Goal: Task Accomplishment & Management: Manage account settings

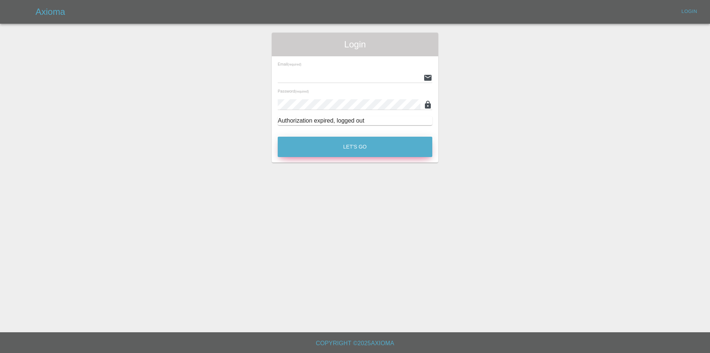
type input "[PERSON_NAME][EMAIL_ADDRESS][DOMAIN_NAME]"
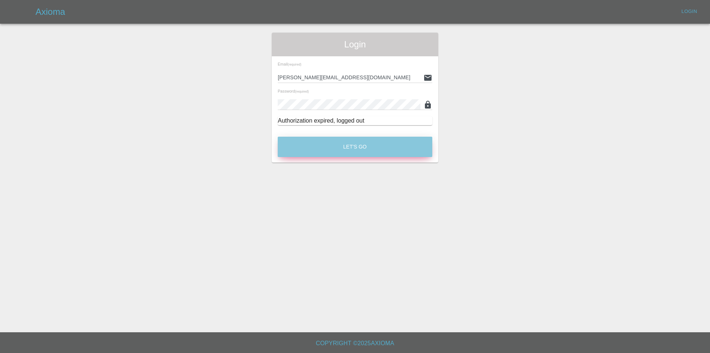
click at [352, 143] on button "Let's Go" at bounding box center [355, 147] width 155 height 20
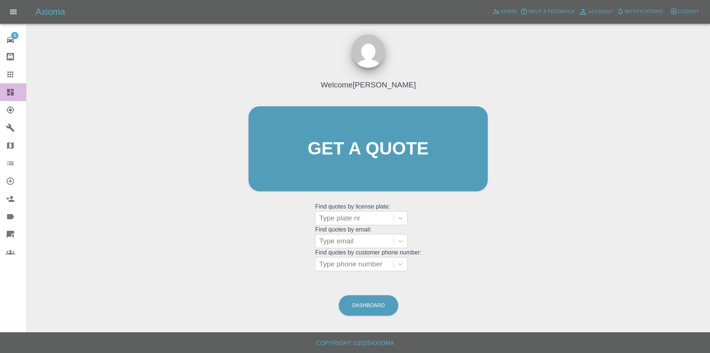
click at [13, 90] on icon at bounding box center [10, 92] width 7 height 7
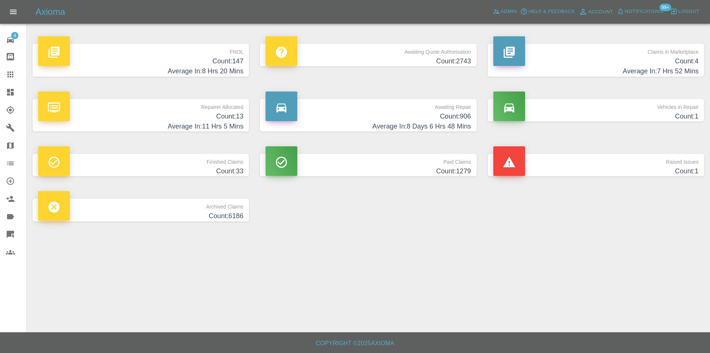
click at [224, 59] on h4 "Count: 147" at bounding box center [140, 61] width 205 height 10
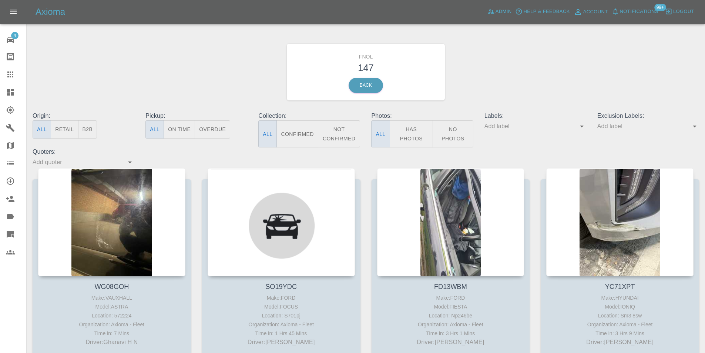
click at [421, 131] on button "Has Photos" at bounding box center [412, 133] width 44 height 27
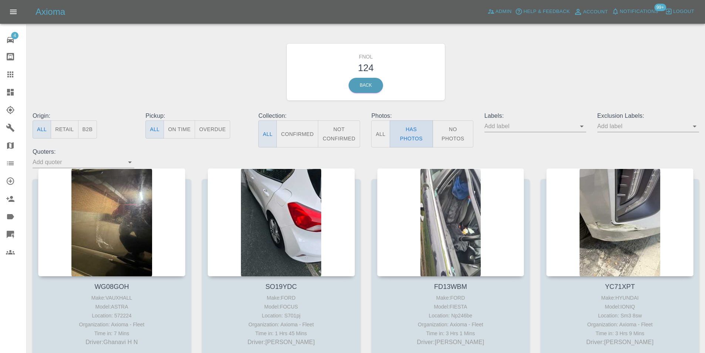
click at [418, 132] on button "Has Photos" at bounding box center [412, 133] width 44 height 27
click at [502, 10] on span "Admin" at bounding box center [503, 11] width 16 height 9
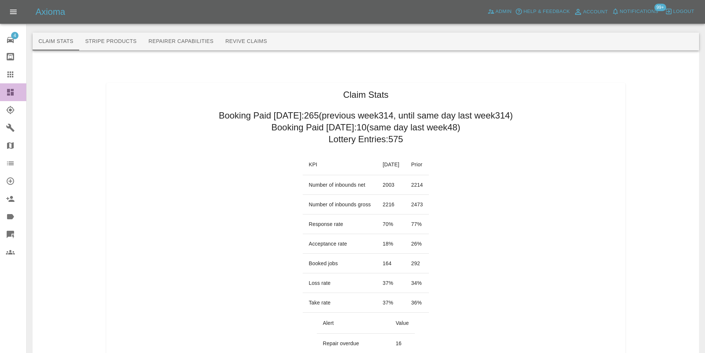
click at [9, 90] on icon at bounding box center [10, 92] width 7 height 7
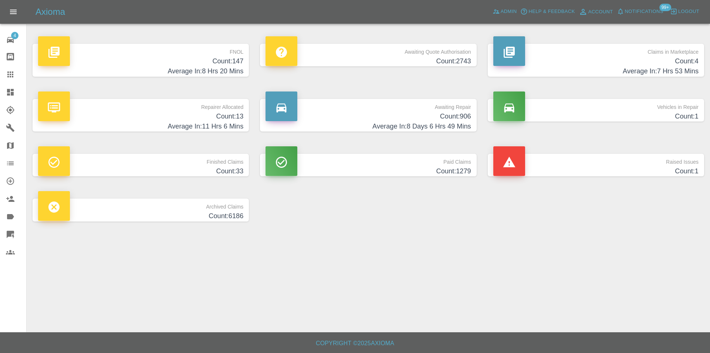
click at [229, 57] on h4 "Count: 147" at bounding box center [140, 61] width 205 height 10
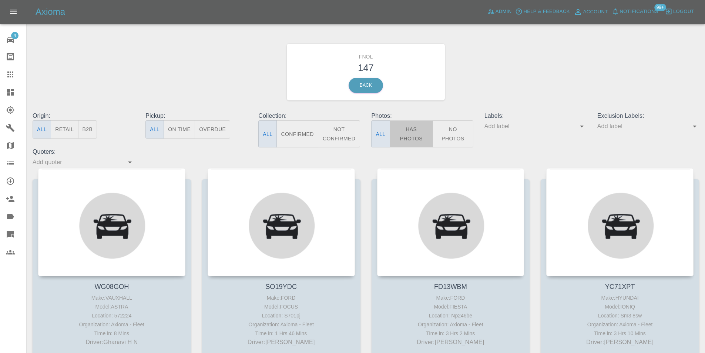
click at [409, 129] on button "Has Photos" at bounding box center [412, 133] width 44 height 27
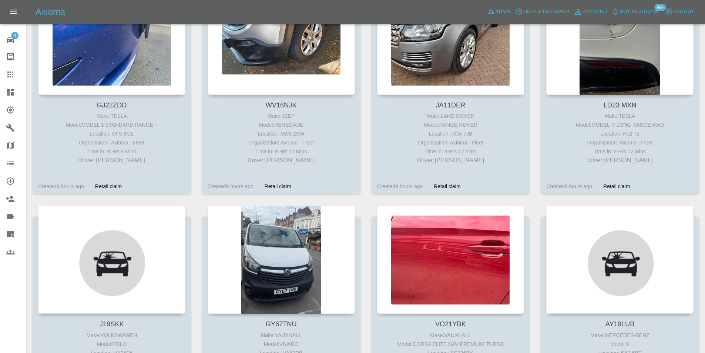
scroll to position [4995, 0]
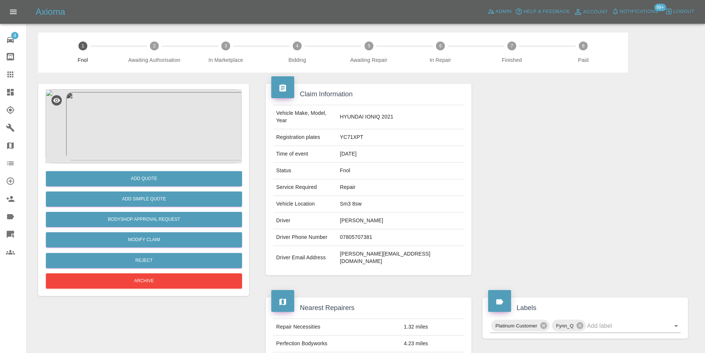
click at [152, 138] on img at bounding box center [144, 126] width 196 height 74
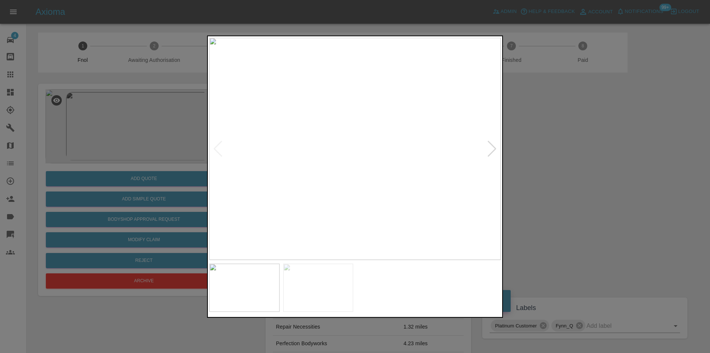
click at [490, 145] on div at bounding box center [492, 148] width 10 height 16
drag, startPoint x: 572, startPoint y: 194, endPoint x: 418, endPoint y: 181, distance: 154.5
click at [570, 194] on div at bounding box center [355, 176] width 710 height 353
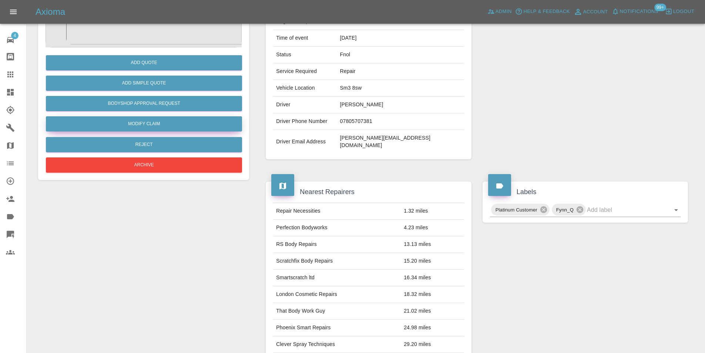
scroll to position [3, 0]
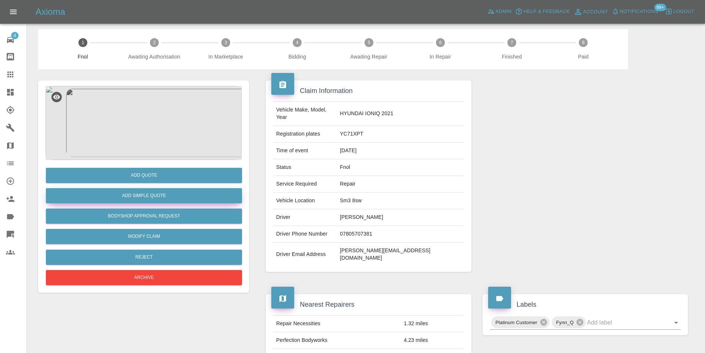
click at [148, 194] on button "Add Simple Quote" at bounding box center [144, 195] width 196 height 15
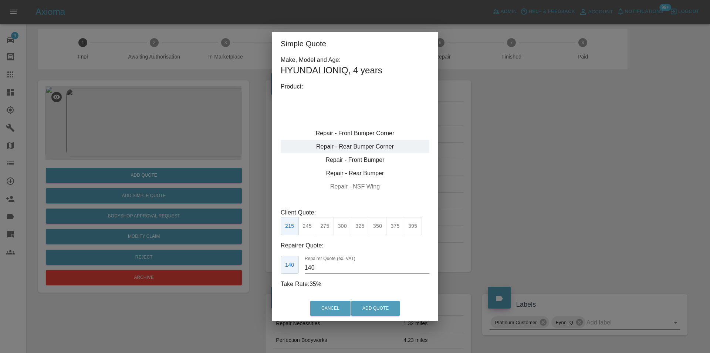
type input "120"
click at [371, 134] on div "Repair - Front Bumper Corner" at bounding box center [355, 133] width 149 height 13
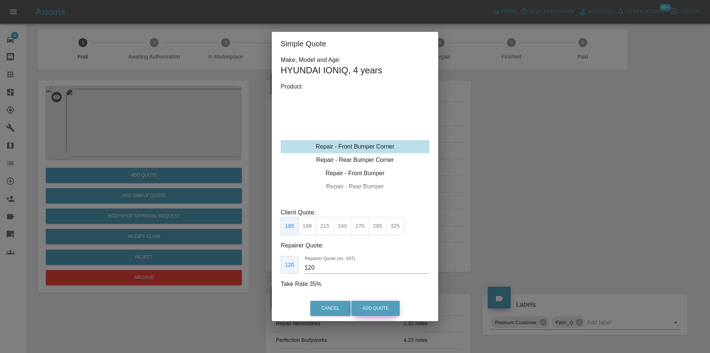
click at [366, 303] on button "Add Quote" at bounding box center [375, 307] width 48 height 15
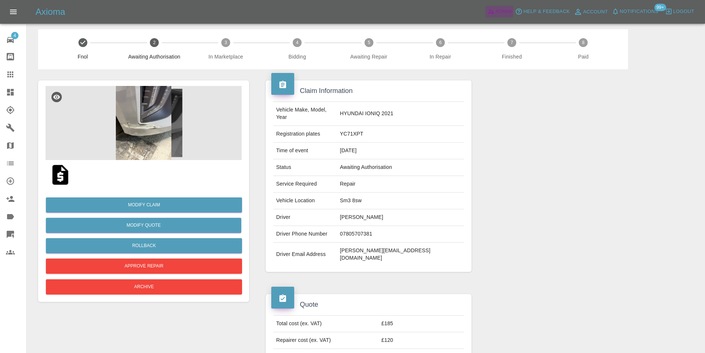
click at [501, 9] on span "Admin" at bounding box center [503, 11] width 16 height 9
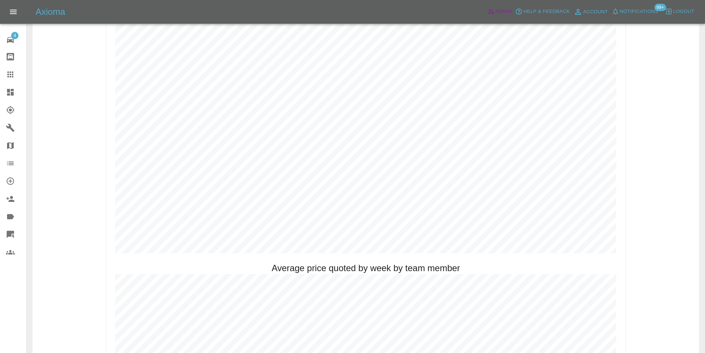
scroll to position [373, 0]
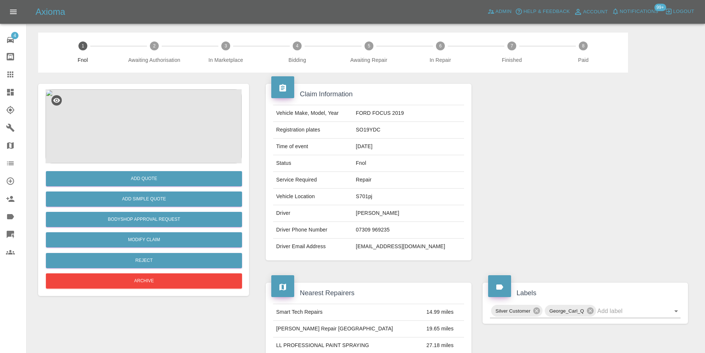
click at [131, 144] on img at bounding box center [144, 126] width 196 height 74
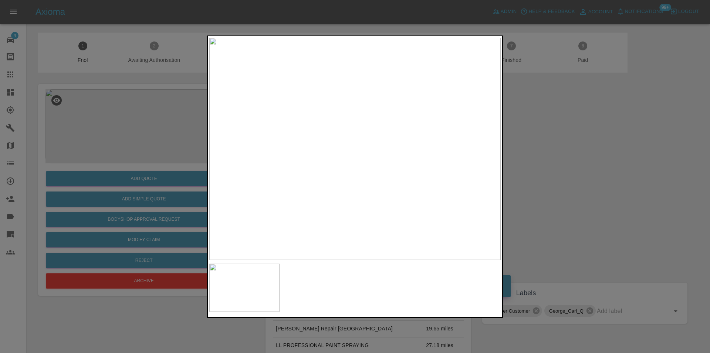
click at [349, 161] on img at bounding box center [355, 148] width 292 height 222
click at [348, 160] on img at bounding box center [373, 110] width 875 height 666
click at [569, 170] on div at bounding box center [355, 176] width 710 height 353
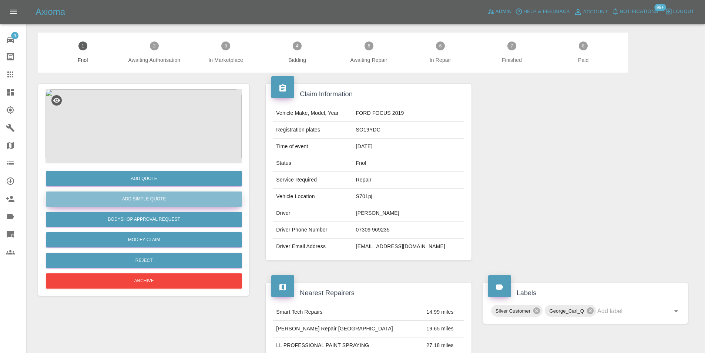
click at [178, 201] on button "Add Simple Quote" at bounding box center [144, 198] width 196 height 15
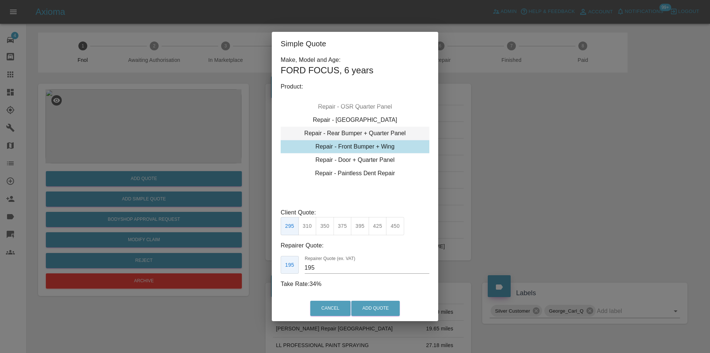
click at [384, 134] on div "Repair - Rear Bumper + Quarter Panel" at bounding box center [355, 133] width 149 height 13
click at [322, 225] on button "350" at bounding box center [325, 226] width 18 height 18
type input "210"
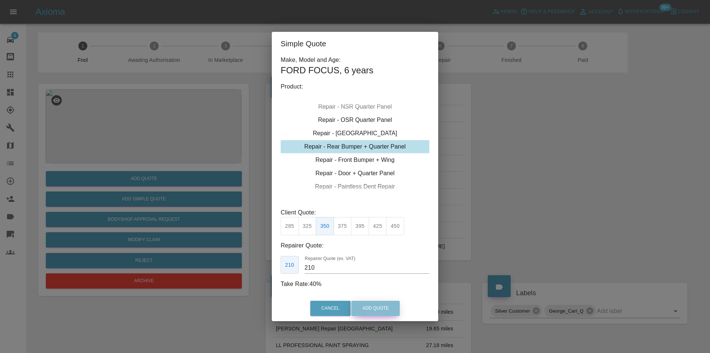
click at [361, 307] on button "Add Quote" at bounding box center [375, 307] width 48 height 15
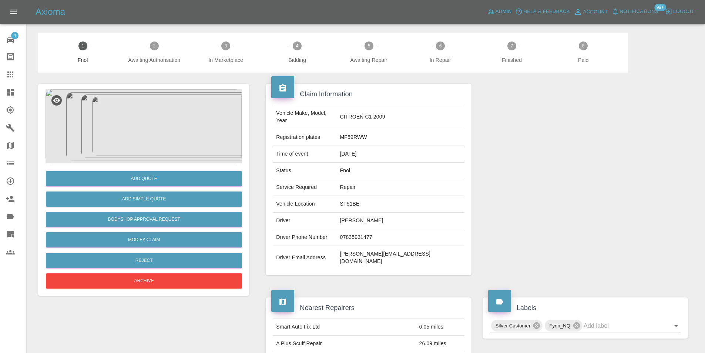
click at [121, 115] on img at bounding box center [144, 126] width 196 height 74
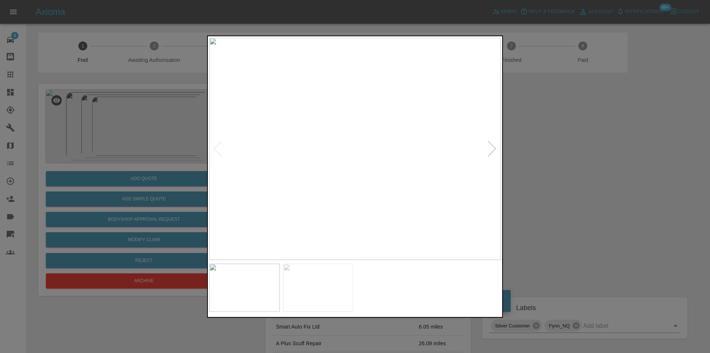
click at [376, 153] on img at bounding box center [355, 148] width 292 height 222
click at [354, 154] on img at bounding box center [294, 135] width 875 height 666
click at [493, 151] on div at bounding box center [492, 148] width 10 height 16
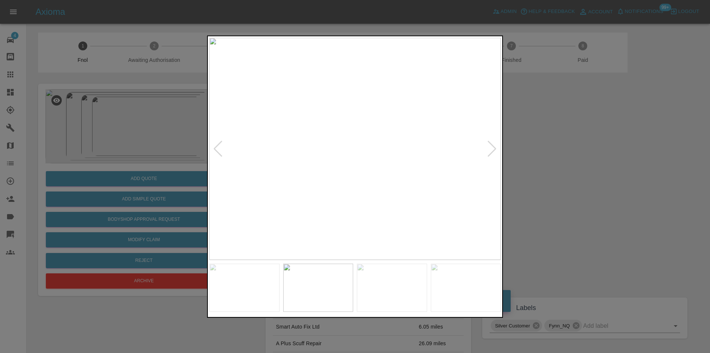
click at [493, 150] on div at bounding box center [492, 148] width 10 height 16
click at [550, 159] on div at bounding box center [355, 176] width 710 height 353
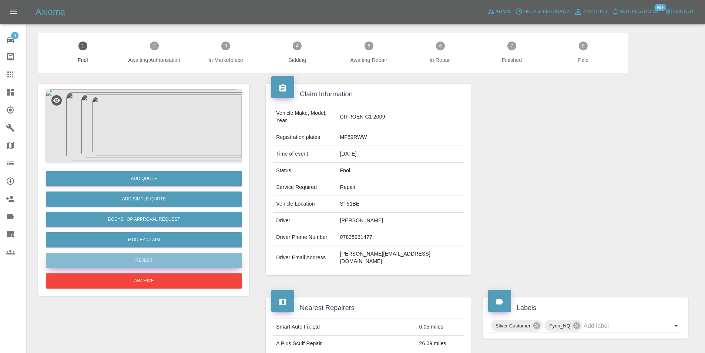
click at [182, 266] on button "Reject" at bounding box center [144, 260] width 196 height 15
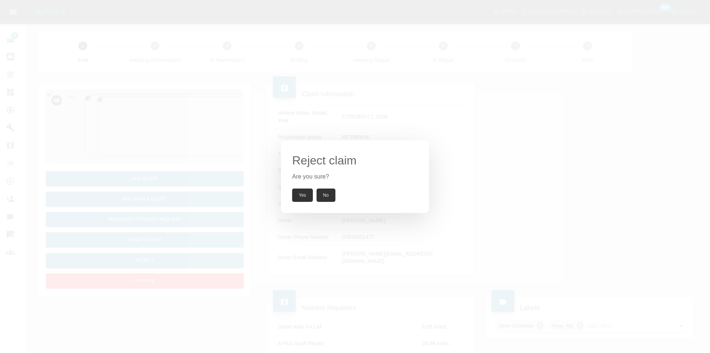
click at [294, 195] on button "Yes" at bounding box center [302, 194] width 21 height 13
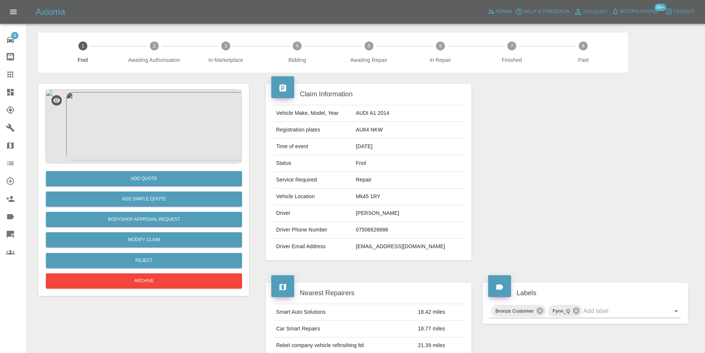
click at [155, 131] on img at bounding box center [144, 126] width 196 height 74
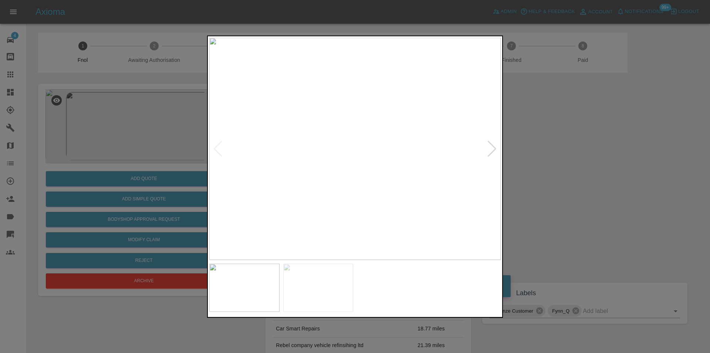
click at [495, 151] on div at bounding box center [492, 148] width 10 height 16
click at [495, 151] on img at bounding box center [355, 148] width 292 height 222
click at [213, 146] on img at bounding box center [355, 148] width 292 height 222
click at [218, 148] on div at bounding box center [218, 148] width 10 height 16
click at [558, 166] on div at bounding box center [355, 176] width 710 height 353
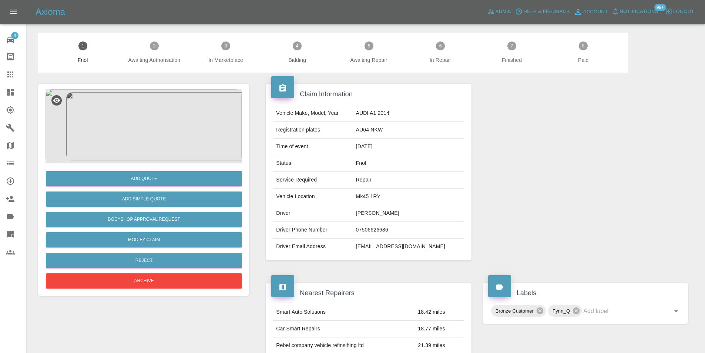
click at [144, 110] on img at bounding box center [144, 126] width 196 height 74
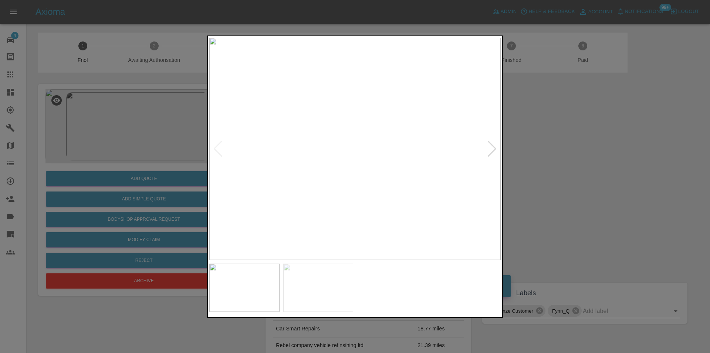
click at [492, 148] on div at bounding box center [492, 148] width 10 height 16
click at [492, 148] on img at bounding box center [355, 148] width 292 height 222
click at [310, 121] on img at bounding box center [355, 148] width 292 height 222
click at [361, 130] on img at bounding box center [489, 231] width 875 height 666
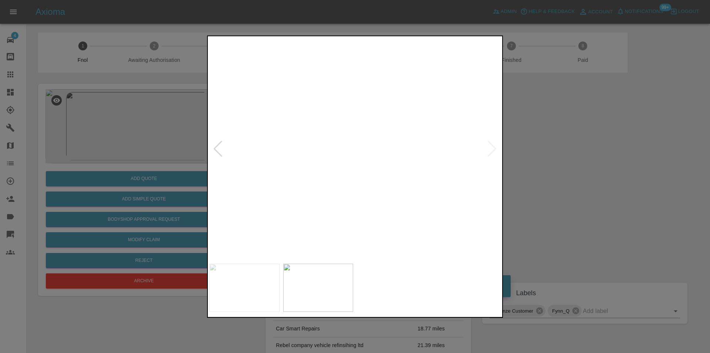
click at [361, 130] on img at bounding box center [489, 231] width 875 height 666
click at [583, 166] on div at bounding box center [355, 176] width 710 height 353
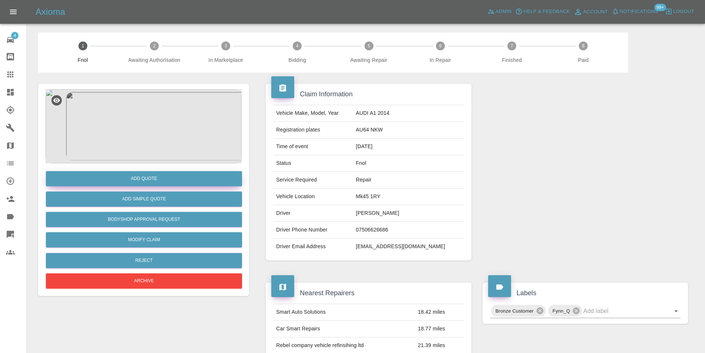
click at [156, 176] on button "Add Quote" at bounding box center [144, 178] width 196 height 15
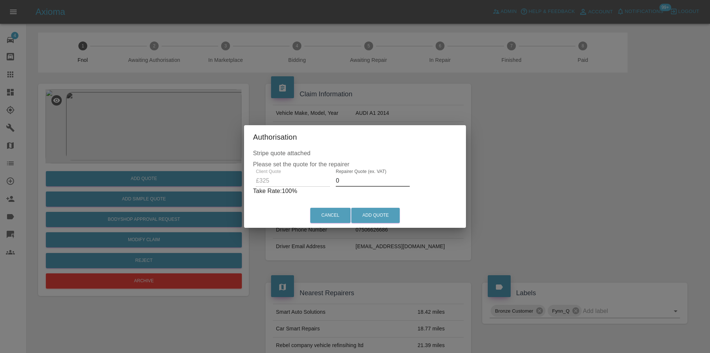
click at [350, 183] on input "0" at bounding box center [373, 181] width 74 height 12
type input "0210"
click at [373, 218] on button "Add Quote" at bounding box center [375, 215] width 48 height 15
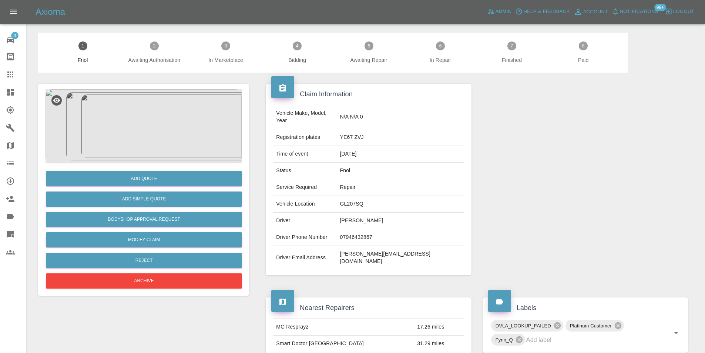
click at [158, 112] on img at bounding box center [144, 126] width 196 height 74
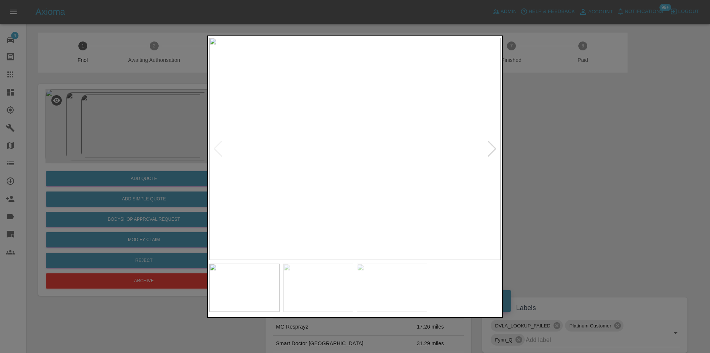
click at [491, 151] on div at bounding box center [492, 148] width 10 height 16
click at [491, 151] on img at bounding box center [355, 148] width 292 height 222
click at [550, 151] on div at bounding box center [355, 176] width 710 height 353
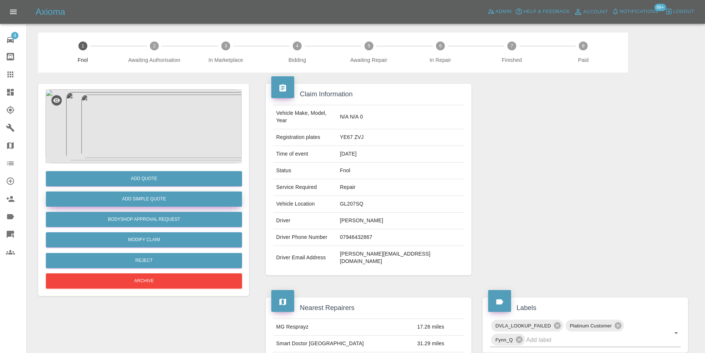
click at [166, 196] on button "Add Simple Quote" at bounding box center [144, 198] width 196 height 15
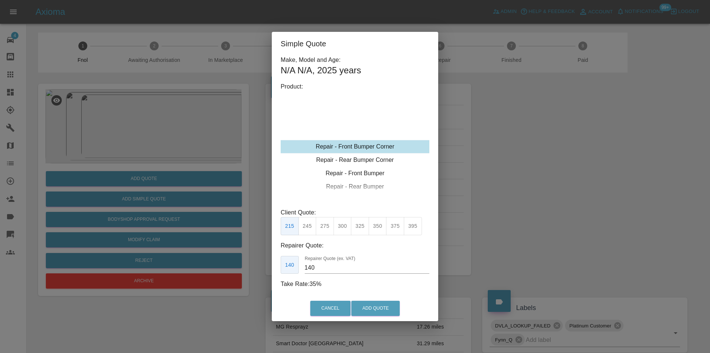
type input "120"
click at [382, 305] on button "Add Quote" at bounding box center [375, 307] width 48 height 15
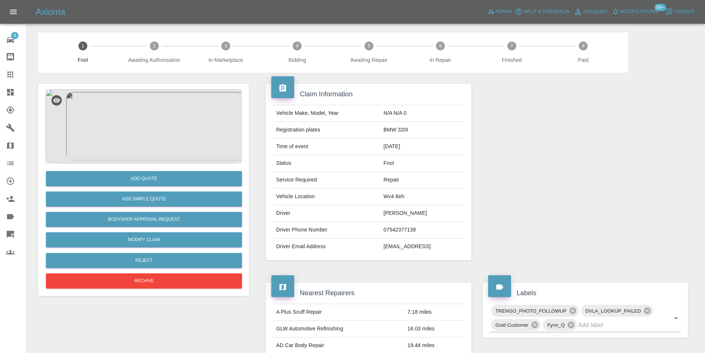
click at [142, 111] on img at bounding box center [144, 126] width 196 height 74
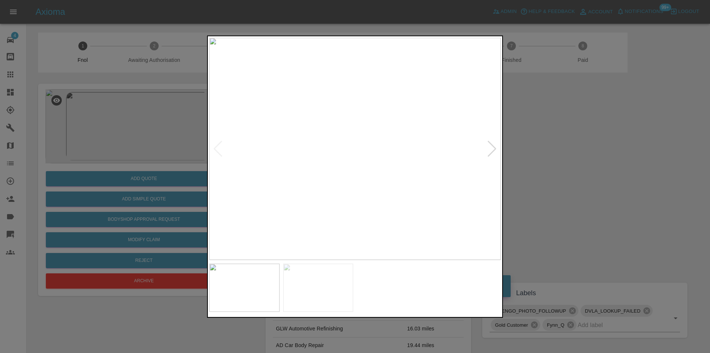
click at [493, 146] on div at bounding box center [492, 148] width 10 height 16
click at [493, 146] on img at bounding box center [355, 148] width 292 height 222
drag, startPoint x: 589, startPoint y: 156, endPoint x: 387, endPoint y: 161, distance: 202.4
click at [585, 156] on div at bounding box center [355, 176] width 710 height 353
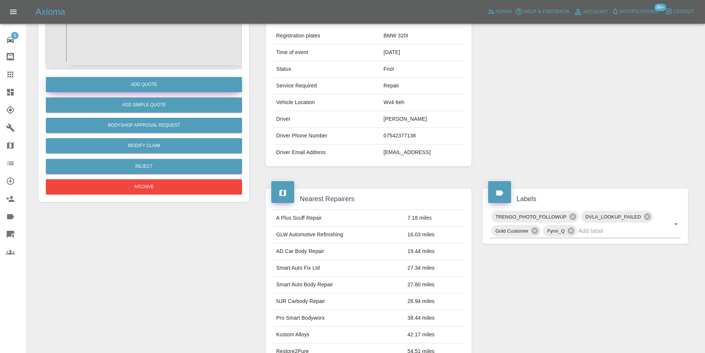
scroll to position [40, 0]
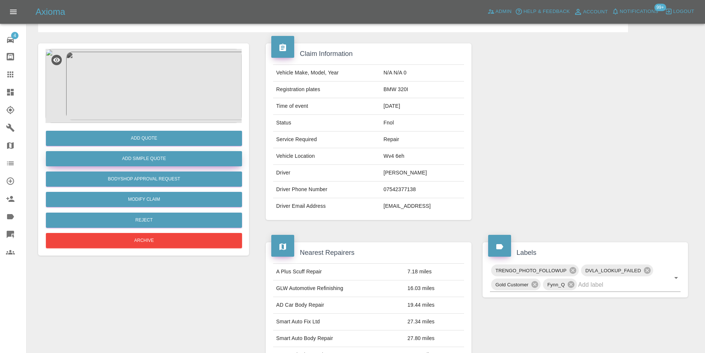
click at [154, 157] on button "Add Simple Quote" at bounding box center [144, 158] width 196 height 15
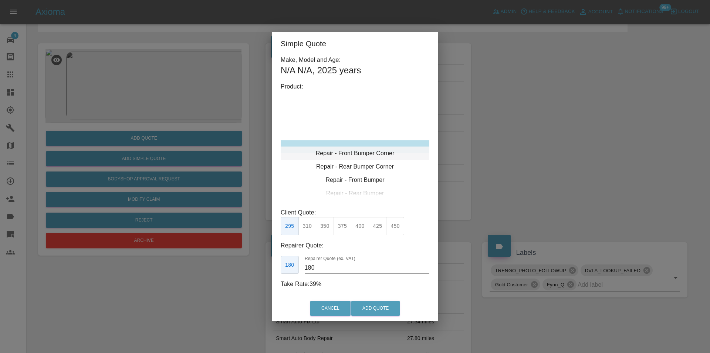
type input "120"
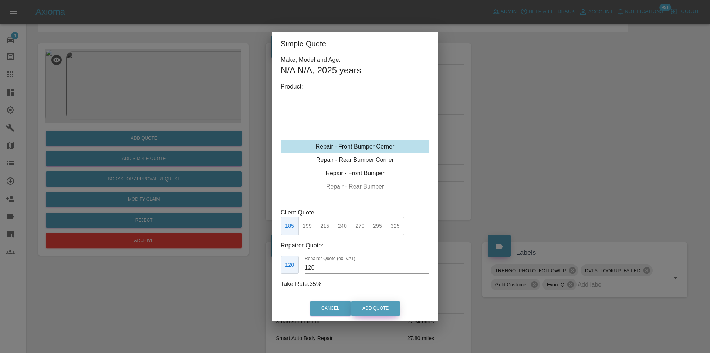
click at [377, 309] on button "Add Quote" at bounding box center [375, 307] width 48 height 15
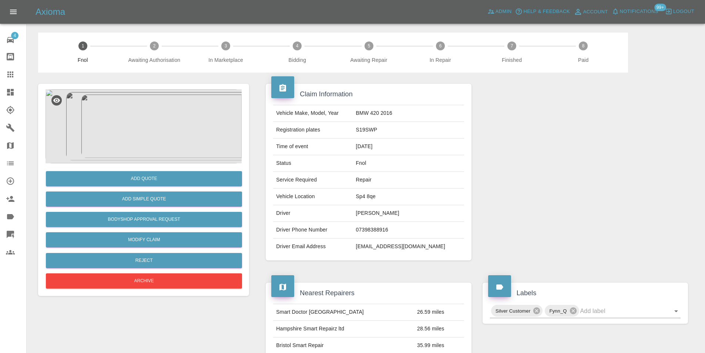
click at [165, 130] on img at bounding box center [144, 126] width 196 height 74
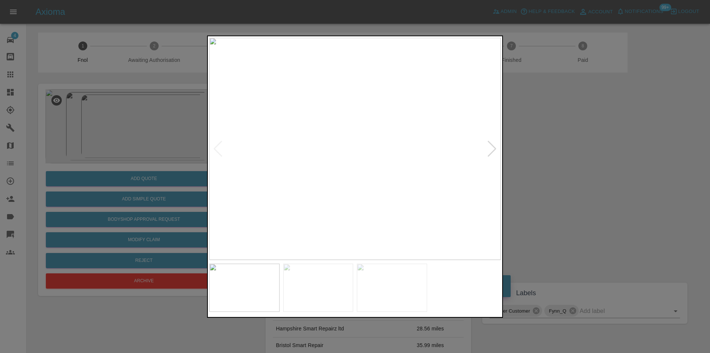
click at [492, 147] on div at bounding box center [492, 148] width 10 height 16
click at [492, 147] on img at bounding box center [355, 148] width 292 height 222
click at [596, 167] on div at bounding box center [355, 176] width 710 height 353
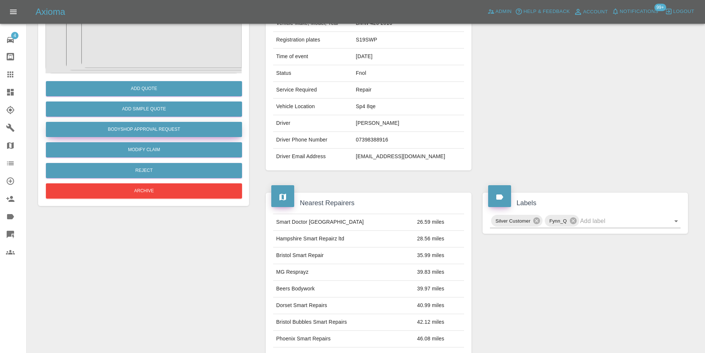
scroll to position [40, 0]
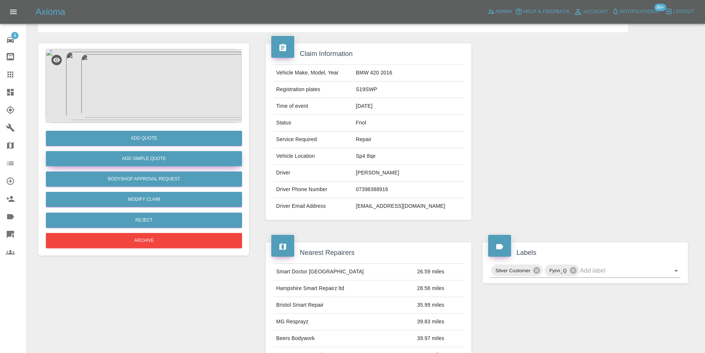
click at [151, 157] on button "Add Simple Quote" at bounding box center [144, 158] width 196 height 15
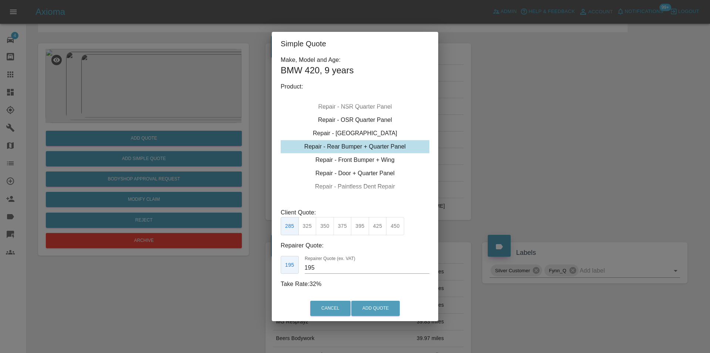
click at [393, 144] on div "Repair - Rear Bumper + Quarter Panel" at bounding box center [355, 146] width 149 height 13
drag, startPoint x: 345, startPoint y: 224, endPoint x: 373, endPoint y: 272, distance: 54.9
click at [345, 224] on button "375" at bounding box center [343, 226] width 18 height 18
type input "230"
click at [378, 307] on button "Add Quote" at bounding box center [375, 307] width 48 height 15
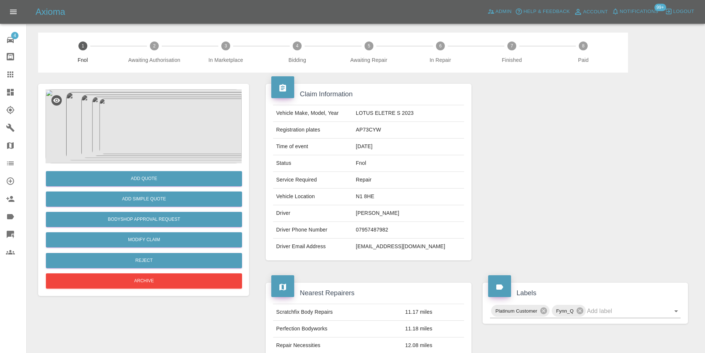
click at [171, 114] on img at bounding box center [144, 126] width 196 height 74
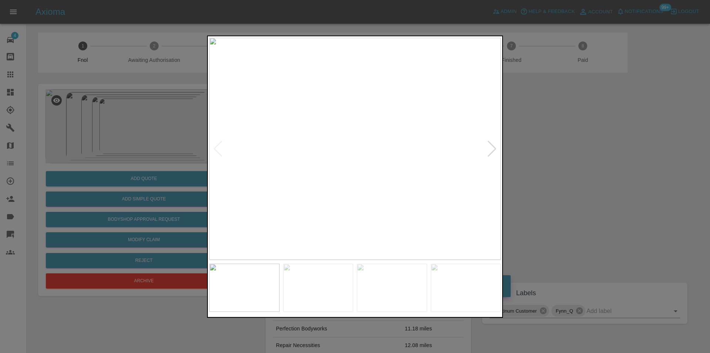
click at [491, 151] on div at bounding box center [492, 148] width 10 height 16
click at [600, 169] on div at bounding box center [355, 176] width 710 height 353
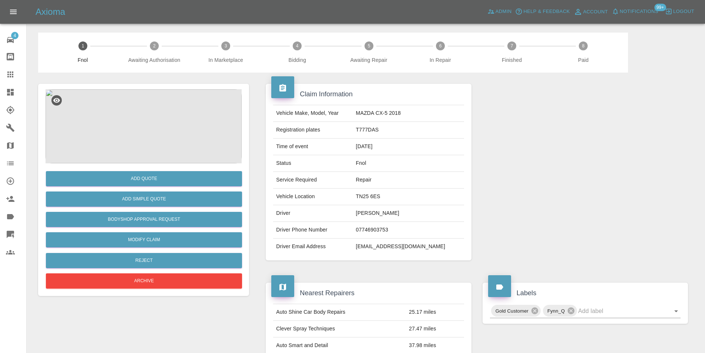
click at [139, 114] on img at bounding box center [144, 126] width 196 height 74
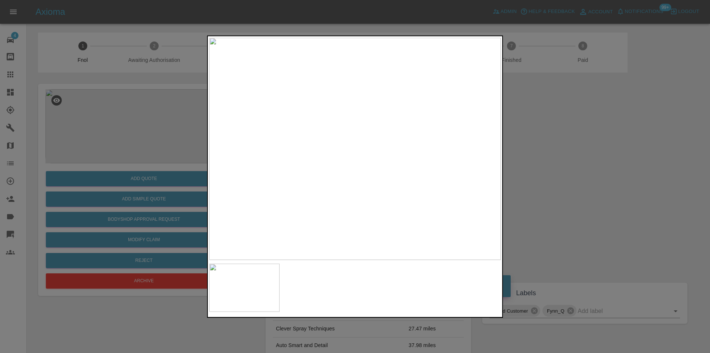
click at [400, 128] on img at bounding box center [355, 148] width 292 height 222
click at [400, 128] on img at bounding box center [222, 211] width 875 height 666
click at [562, 154] on div at bounding box center [355, 176] width 710 height 353
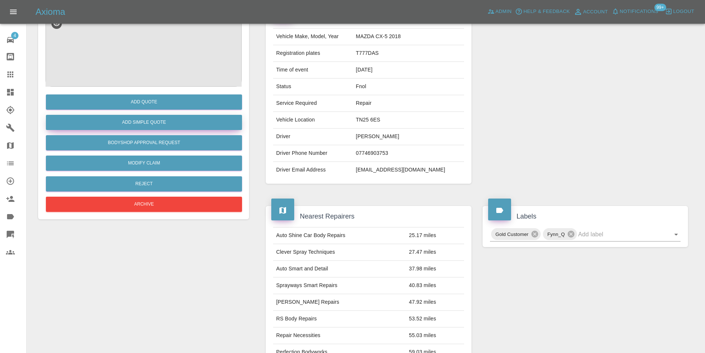
scroll to position [3, 0]
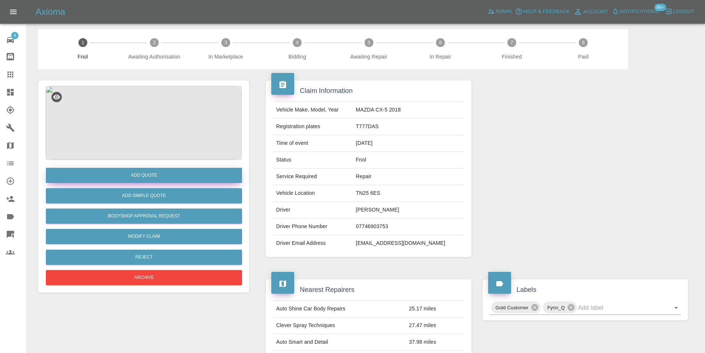
click at [146, 178] on button "Add Quote" at bounding box center [144, 175] width 196 height 15
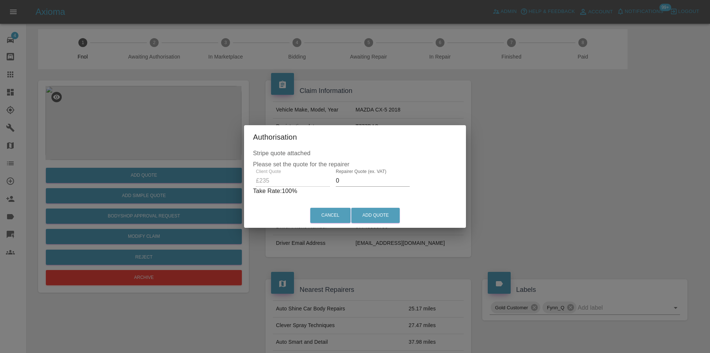
click at [350, 179] on input "0" at bounding box center [373, 181] width 74 height 12
type input "0150"
click at [380, 211] on button "Add Quote" at bounding box center [375, 215] width 48 height 15
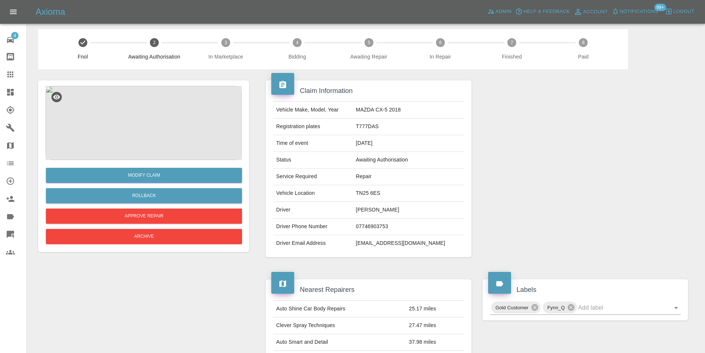
scroll to position [0, 0]
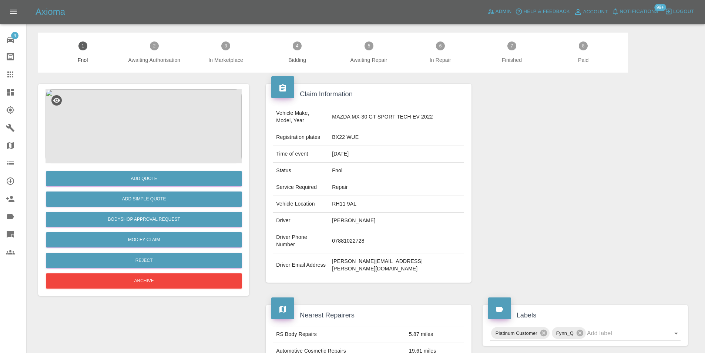
click at [142, 113] on img at bounding box center [144, 126] width 196 height 74
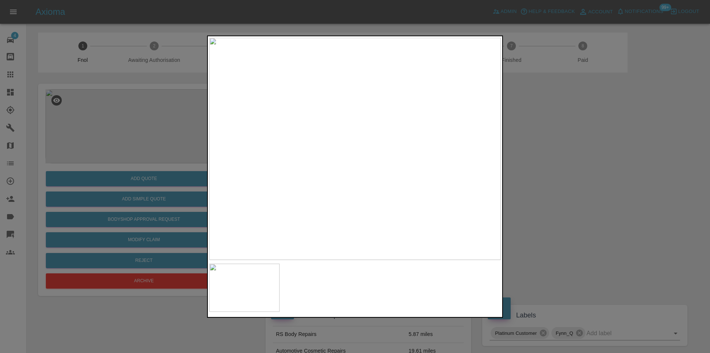
click at [558, 162] on div at bounding box center [355, 176] width 710 height 353
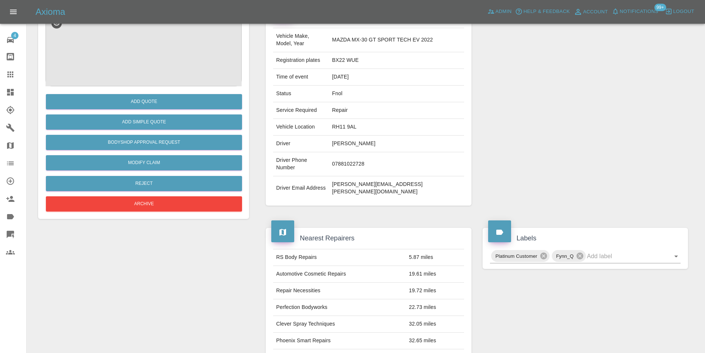
scroll to position [37, 0]
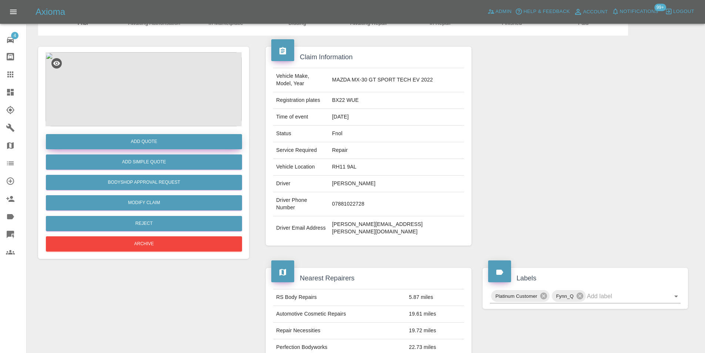
click at [139, 144] on button "Add Quote" at bounding box center [144, 141] width 196 height 15
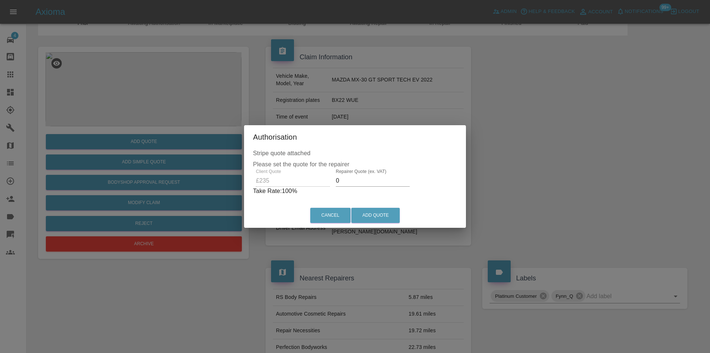
click at [368, 182] on input "0" at bounding box center [373, 181] width 74 height 12
type input "0150"
click at [367, 215] on button "Add Quote" at bounding box center [375, 215] width 48 height 15
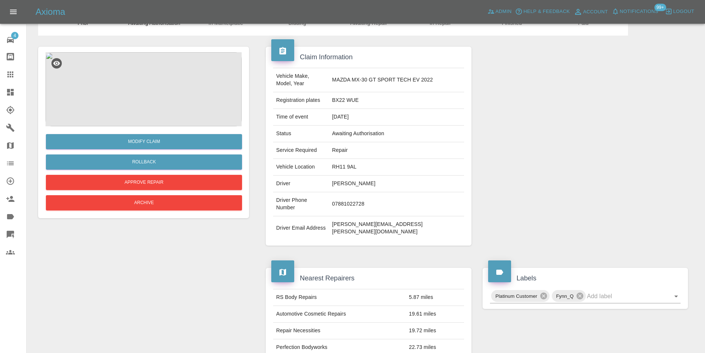
scroll to position [0, 0]
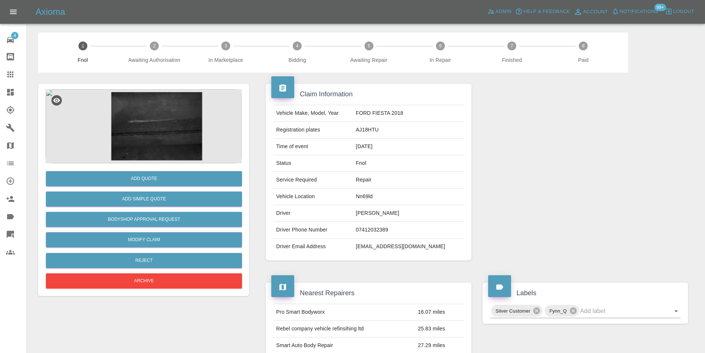
click at [143, 113] on img at bounding box center [144, 126] width 196 height 74
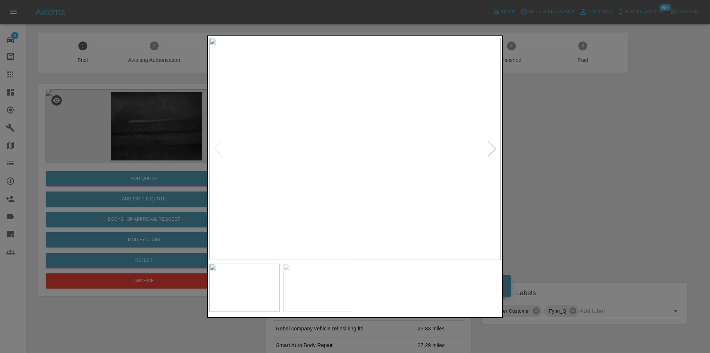
click at [491, 148] on div at bounding box center [492, 148] width 10 height 16
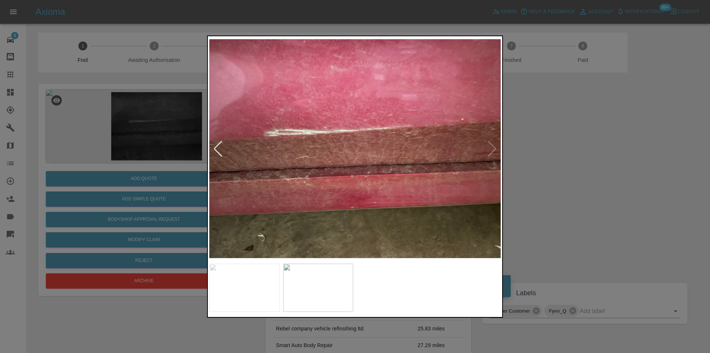
click at [491, 148] on img at bounding box center [355, 148] width 292 height 222
drag, startPoint x: 582, startPoint y: 164, endPoint x: 330, endPoint y: 224, distance: 259.5
click at [576, 162] on div at bounding box center [355, 176] width 710 height 353
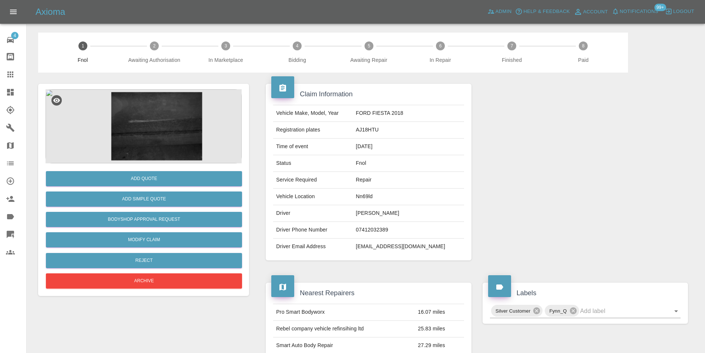
click at [140, 130] on img at bounding box center [144, 126] width 196 height 74
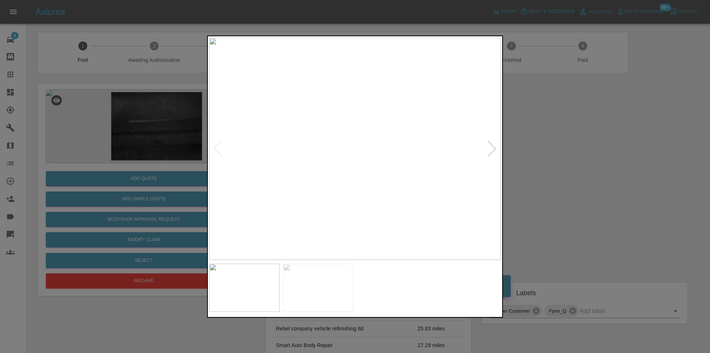
click at [490, 144] on div at bounding box center [492, 148] width 10 height 16
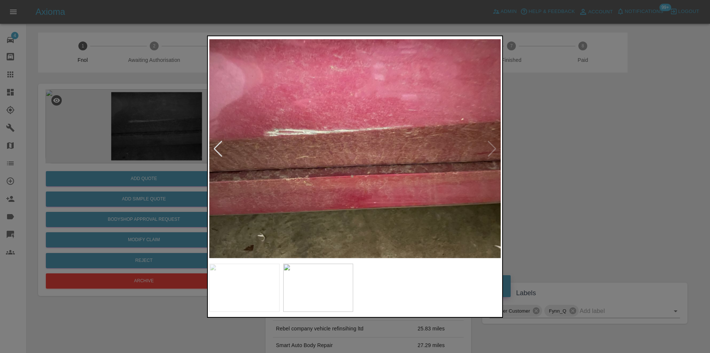
click at [490, 144] on img at bounding box center [355, 148] width 292 height 222
click at [577, 161] on div at bounding box center [355, 176] width 710 height 353
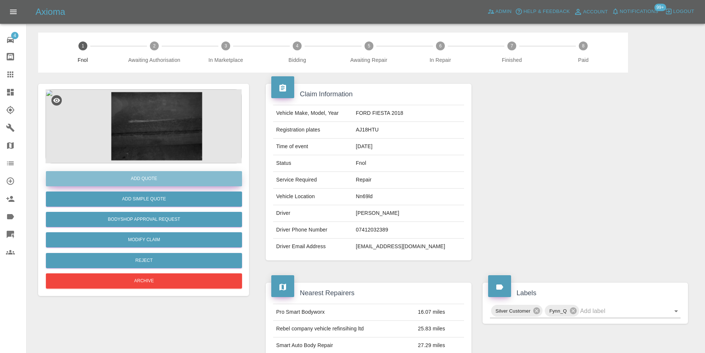
click at [152, 178] on button "Add Quote" at bounding box center [144, 178] width 196 height 15
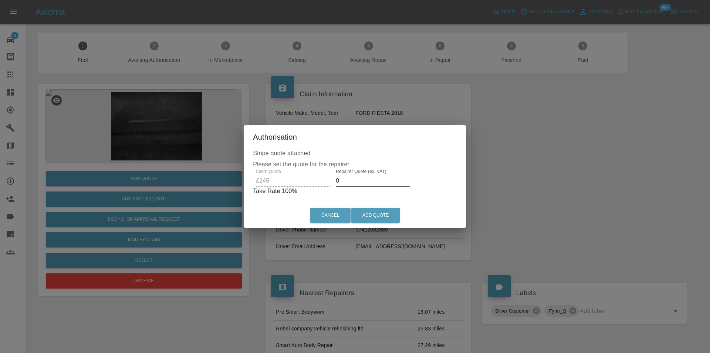
click at [358, 182] on input "0" at bounding box center [373, 181] width 74 height 12
type input "0155"
click at [368, 217] on button "Add Quote" at bounding box center [375, 215] width 48 height 15
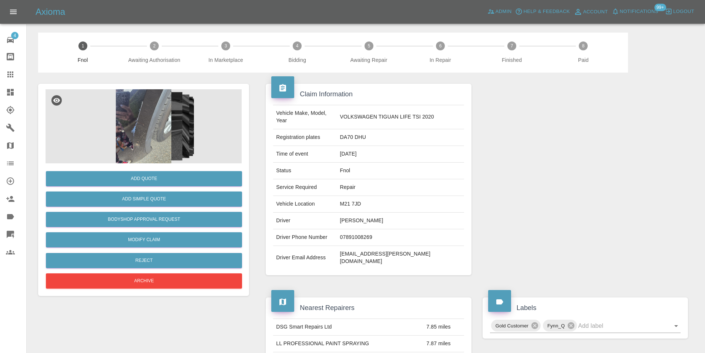
click at [145, 119] on img at bounding box center [144, 126] width 196 height 74
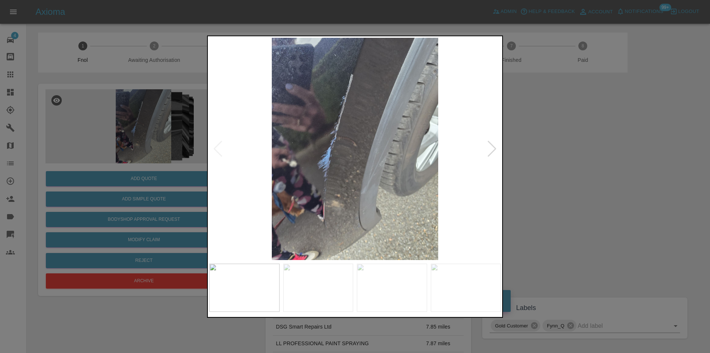
click at [492, 149] on div at bounding box center [492, 148] width 10 height 16
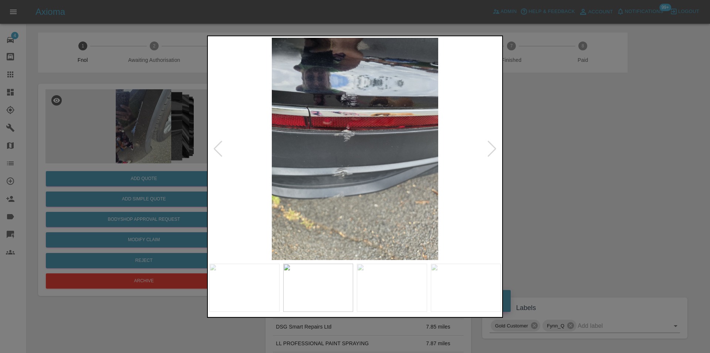
click at [492, 149] on div at bounding box center [492, 148] width 10 height 16
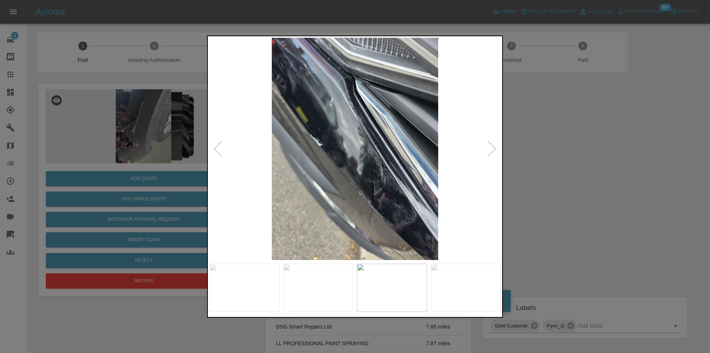
click at [492, 149] on div at bounding box center [492, 148] width 10 height 16
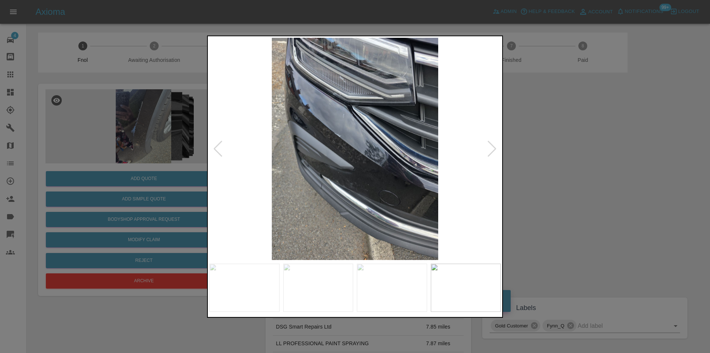
click at [492, 149] on div at bounding box center [492, 148] width 10 height 16
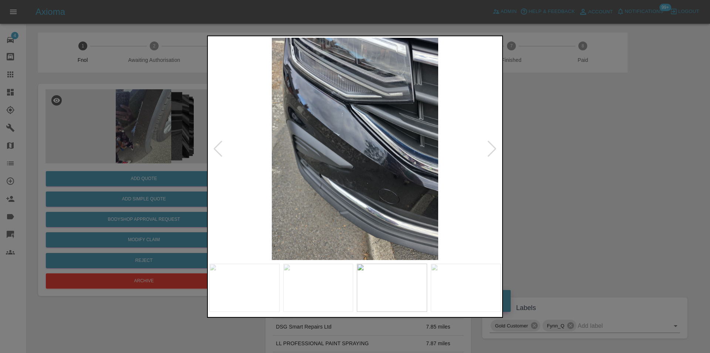
click at [558, 144] on div at bounding box center [355, 176] width 710 height 353
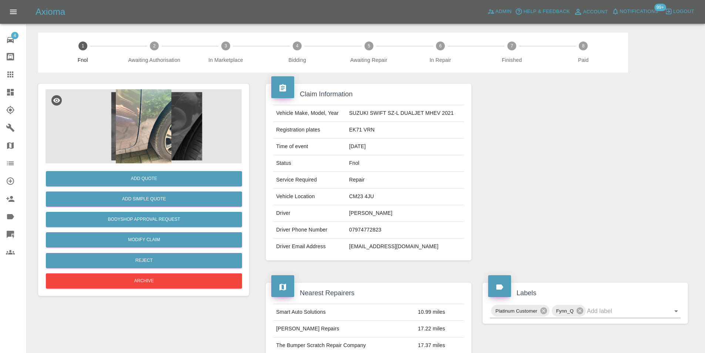
click at [157, 94] on img at bounding box center [144, 126] width 196 height 74
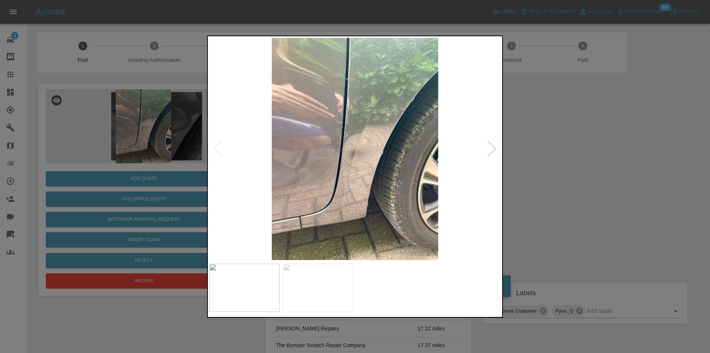
click at [492, 150] on div at bounding box center [492, 148] width 10 height 16
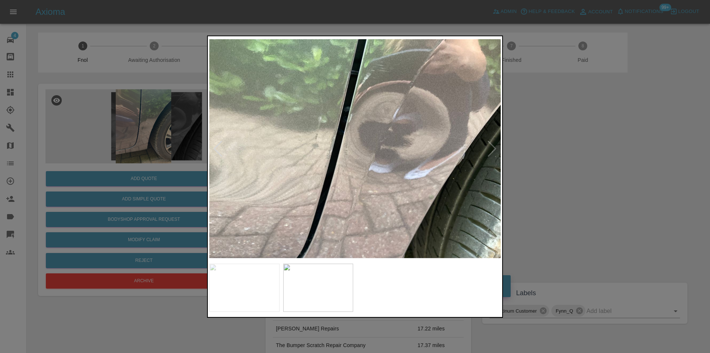
click at [492, 150] on img at bounding box center [355, 148] width 292 height 222
click at [560, 143] on div at bounding box center [355, 176] width 710 height 353
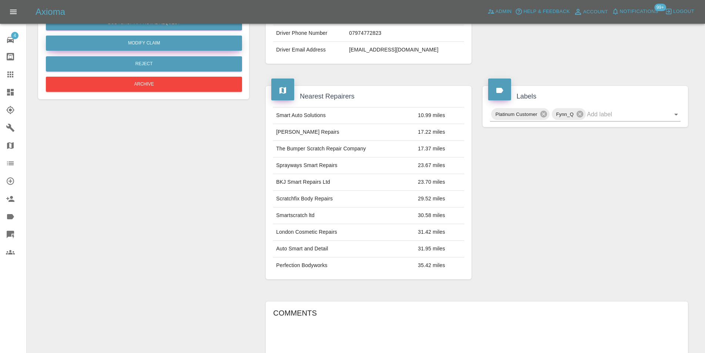
scroll to position [48, 0]
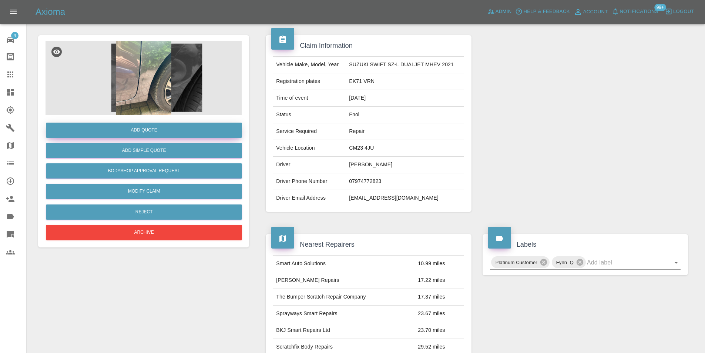
click at [147, 135] on button "Add Quote" at bounding box center [144, 129] width 196 height 15
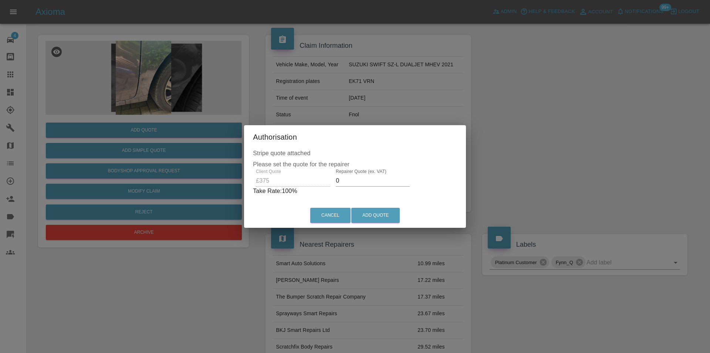
click at [351, 179] on input "0" at bounding box center [373, 181] width 74 height 12
type input "0235"
click at [373, 215] on button "Add Quote" at bounding box center [375, 215] width 48 height 15
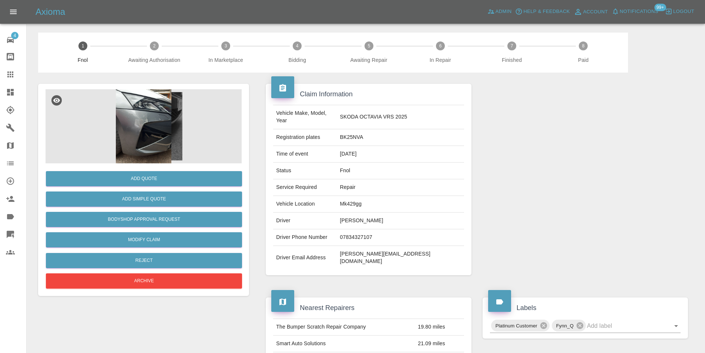
click at [143, 108] on img at bounding box center [144, 126] width 196 height 74
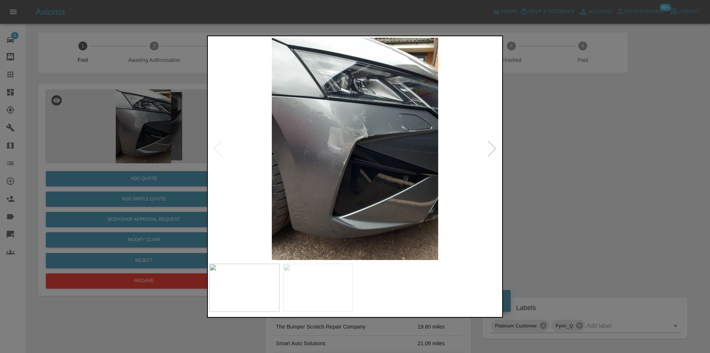
click at [491, 149] on div at bounding box center [492, 148] width 10 height 16
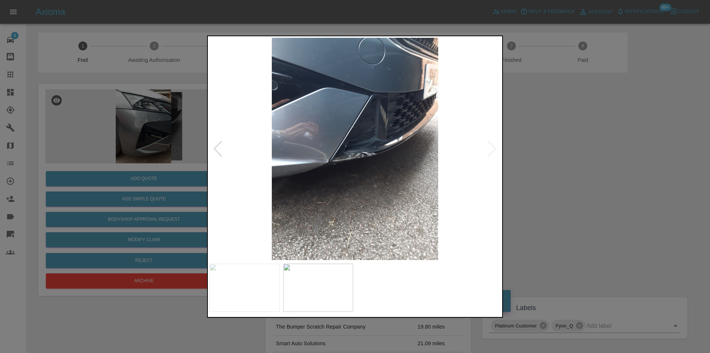
click at [491, 149] on img at bounding box center [355, 148] width 292 height 222
click at [343, 160] on img at bounding box center [355, 148] width 292 height 222
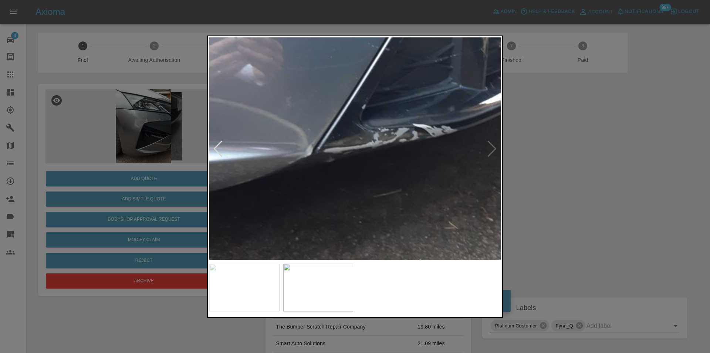
click at [364, 162] on img at bounding box center [391, 114] width 875 height 666
click at [365, 162] on img at bounding box center [391, 114] width 875 height 666
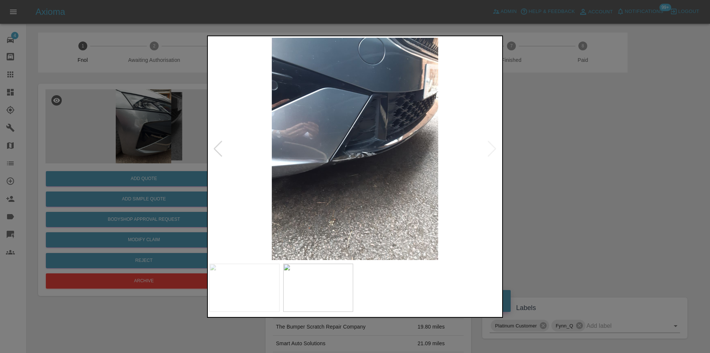
click at [216, 148] on div at bounding box center [218, 148] width 10 height 16
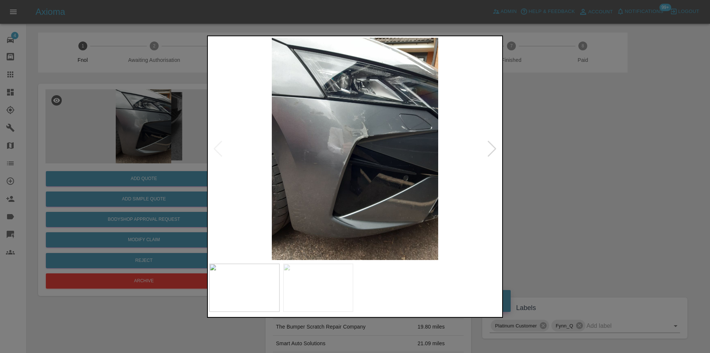
click at [558, 169] on div at bounding box center [355, 176] width 710 height 353
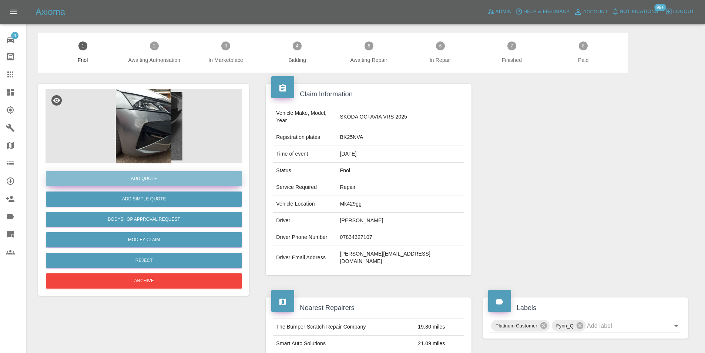
click at [149, 179] on button "Add Quote" at bounding box center [144, 178] width 196 height 15
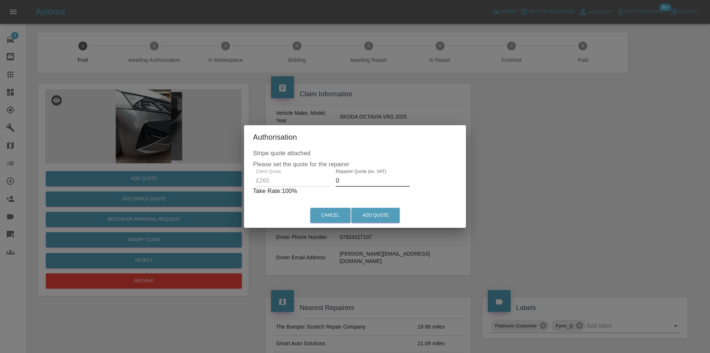
click at [356, 180] on input "0" at bounding box center [373, 181] width 74 height 12
type input "0170"
click at [364, 210] on button "Add Quote" at bounding box center [375, 215] width 48 height 15
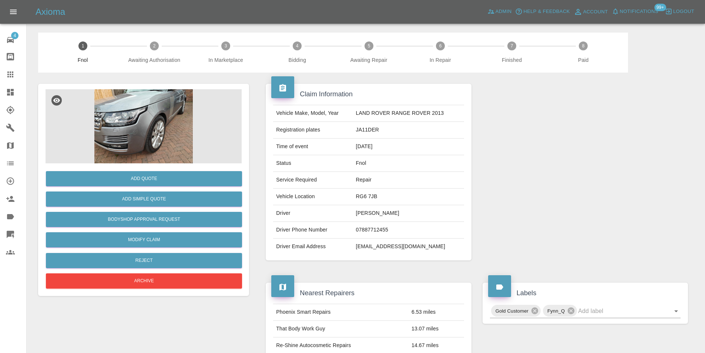
click at [144, 117] on img at bounding box center [144, 126] width 196 height 74
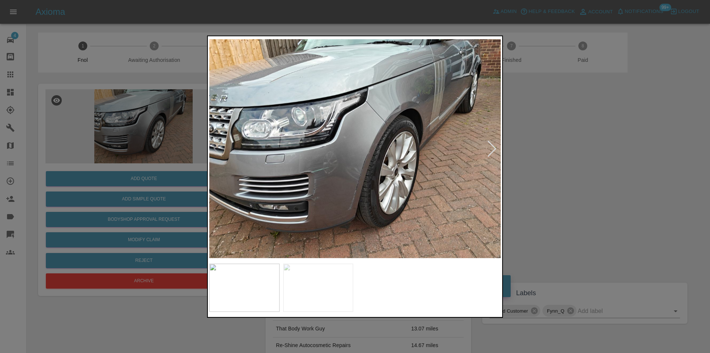
click at [494, 148] on div at bounding box center [492, 148] width 10 height 16
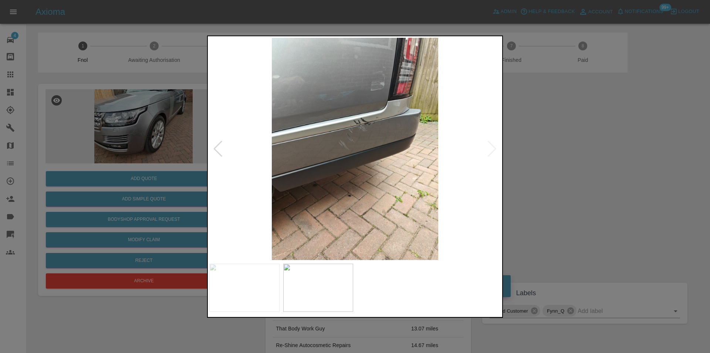
click at [494, 148] on img at bounding box center [355, 148] width 292 height 222
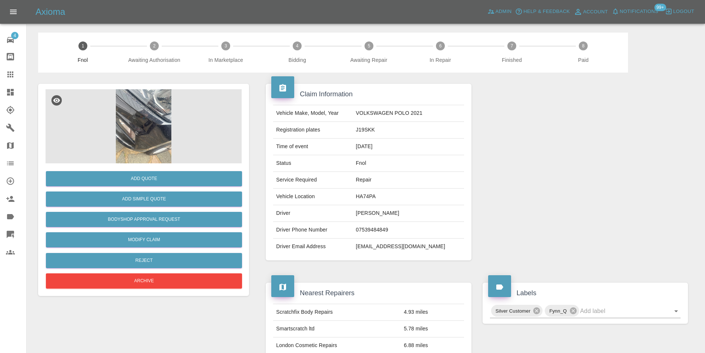
click at [159, 134] on img at bounding box center [144, 126] width 196 height 74
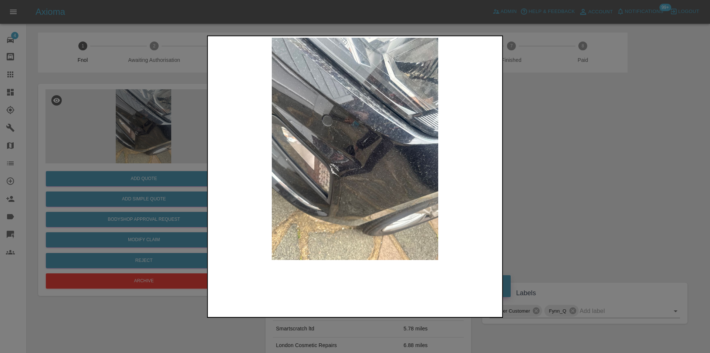
click at [356, 167] on img at bounding box center [355, 148] width 292 height 222
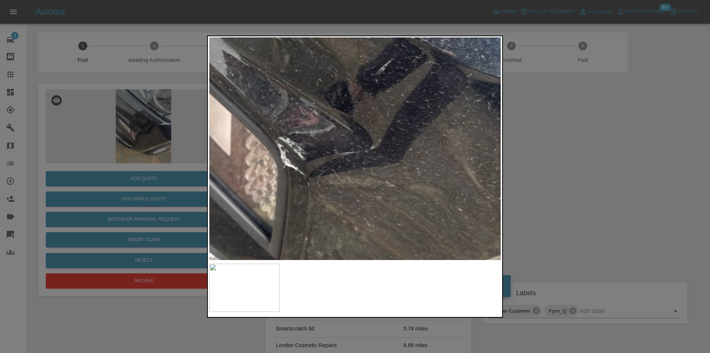
click at [356, 167] on img at bounding box center [353, 92] width 875 height 666
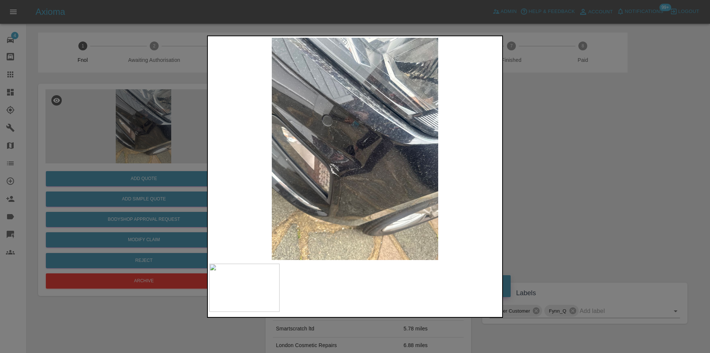
drag, startPoint x: 579, startPoint y: 164, endPoint x: 384, endPoint y: 184, distance: 196.7
click at [578, 165] on div at bounding box center [355, 176] width 710 height 353
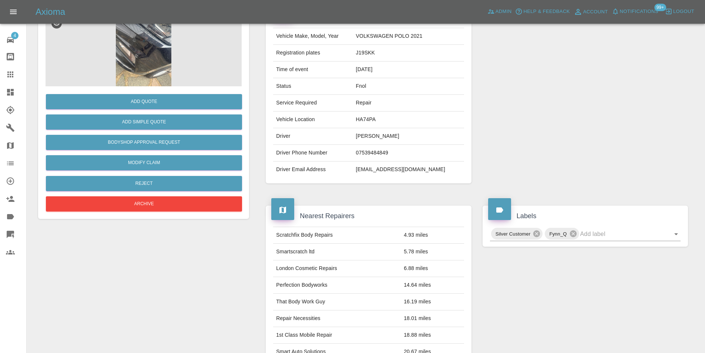
scroll to position [3, 0]
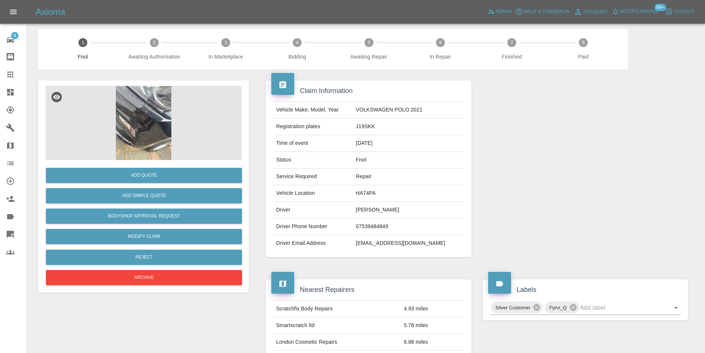
click at [131, 129] on img at bounding box center [144, 123] width 196 height 74
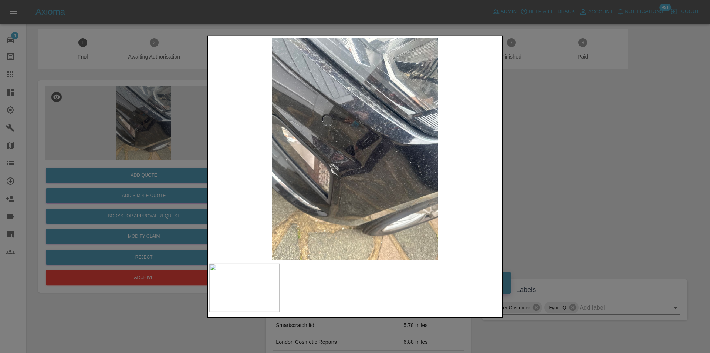
click at [331, 177] on img at bounding box center [355, 148] width 292 height 222
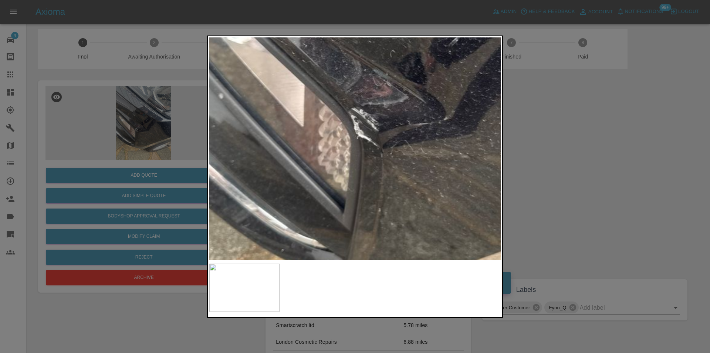
click at [331, 177] on img at bounding box center [426, 63] width 875 height 666
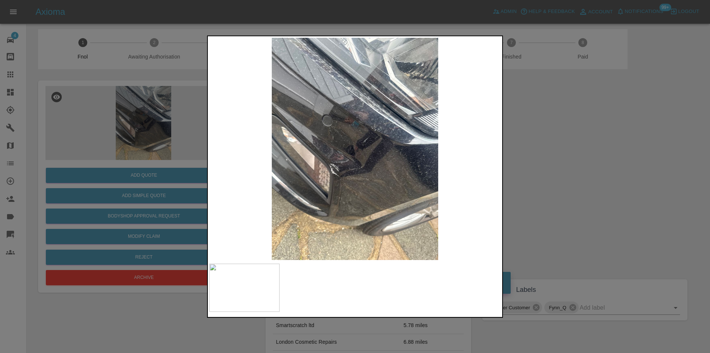
click at [623, 175] on div at bounding box center [355, 176] width 710 height 353
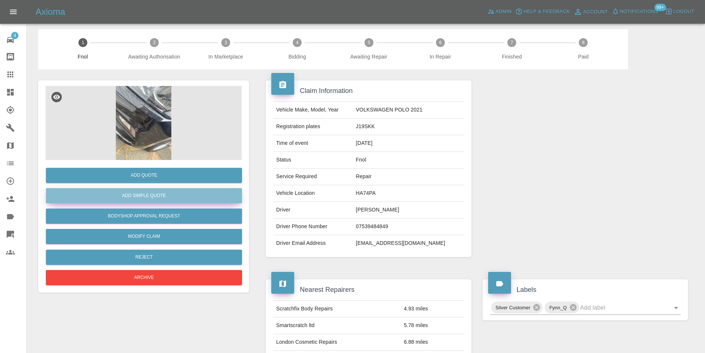
click at [171, 191] on button "Add Simple Quote" at bounding box center [144, 195] width 196 height 15
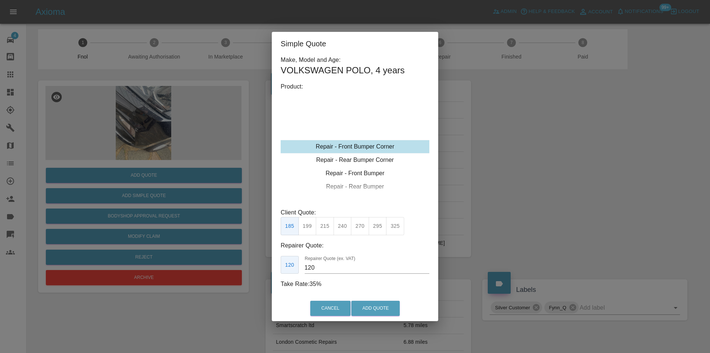
click at [340, 224] on button "240" at bounding box center [343, 226] width 18 height 18
type input "150"
click at [368, 306] on button "Add Quote" at bounding box center [375, 307] width 48 height 15
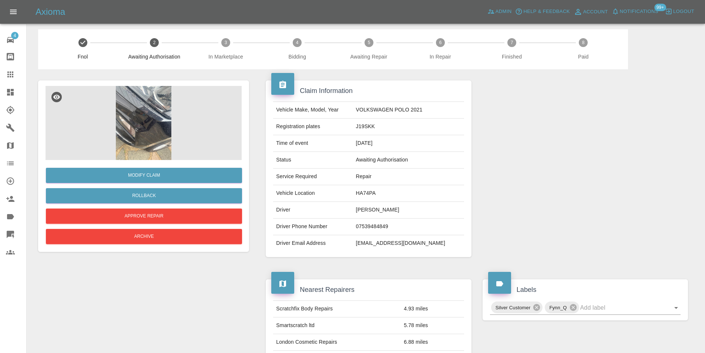
scroll to position [0, 0]
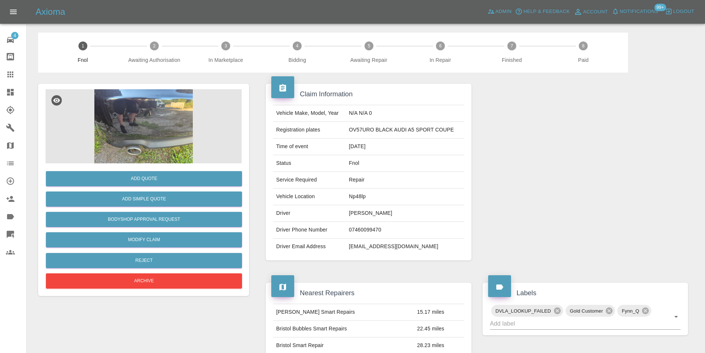
click at [142, 112] on img at bounding box center [144, 126] width 196 height 74
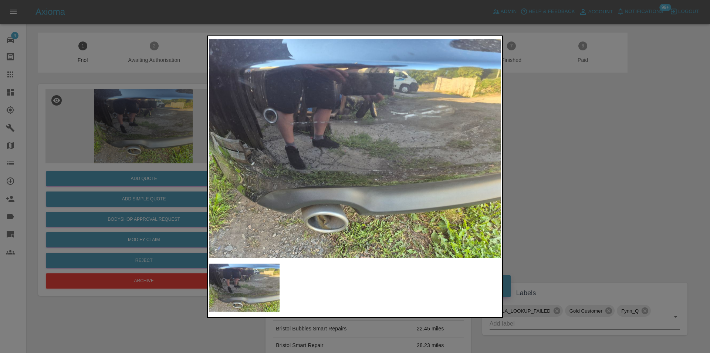
click at [561, 174] on div at bounding box center [355, 176] width 710 height 353
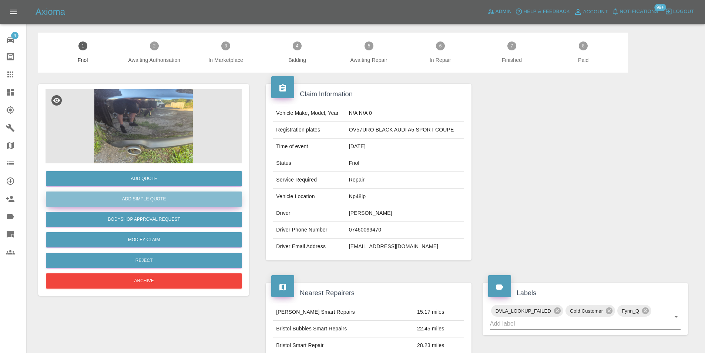
click at [185, 203] on button "Add Simple Quote" at bounding box center [144, 198] width 196 height 15
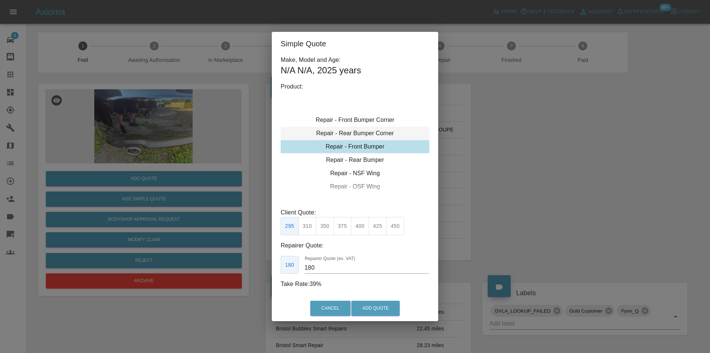
click at [373, 131] on div "Repair - Rear Bumper Corner" at bounding box center [355, 133] width 149 height 13
type input "120"
click at [380, 305] on button "Add Quote" at bounding box center [375, 307] width 48 height 15
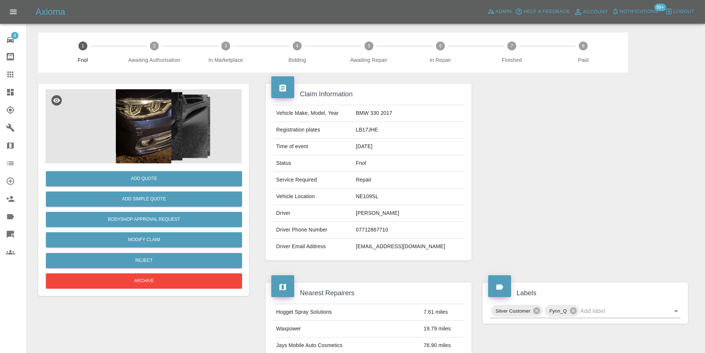
click at [152, 124] on img at bounding box center [144, 126] width 196 height 74
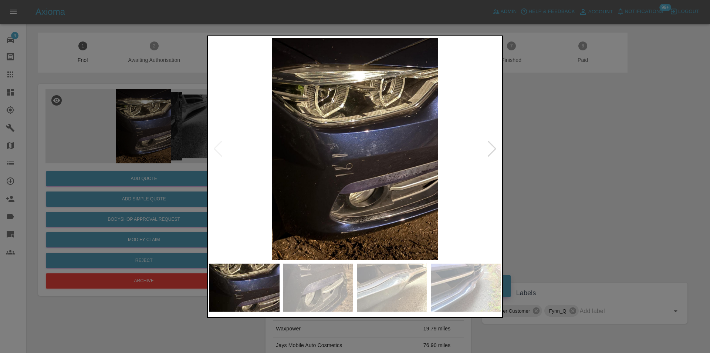
click at [497, 151] on div at bounding box center [492, 148] width 10 height 16
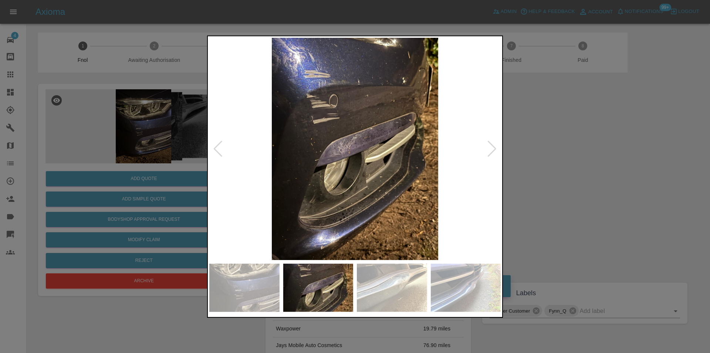
click at [496, 151] on div at bounding box center [492, 148] width 10 height 16
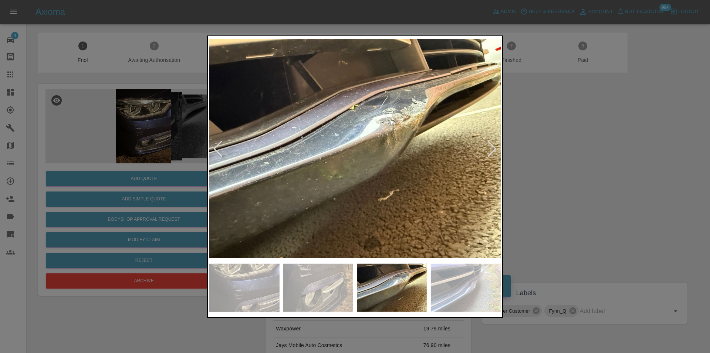
click at [496, 151] on div at bounding box center [492, 148] width 10 height 16
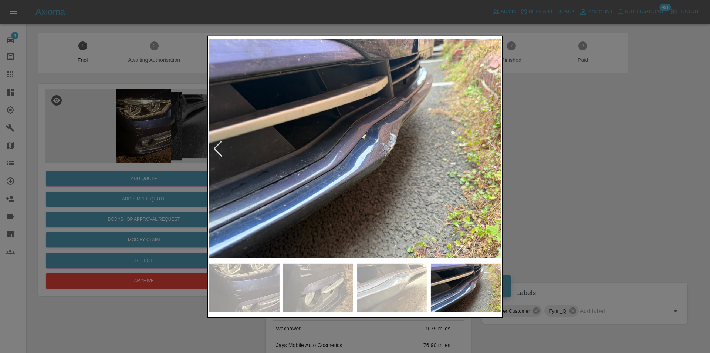
click at [496, 151] on div at bounding box center [492, 148] width 10 height 16
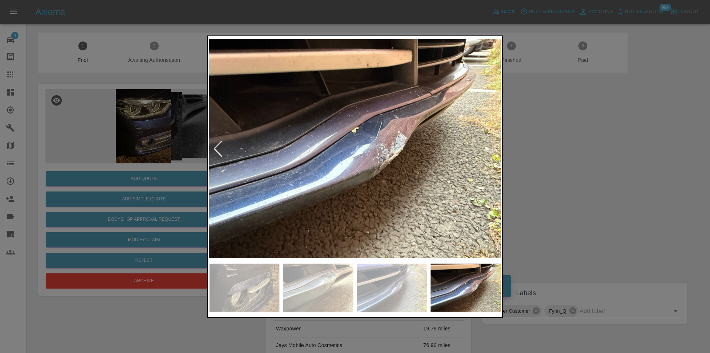
click at [496, 151] on img at bounding box center [355, 148] width 292 height 222
click at [567, 176] on div at bounding box center [355, 176] width 710 height 353
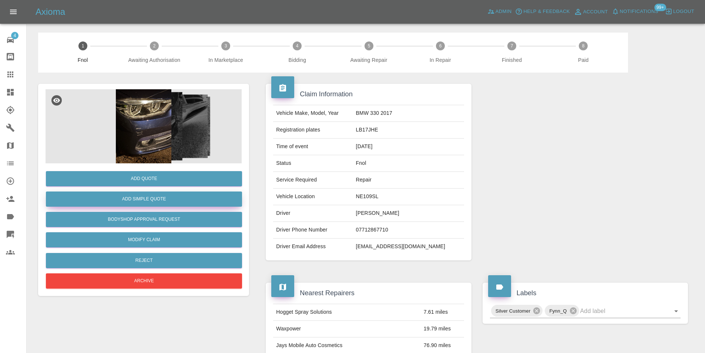
click at [152, 199] on button "Add Simple Quote" at bounding box center [144, 198] width 196 height 15
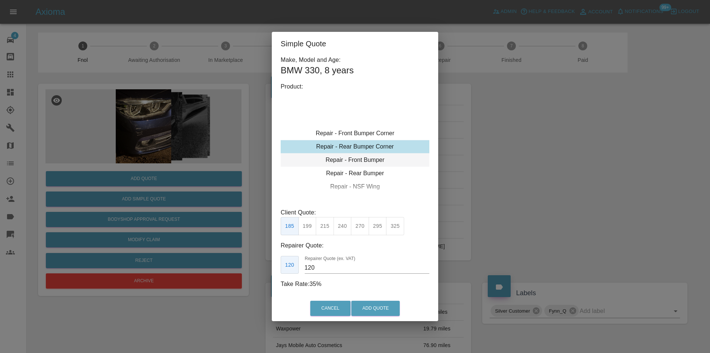
click at [368, 160] on div "Repair - Front Bumper" at bounding box center [355, 159] width 149 height 13
click at [320, 226] on button "350" at bounding box center [325, 226] width 18 height 18
type input "210"
click at [369, 307] on button "Add Quote" at bounding box center [375, 307] width 48 height 15
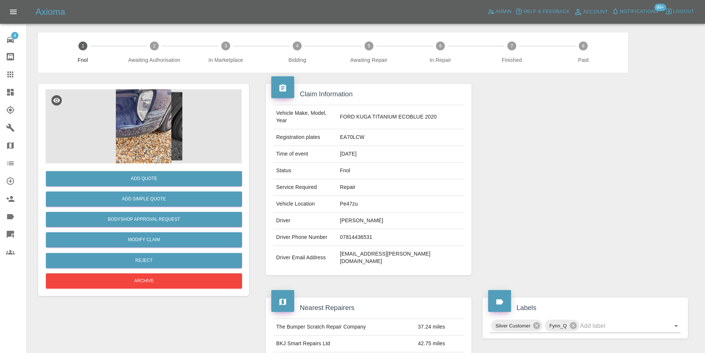
click at [136, 126] on img at bounding box center [144, 126] width 196 height 74
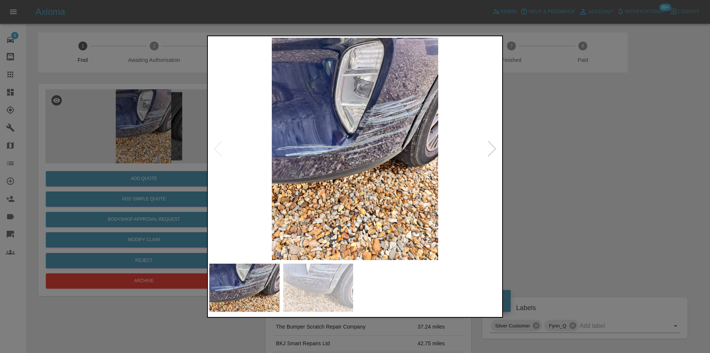
click at [490, 147] on div at bounding box center [492, 148] width 10 height 16
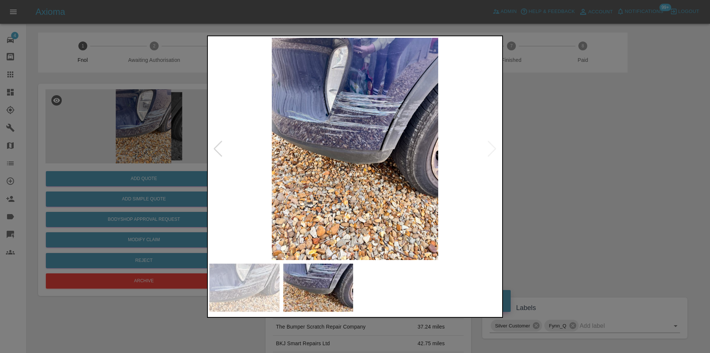
click at [543, 129] on div at bounding box center [355, 176] width 710 height 353
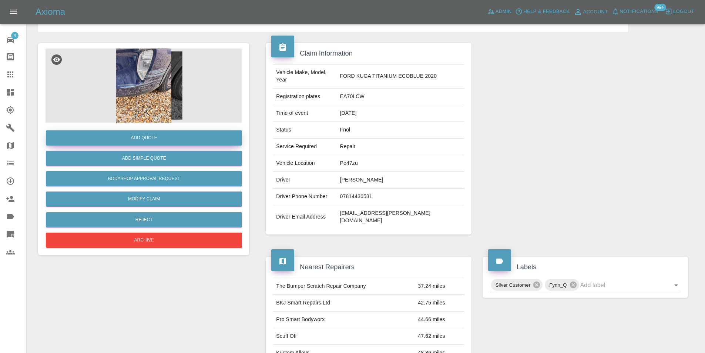
scroll to position [37, 0]
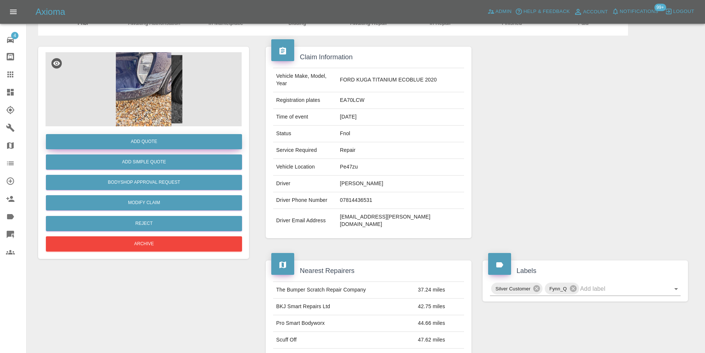
click at [148, 138] on button "Add Quote" at bounding box center [144, 141] width 196 height 15
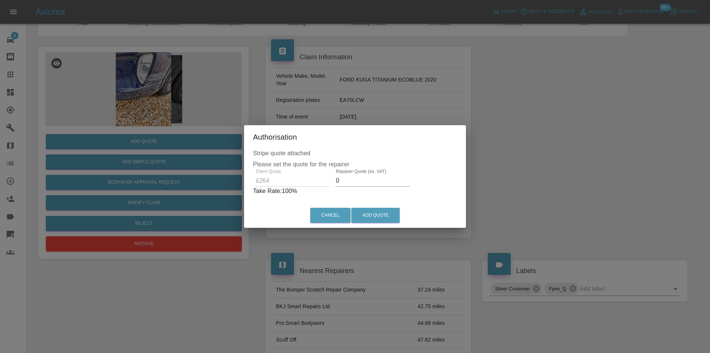
click at [347, 181] on input "0" at bounding box center [373, 181] width 74 height 12
type input "0165"
click at [373, 216] on button "Add Quote" at bounding box center [375, 215] width 48 height 15
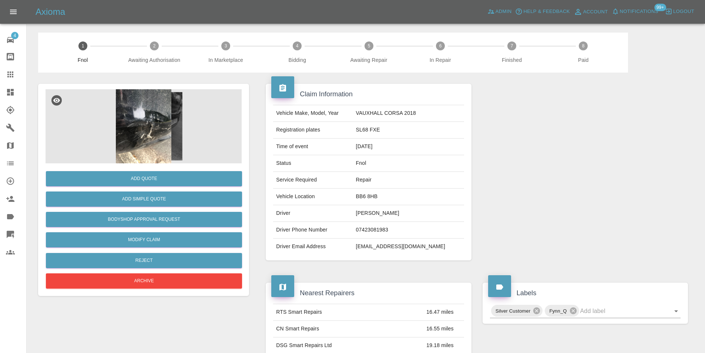
click at [156, 121] on img at bounding box center [144, 126] width 196 height 74
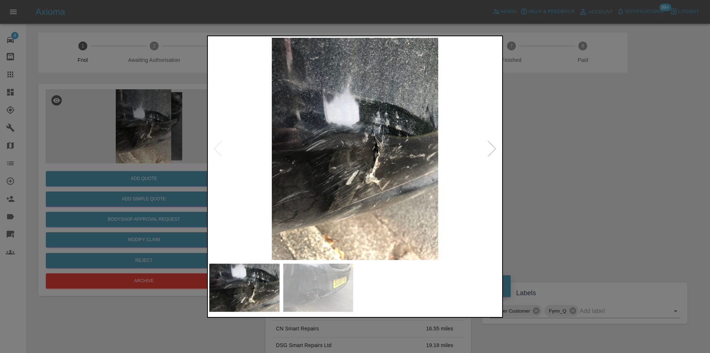
click at [496, 148] on div at bounding box center [492, 148] width 10 height 16
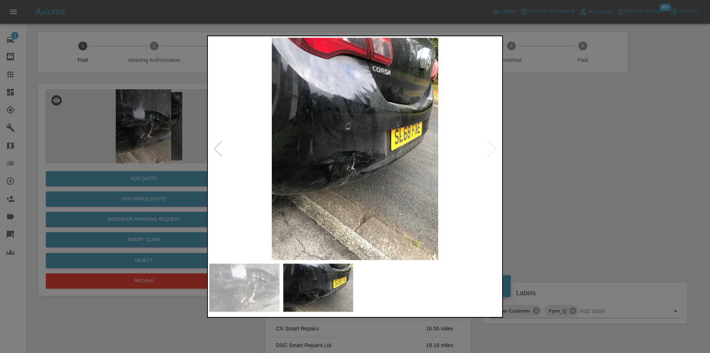
click at [496, 148] on img at bounding box center [355, 148] width 292 height 222
click at [563, 162] on div at bounding box center [355, 176] width 710 height 353
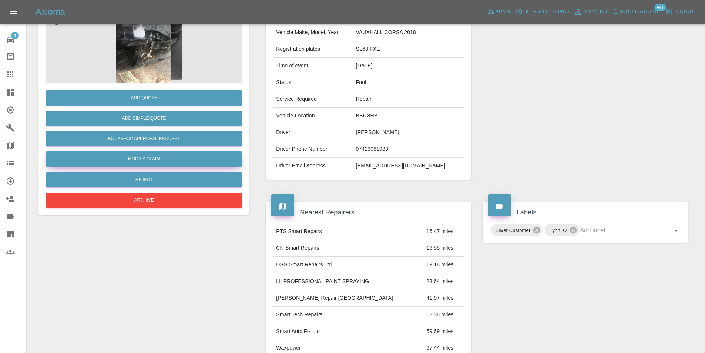
scroll to position [40, 0]
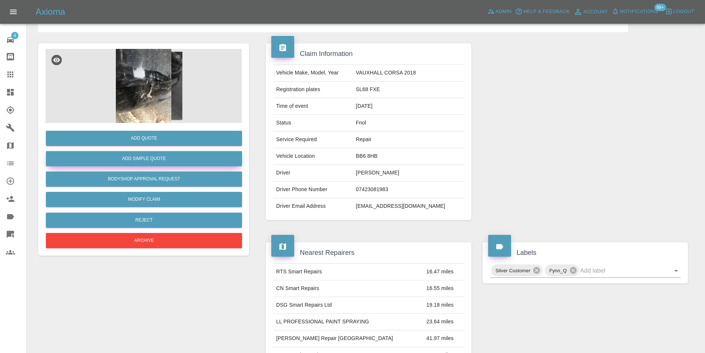
click at [159, 159] on button "Add Simple Quote" at bounding box center [144, 158] width 196 height 15
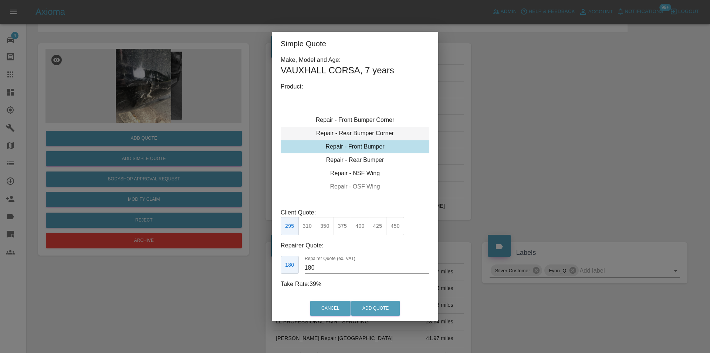
click at [380, 129] on div "Repair - Rear Bumper Corner" at bounding box center [355, 133] width 149 height 13
drag, startPoint x: 357, startPoint y: 225, endPoint x: 376, endPoint y: 235, distance: 21.5
click at [357, 225] on button "270" at bounding box center [360, 226] width 18 height 18
type input "165"
click at [389, 309] on button "Add Quote" at bounding box center [375, 307] width 48 height 15
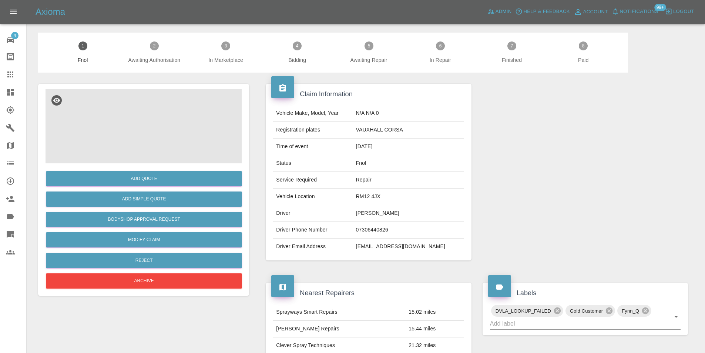
click at [162, 105] on img at bounding box center [144, 126] width 196 height 74
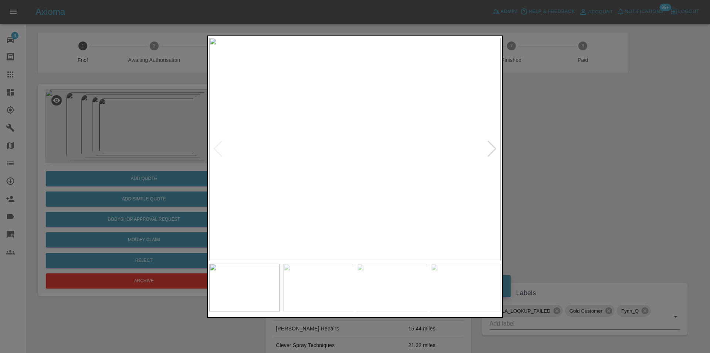
click at [495, 151] on div at bounding box center [492, 148] width 10 height 16
click at [496, 151] on div at bounding box center [492, 148] width 10 height 16
click at [494, 149] on div at bounding box center [492, 148] width 10 height 16
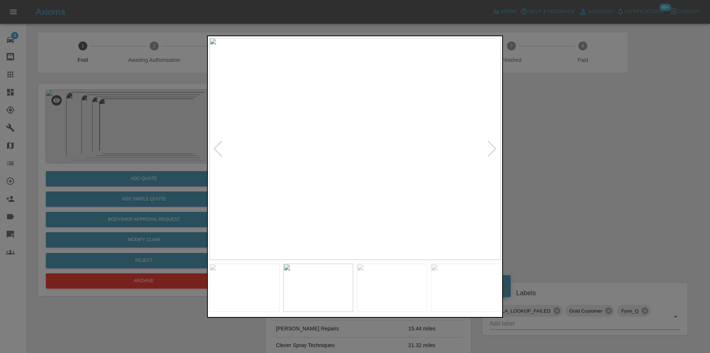
click at [494, 149] on div at bounding box center [492, 148] width 10 height 16
click at [493, 149] on img at bounding box center [355, 148] width 292 height 222
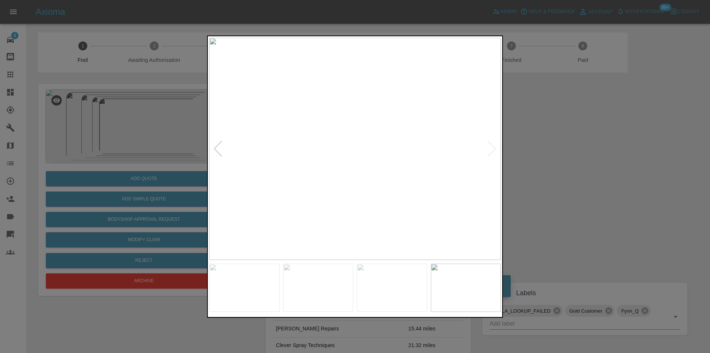
click at [555, 160] on div at bounding box center [355, 176] width 710 height 353
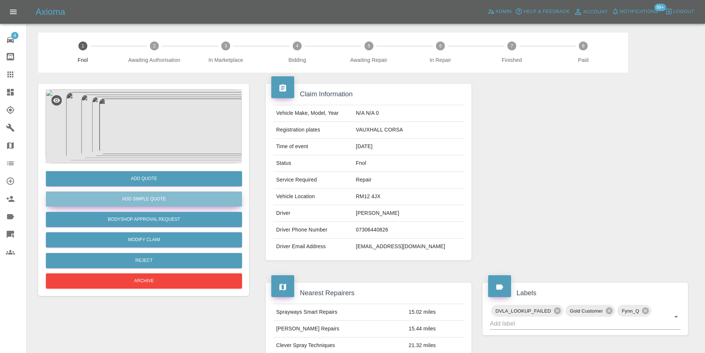
click at [161, 197] on button "Add Simple Quote" at bounding box center [144, 198] width 196 height 15
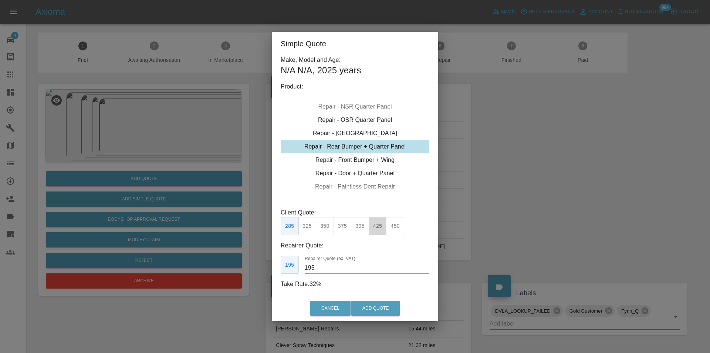
click at [380, 229] on button "425" at bounding box center [378, 226] width 18 height 18
type input "260"
click at [375, 303] on button "Add Quote" at bounding box center [375, 307] width 48 height 15
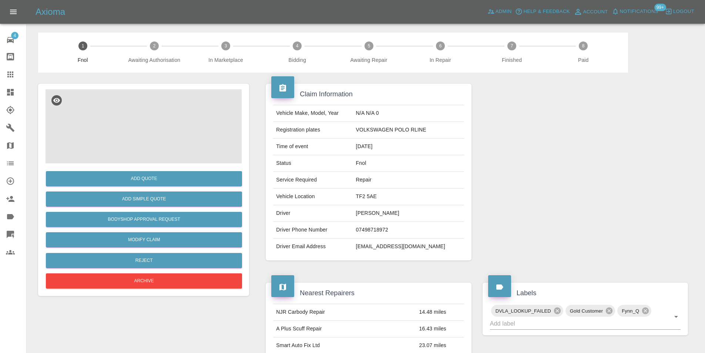
click at [164, 112] on img at bounding box center [144, 126] width 196 height 74
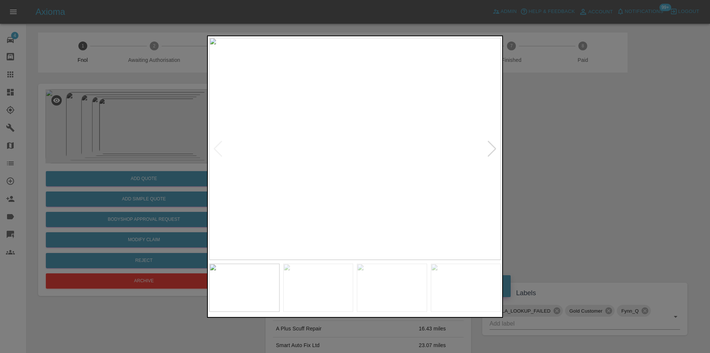
click at [492, 149] on div at bounding box center [492, 148] width 10 height 16
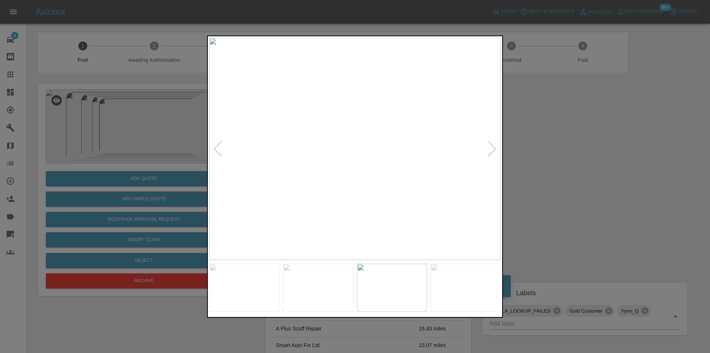
click at [492, 149] on div at bounding box center [492, 148] width 10 height 16
click at [492, 149] on img at bounding box center [355, 148] width 292 height 222
click at [398, 145] on img at bounding box center [355, 148] width 292 height 222
click at [391, 147] on img at bounding box center [227, 158] width 875 height 666
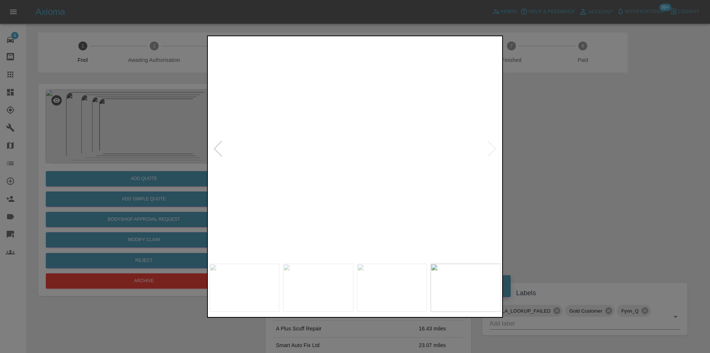
click at [391, 147] on img at bounding box center [227, 158] width 875 height 666
drag, startPoint x: 542, startPoint y: 154, endPoint x: 304, endPoint y: 204, distance: 243.6
click at [538, 154] on div at bounding box center [355, 176] width 710 height 353
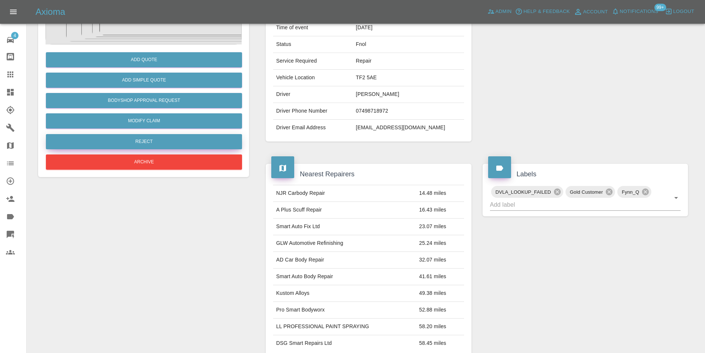
scroll to position [20, 0]
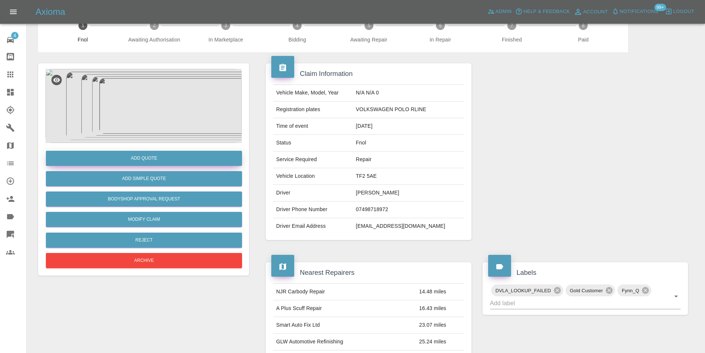
click at [162, 153] on button "Add Quote" at bounding box center [144, 158] width 196 height 15
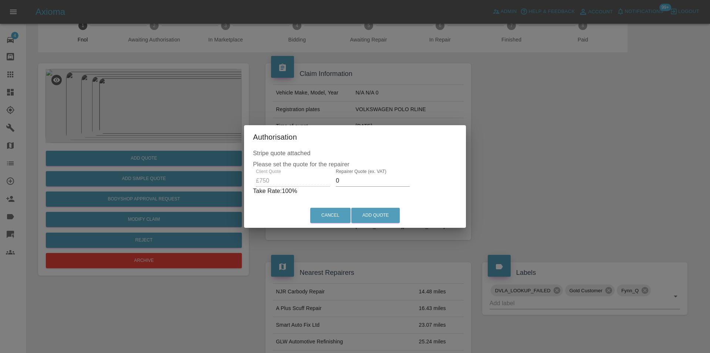
click at [362, 179] on input "0" at bounding box center [373, 181] width 74 height 12
type input "0470"
click at [387, 218] on button "Add Quote" at bounding box center [375, 215] width 48 height 15
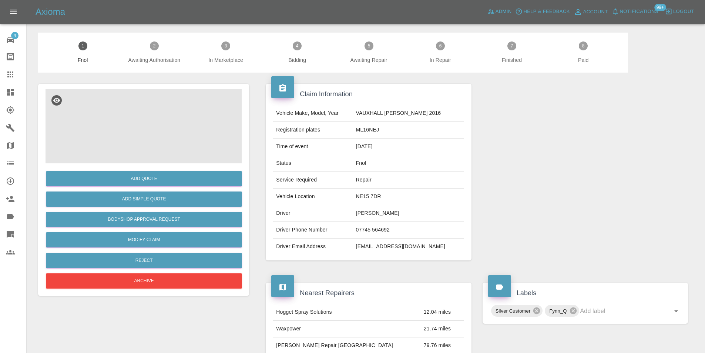
click at [125, 115] on img at bounding box center [144, 126] width 196 height 74
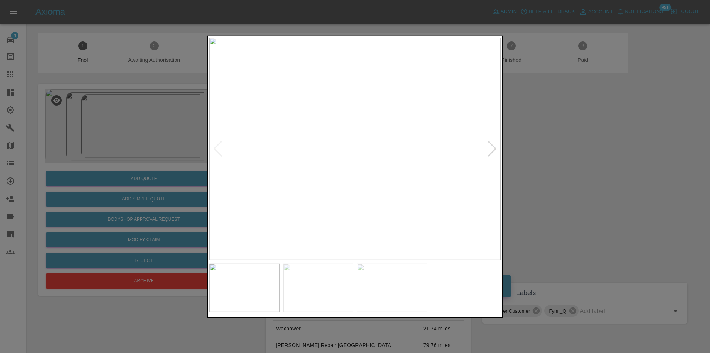
click at [496, 151] on div at bounding box center [492, 148] width 10 height 16
click at [496, 149] on img at bounding box center [355, 148] width 292 height 222
click at [525, 181] on div at bounding box center [355, 176] width 710 height 353
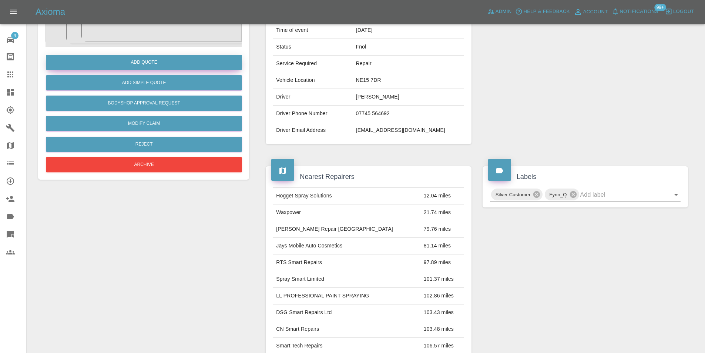
scroll to position [37, 0]
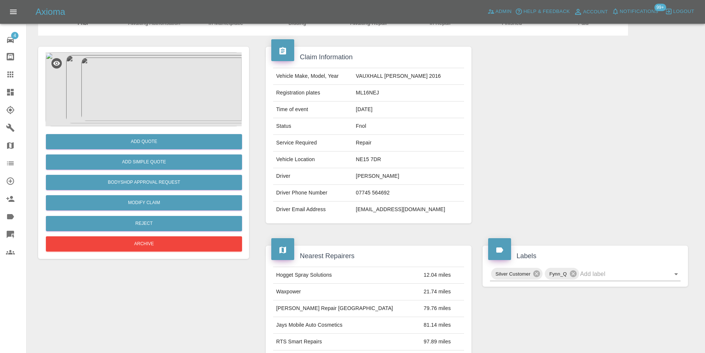
click at [147, 85] on img at bounding box center [144, 89] width 196 height 74
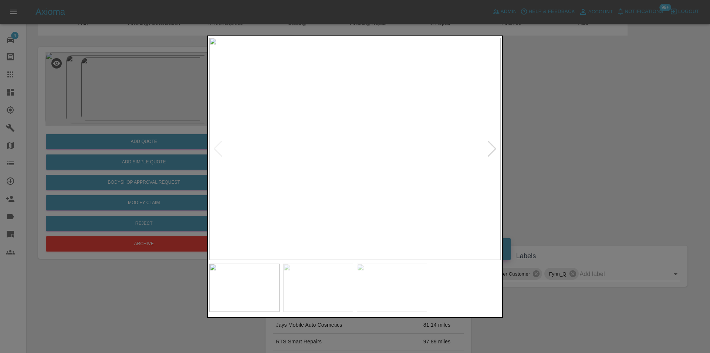
click at [493, 151] on div at bounding box center [492, 148] width 10 height 16
click at [598, 166] on div at bounding box center [355, 176] width 710 height 353
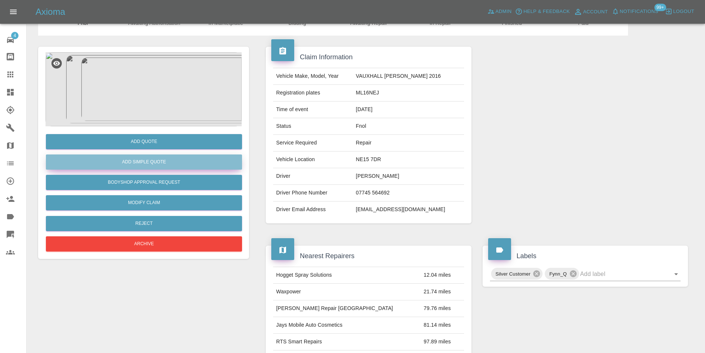
click at [169, 163] on button "Add Simple Quote" at bounding box center [144, 161] width 196 height 15
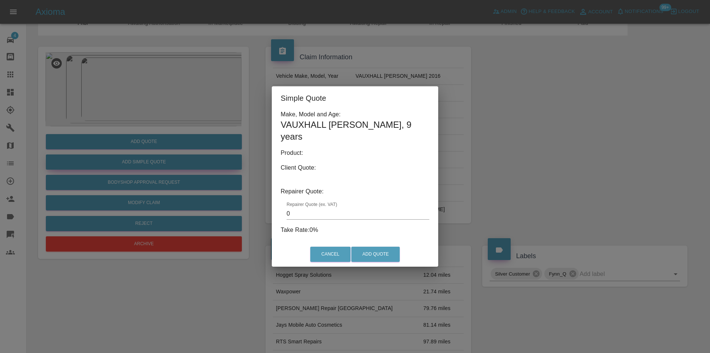
type input "140"
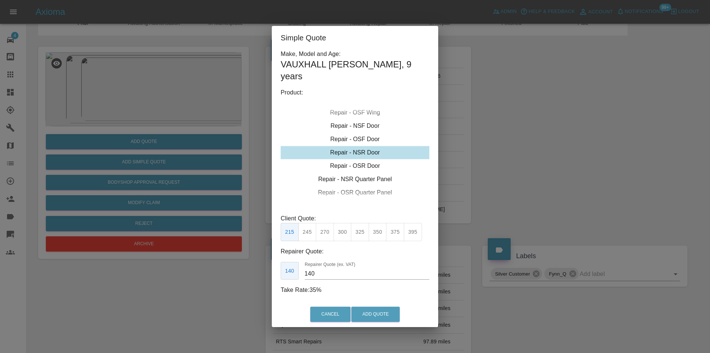
click at [594, 159] on div "Simple Quote Make, Model and Age: VAUXHALL [PERSON_NAME] , 9 years Product: Rep…" at bounding box center [355, 176] width 710 height 353
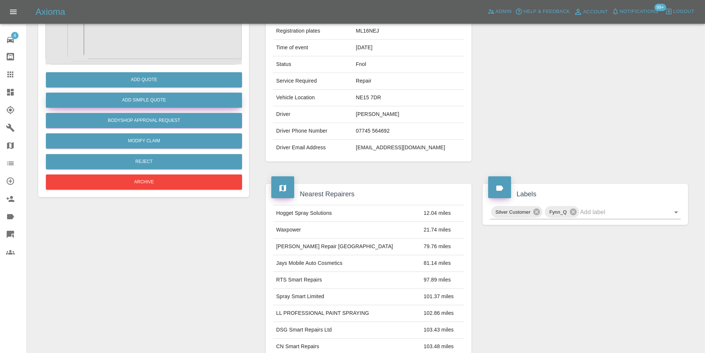
scroll to position [0, 0]
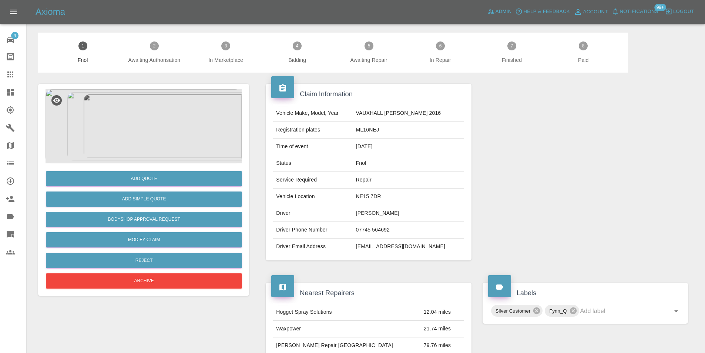
click at [155, 127] on img at bounding box center [144, 126] width 196 height 74
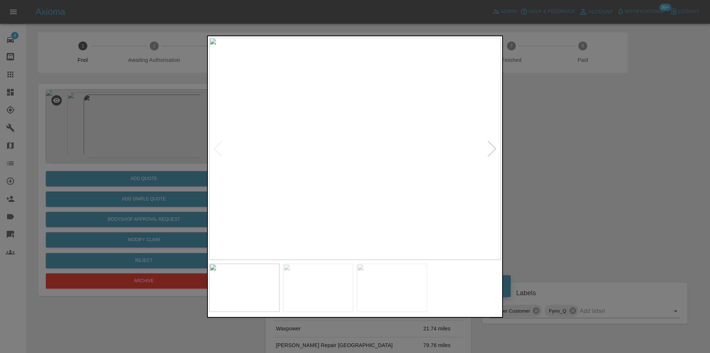
click at [489, 152] on div at bounding box center [492, 148] width 10 height 16
click at [601, 174] on div at bounding box center [355, 176] width 710 height 353
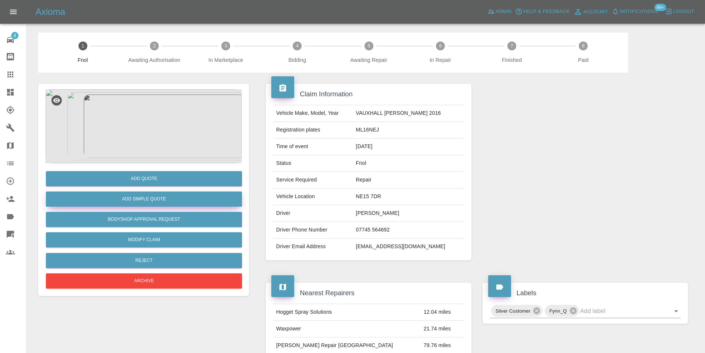
click at [176, 201] on button "Add Simple Quote" at bounding box center [144, 198] width 196 height 15
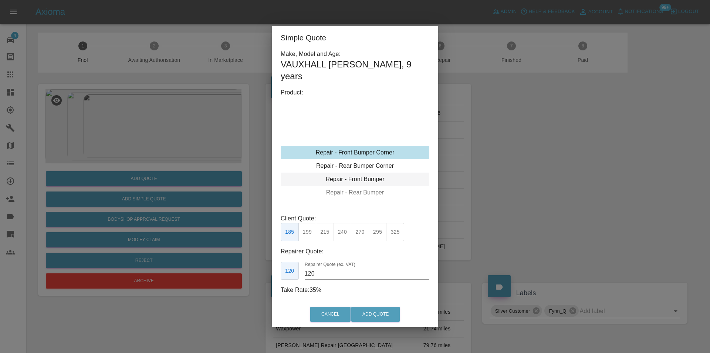
click at [375, 175] on div "Repair - Front Bumper" at bounding box center [355, 178] width 149 height 13
click at [375, 172] on div "Repair - Front Bumper" at bounding box center [355, 178] width 149 height 13
click at [374, 172] on div "Repair - Front Bumper" at bounding box center [355, 178] width 149 height 13
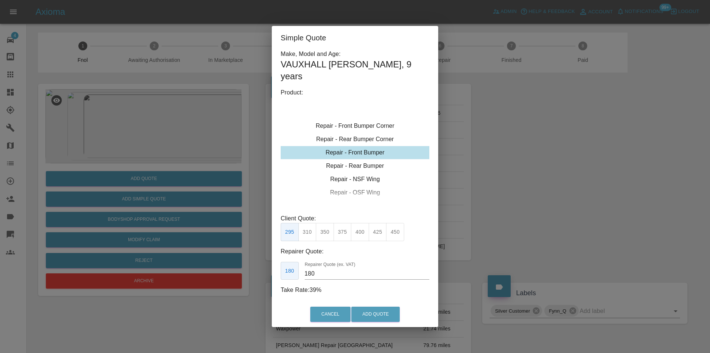
click at [372, 148] on div "Repair - Front Bumper" at bounding box center [355, 152] width 149 height 13
drag, startPoint x: 322, startPoint y: 228, endPoint x: 365, endPoint y: 272, distance: 61.2
click at [322, 228] on button "350" at bounding box center [325, 232] width 18 height 18
type input "210"
click at [384, 310] on button "Add Quote" at bounding box center [375, 313] width 48 height 15
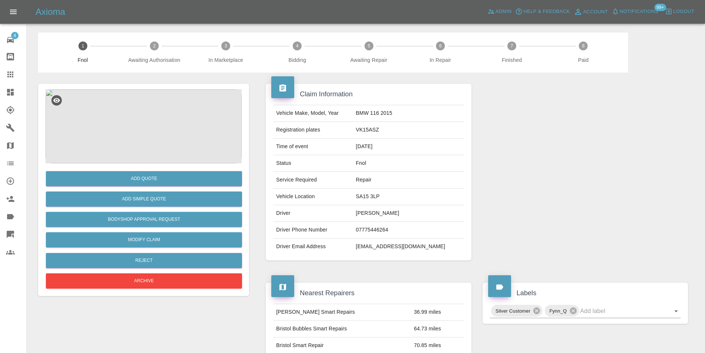
click at [138, 98] on img at bounding box center [144, 126] width 196 height 74
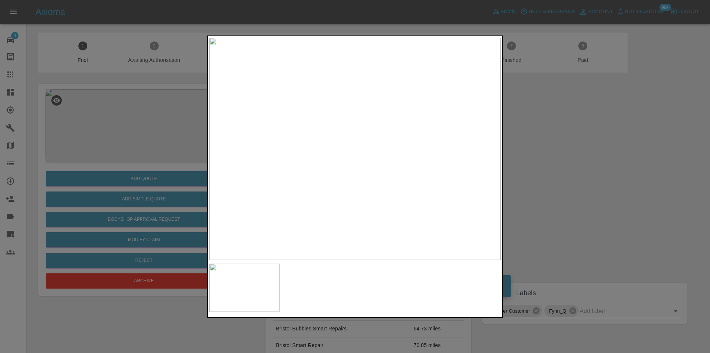
click at [572, 162] on div at bounding box center [355, 176] width 710 height 353
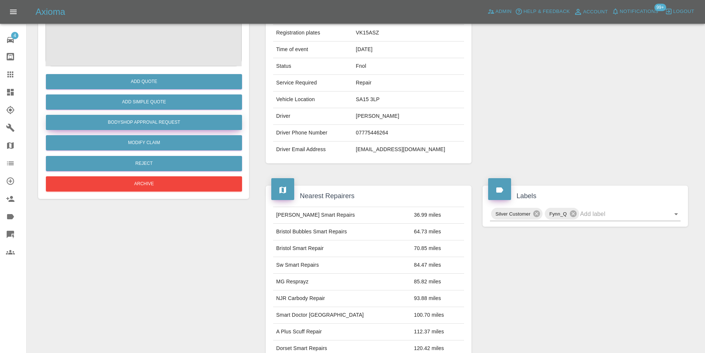
scroll to position [40, 0]
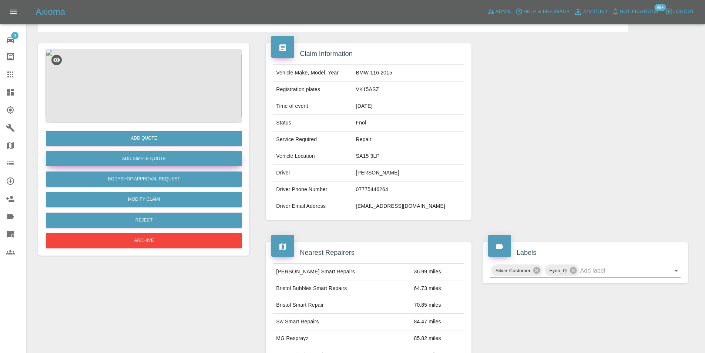
click at [150, 158] on button "Add Simple Quote" at bounding box center [144, 158] width 196 height 15
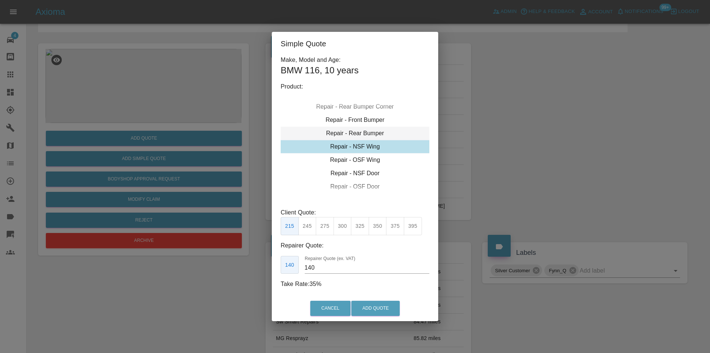
click at [369, 135] on div "Repair - Rear Bumper" at bounding box center [355, 133] width 149 height 13
click at [323, 229] on button "350" at bounding box center [325, 226] width 18 height 18
type input "210"
click at [373, 304] on button "Add Quote" at bounding box center [375, 307] width 48 height 15
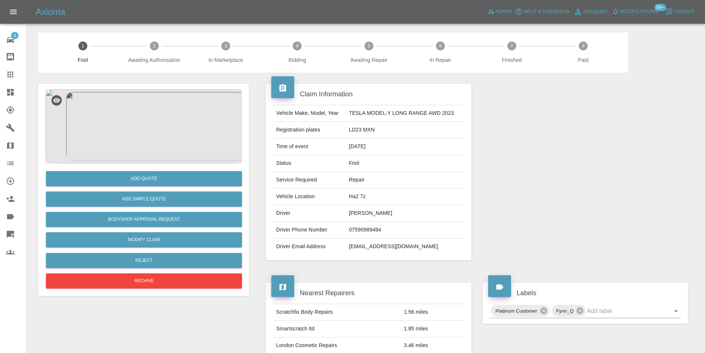
click at [167, 107] on img at bounding box center [144, 126] width 196 height 74
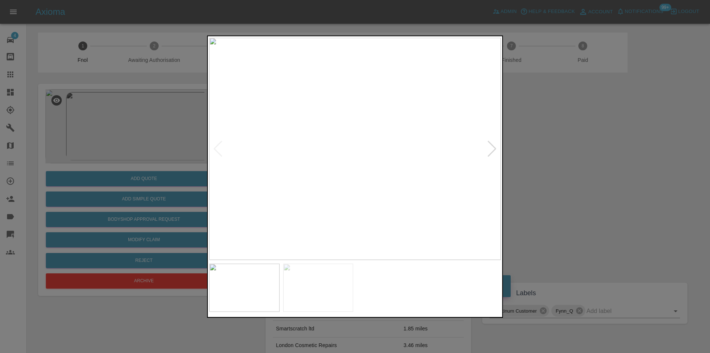
click at [490, 151] on div at bounding box center [492, 148] width 10 height 16
click at [490, 151] on img at bounding box center [355, 148] width 292 height 222
drag, startPoint x: 584, startPoint y: 165, endPoint x: 573, endPoint y: 163, distance: 11.3
click at [582, 164] on div at bounding box center [355, 176] width 710 height 353
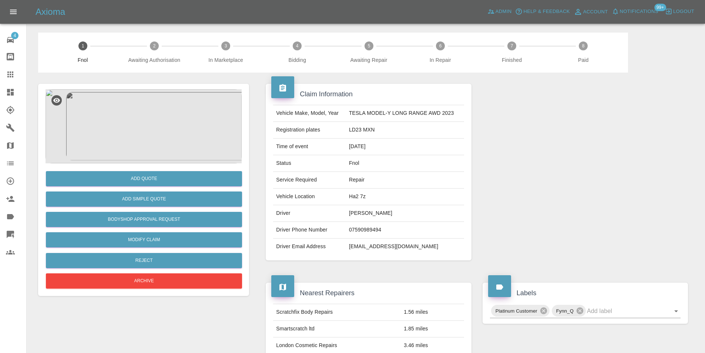
click at [141, 137] on img at bounding box center [144, 126] width 196 height 74
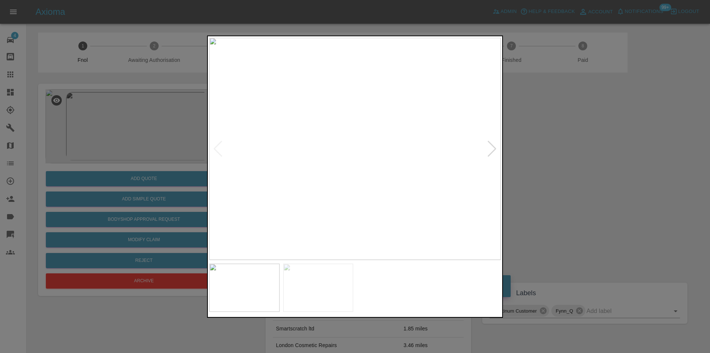
click at [355, 205] on img at bounding box center [355, 148] width 292 height 222
drag, startPoint x: 627, startPoint y: 147, endPoint x: 360, endPoint y: 173, distance: 268.4
click at [626, 147] on div at bounding box center [355, 176] width 710 height 353
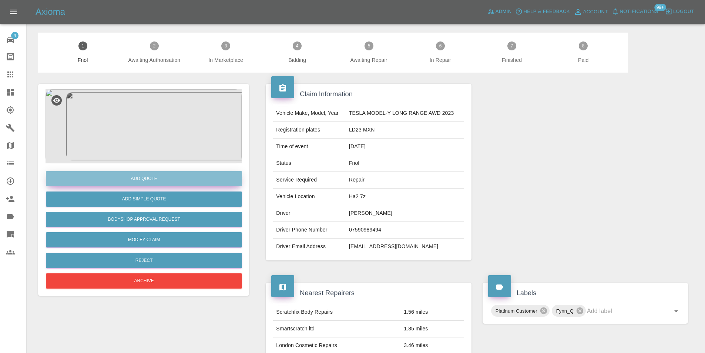
click at [125, 181] on button "Add Quote" at bounding box center [144, 178] width 196 height 15
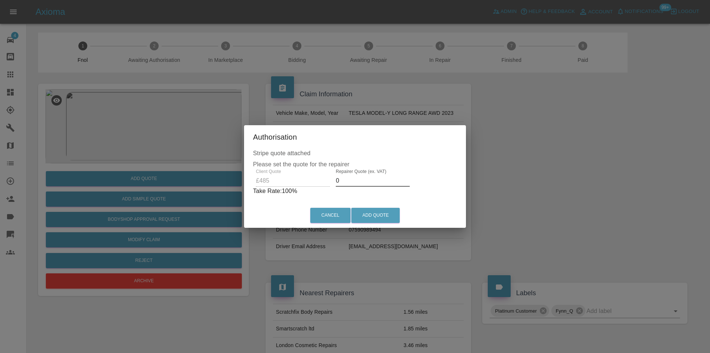
click at [371, 176] on input "0" at bounding box center [373, 181] width 74 height 12
type input "0300"
click at [379, 215] on button "Add Quote" at bounding box center [375, 215] width 48 height 15
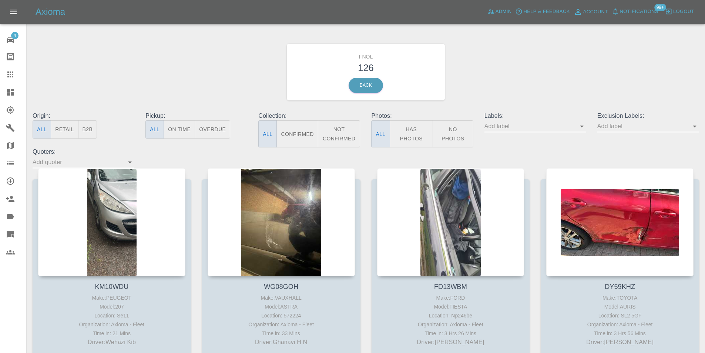
drag, startPoint x: 418, startPoint y: 127, endPoint x: 423, endPoint y: 121, distance: 7.6
click at [417, 128] on button "Has Photos" at bounding box center [412, 133] width 44 height 27
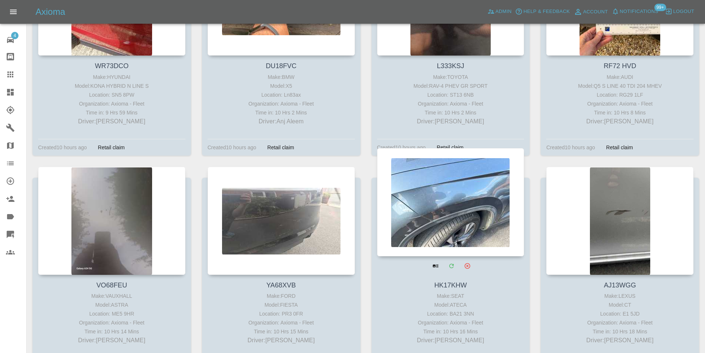
scroll to position [4662, 0]
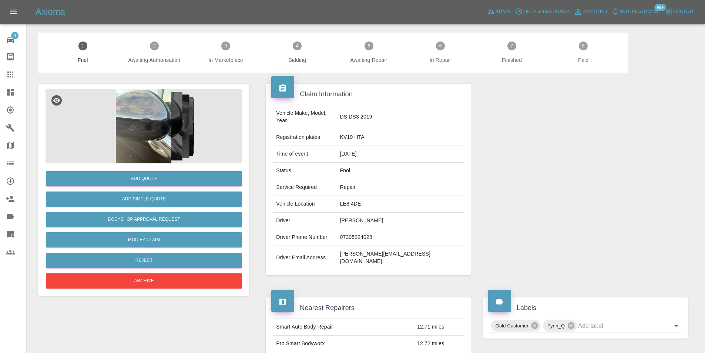
click at [132, 113] on img at bounding box center [144, 126] width 196 height 74
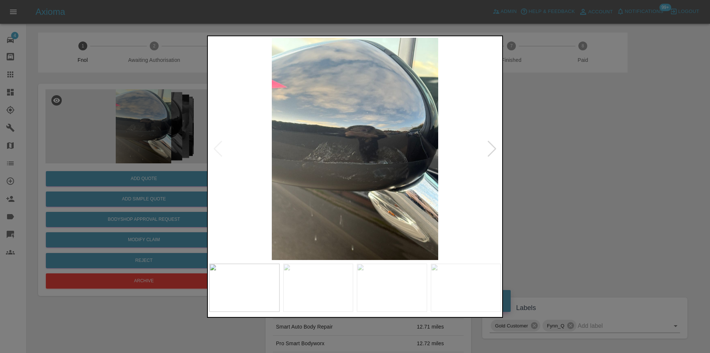
click at [491, 146] on div at bounding box center [492, 148] width 10 height 16
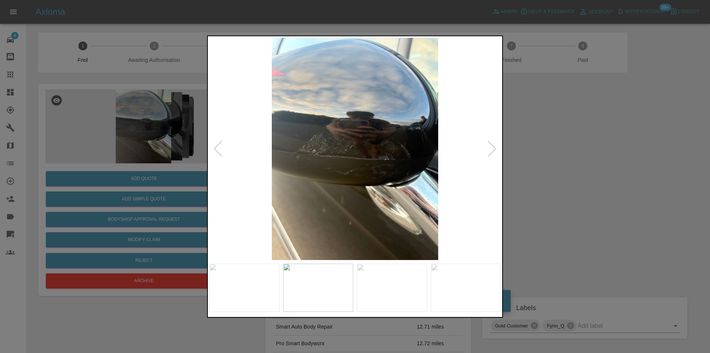
click at [491, 146] on div at bounding box center [492, 148] width 10 height 16
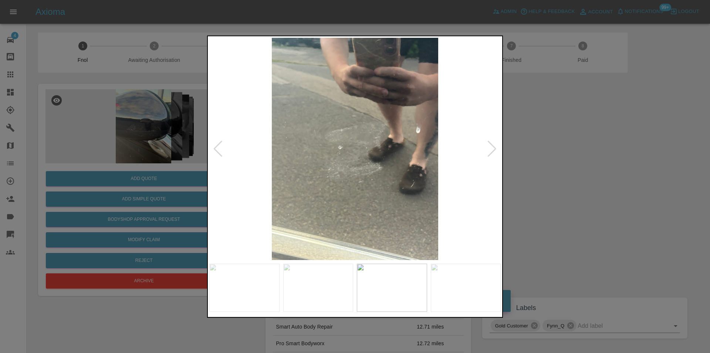
click at [490, 146] on div at bounding box center [492, 148] width 10 height 16
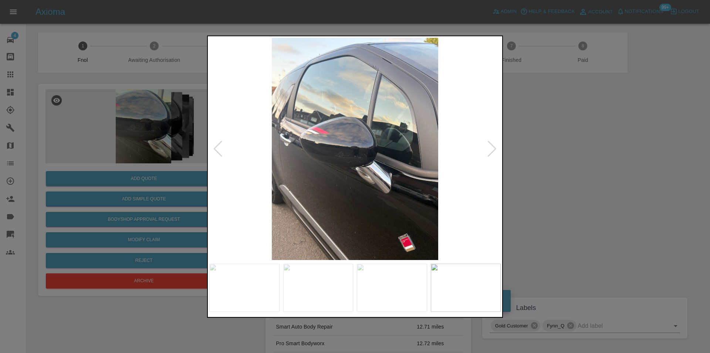
click at [490, 146] on div at bounding box center [492, 148] width 10 height 16
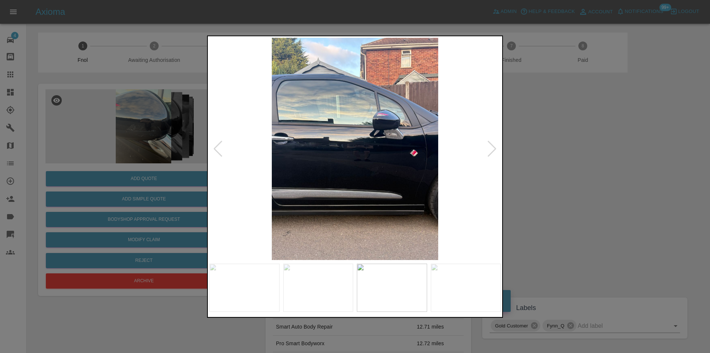
click at [490, 146] on div at bounding box center [492, 148] width 10 height 16
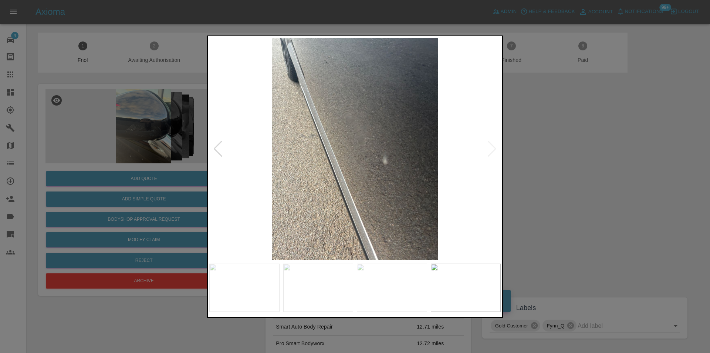
click at [497, 151] on img at bounding box center [355, 148] width 292 height 222
click at [497, 150] on img at bounding box center [355, 148] width 292 height 222
click at [548, 146] on div at bounding box center [355, 176] width 710 height 353
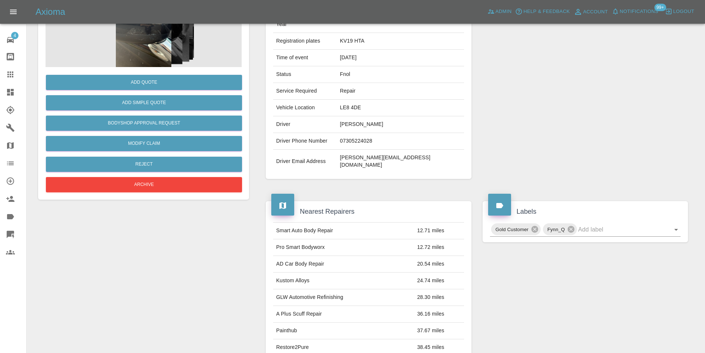
scroll to position [40, 0]
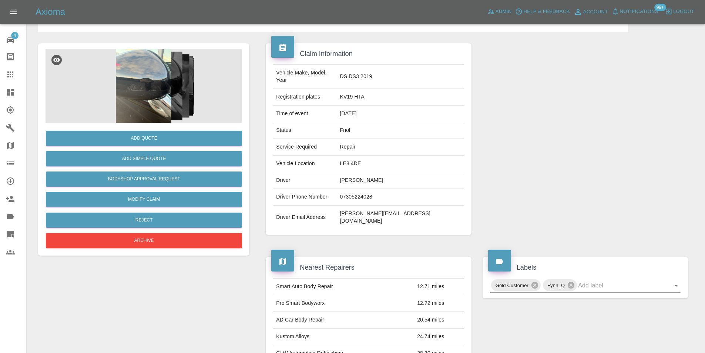
click at [152, 100] on img at bounding box center [144, 86] width 196 height 74
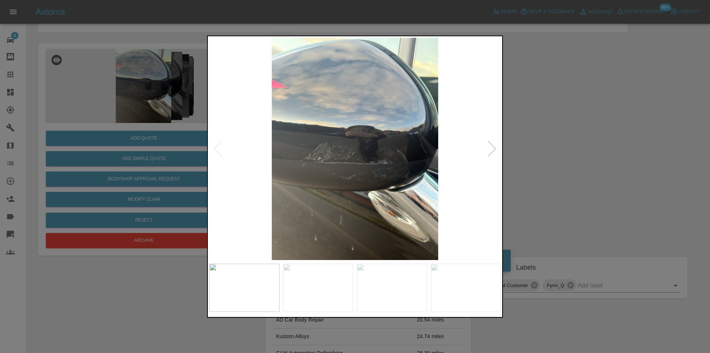
click at [373, 172] on img at bounding box center [355, 148] width 292 height 222
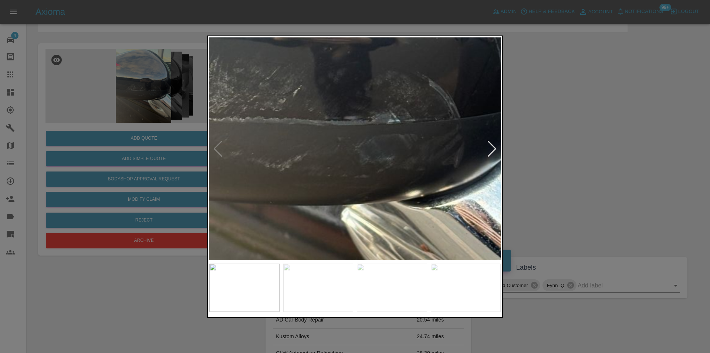
click at [335, 178] on img at bounding box center [302, 78] width 875 height 666
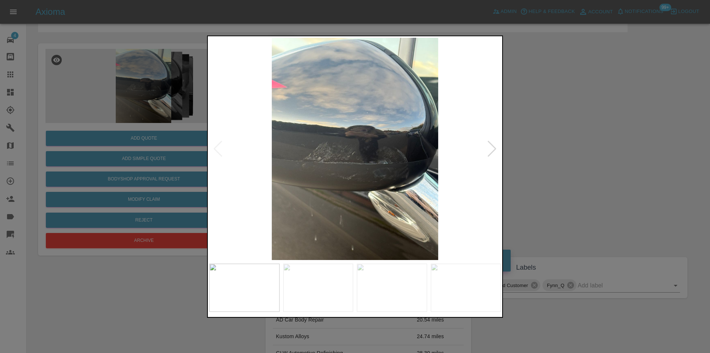
click at [644, 166] on div at bounding box center [355, 176] width 710 height 353
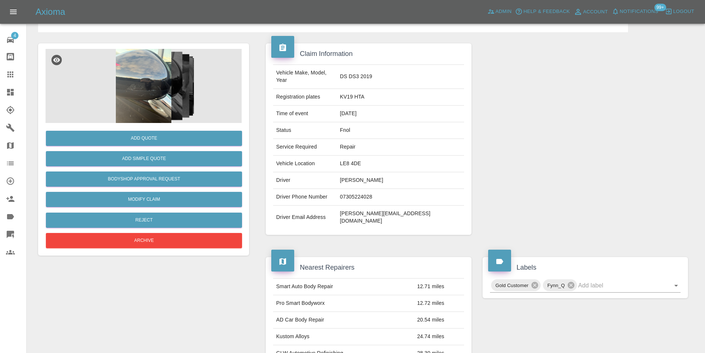
click at [150, 87] on img at bounding box center [144, 86] width 196 height 74
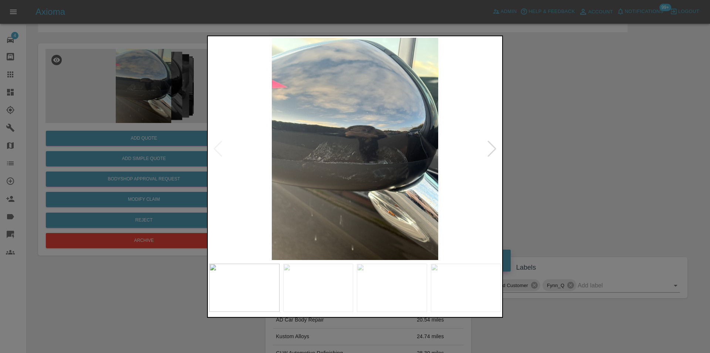
click at [494, 149] on div at bounding box center [492, 148] width 10 height 16
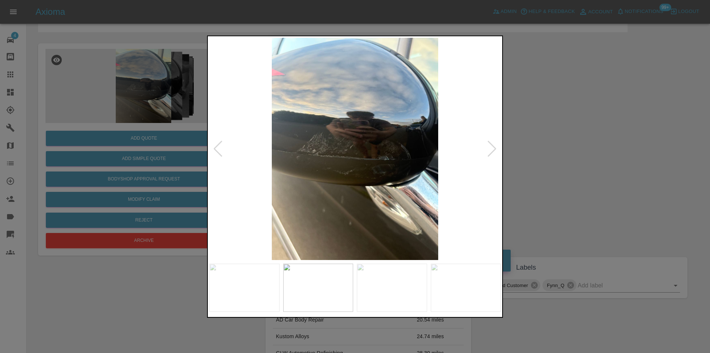
click at [494, 149] on div at bounding box center [492, 148] width 10 height 16
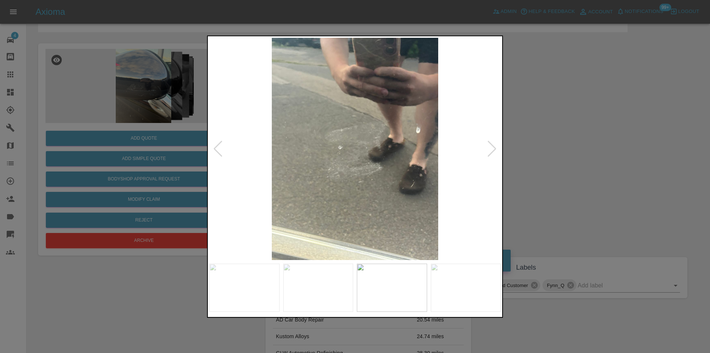
click at [494, 149] on div at bounding box center [492, 148] width 10 height 16
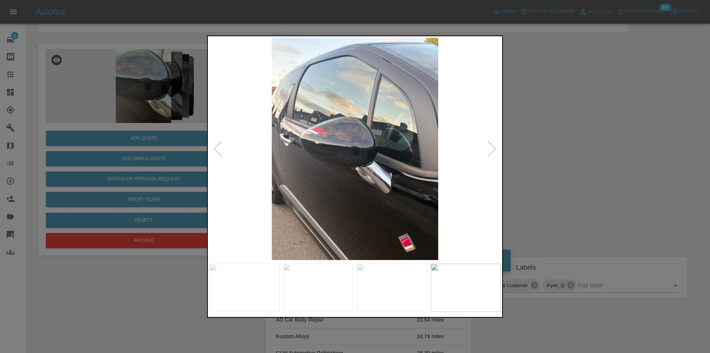
click at [543, 137] on div at bounding box center [355, 176] width 710 height 353
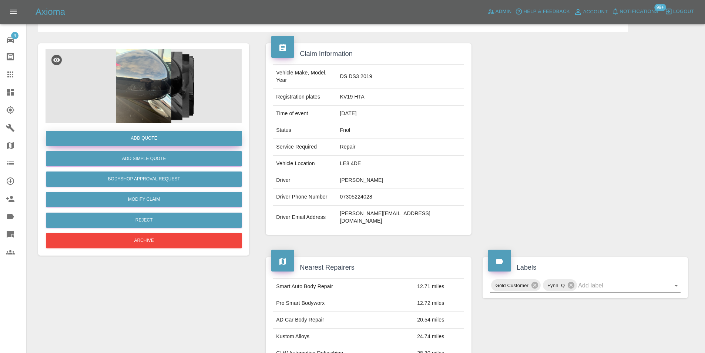
click at [144, 140] on button "Add Quote" at bounding box center [144, 138] width 196 height 15
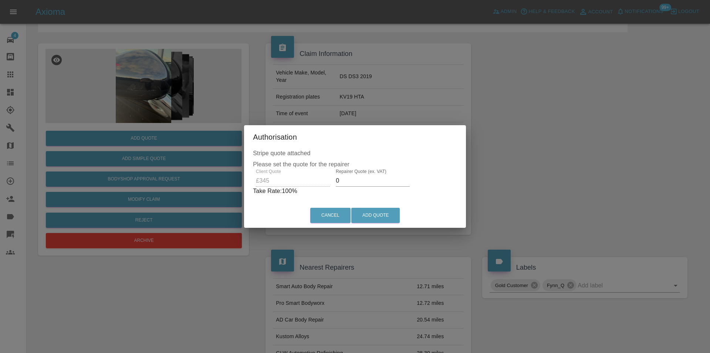
click at [356, 178] on input "0" at bounding box center [373, 181] width 74 height 12
type input "0220"
click at [367, 214] on button "Add Quote" at bounding box center [375, 215] width 48 height 15
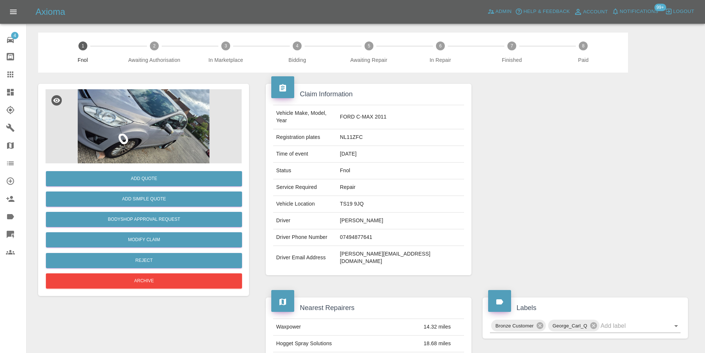
click at [147, 129] on img at bounding box center [144, 126] width 196 height 74
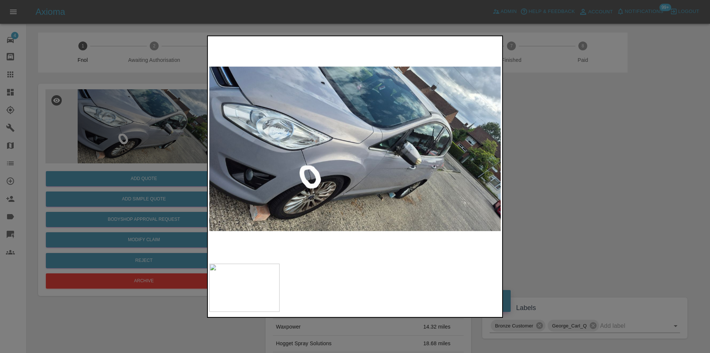
click at [587, 217] on div at bounding box center [355, 176] width 710 height 353
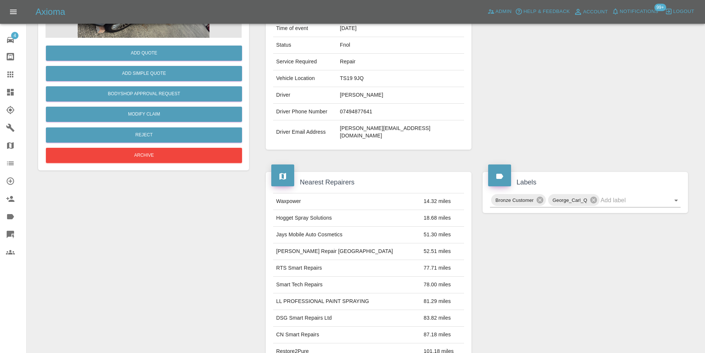
scroll to position [40, 0]
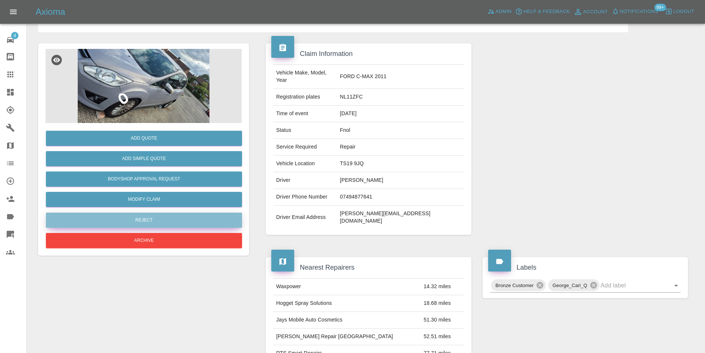
click at [172, 215] on button "Reject" at bounding box center [144, 219] width 196 height 15
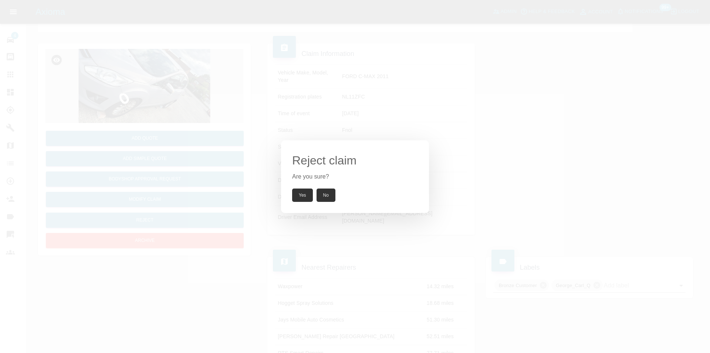
click at [302, 188] on button "Yes" at bounding box center [302, 194] width 21 height 13
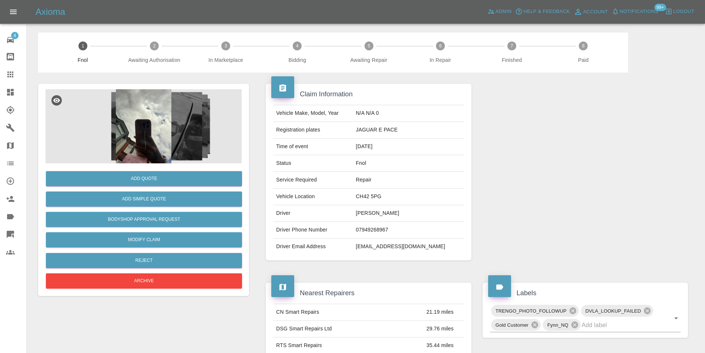
click at [150, 109] on img at bounding box center [144, 126] width 196 height 74
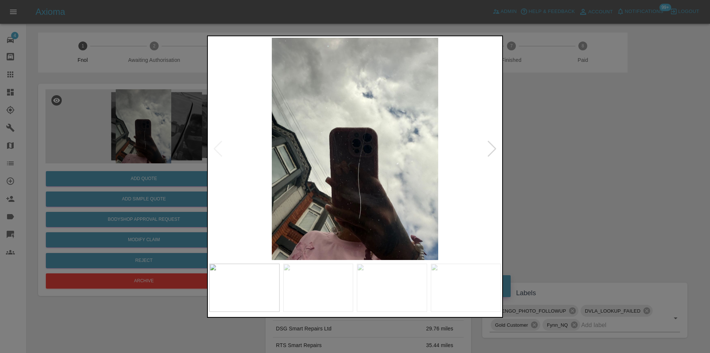
click at [491, 148] on div at bounding box center [492, 148] width 10 height 16
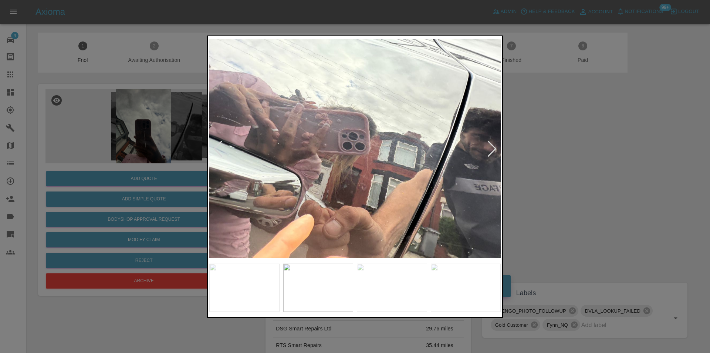
click at [491, 148] on div at bounding box center [492, 148] width 10 height 16
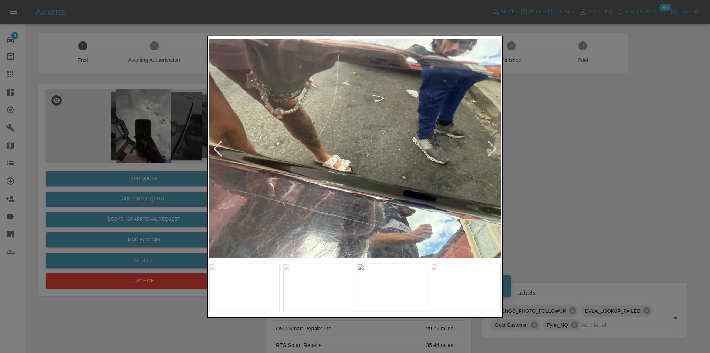
click at [491, 148] on div at bounding box center [492, 148] width 10 height 16
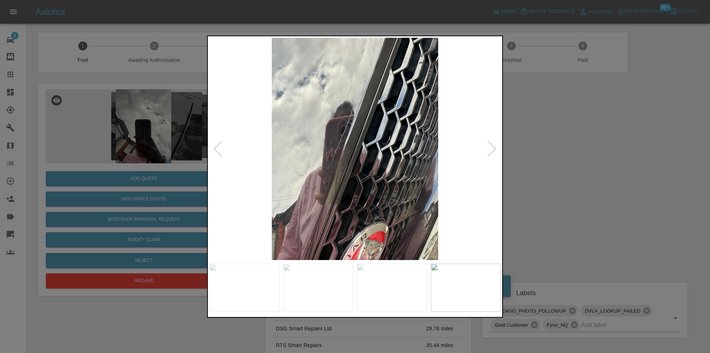
click at [545, 144] on div at bounding box center [355, 176] width 710 height 353
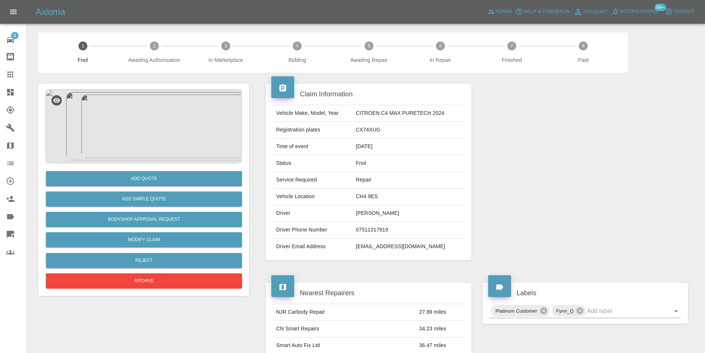
click at [164, 106] on img at bounding box center [144, 126] width 196 height 74
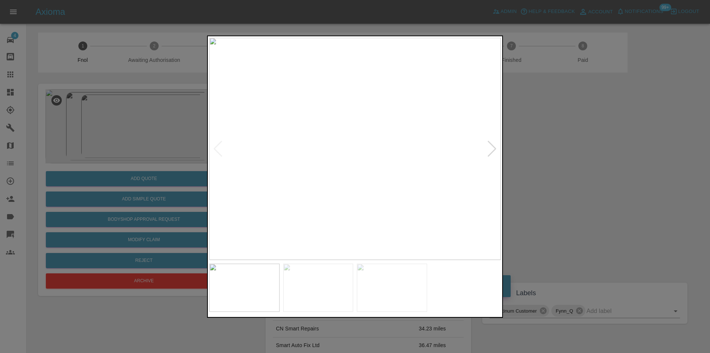
click at [497, 149] on div at bounding box center [492, 148] width 10 height 16
click at [497, 148] on img at bounding box center [355, 148] width 292 height 222
click at [491, 147] on div at bounding box center [492, 148] width 10 height 16
click at [491, 147] on img at bounding box center [355, 148] width 292 height 222
drag, startPoint x: 571, startPoint y: 162, endPoint x: 442, endPoint y: 205, distance: 135.5
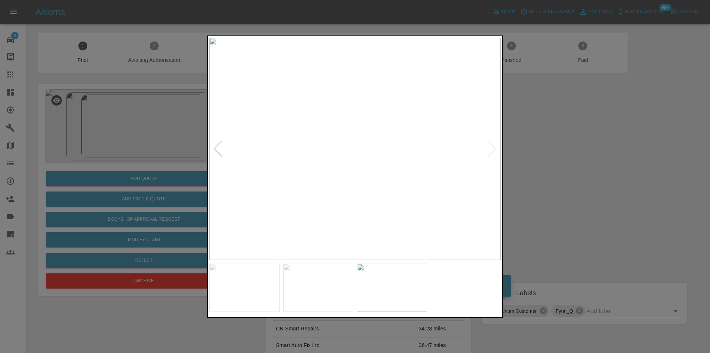
click at [571, 162] on div at bounding box center [355, 176] width 710 height 353
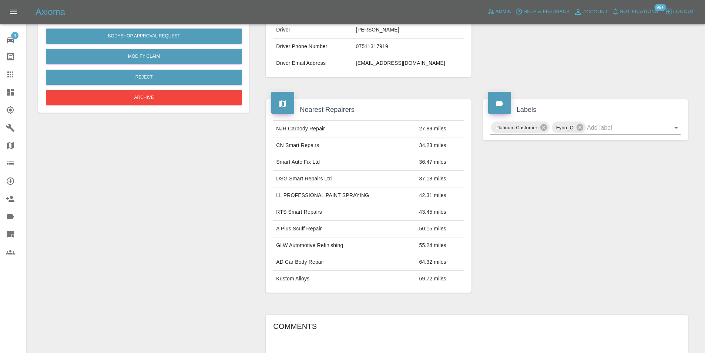
scroll to position [40, 0]
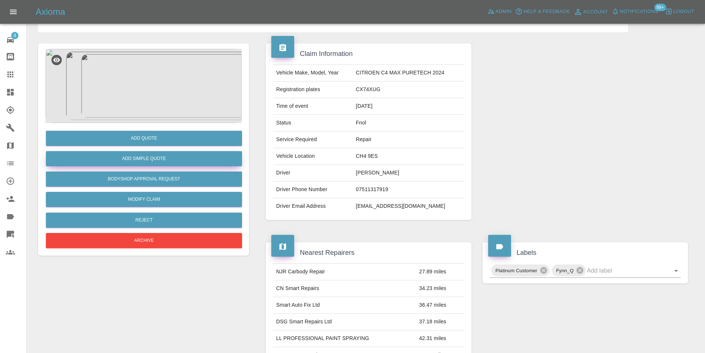
click at [166, 158] on button "Add Simple Quote" at bounding box center [144, 158] width 196 height 15
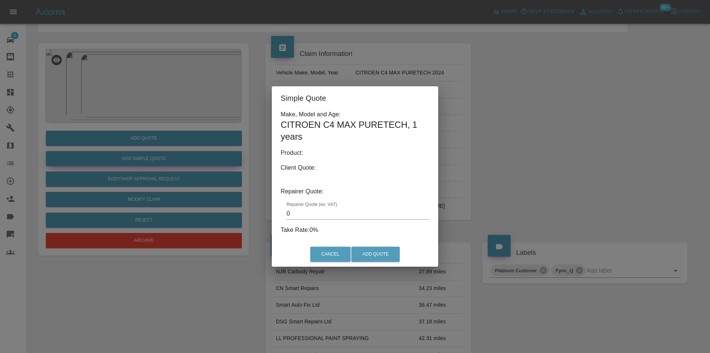
type input "140"
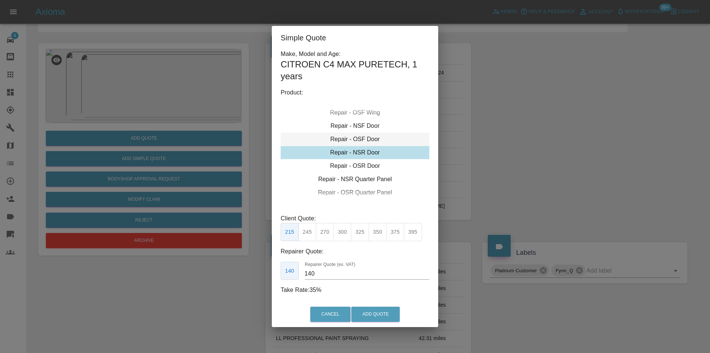
click at [358, 139] on div "Repair - OSF Door" at bounding box center [355, 138] width 149 height 13
drag, startPoint x: 368, startPoint y: 306, endPoint x: 370, endPoint y: 310, distance: 4.5
click at [369, 310] on button "Add Quote" at bounding box center [375, 313] width 48 height 15
click at [370, 310] on div "Cancel Add Quote" at bounding box center [355, 314] width 166 height 25
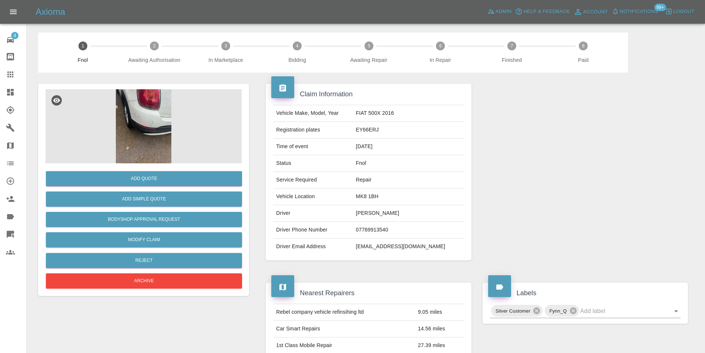
click at [137, 124] on img at bounding box center [144, 126] width 196 height 74
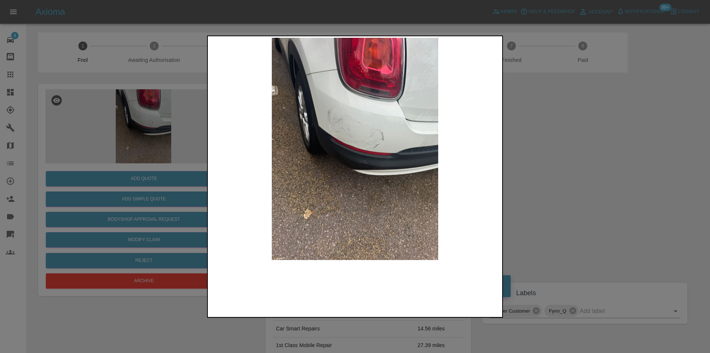
click at [366, 164] on img at bounding box center [355, 148] width 292 height 222
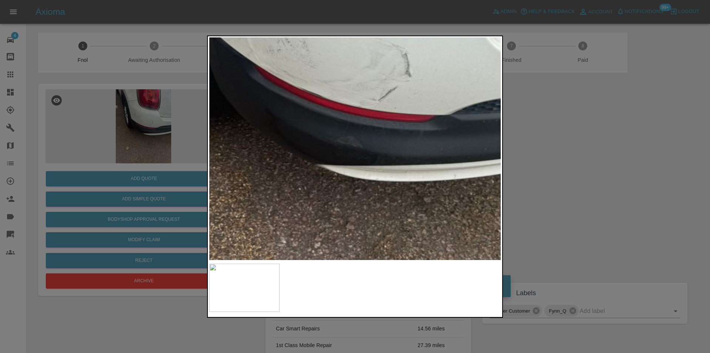
click at [642, 199] on div at bounding box center [355, 176] width 710 height 353
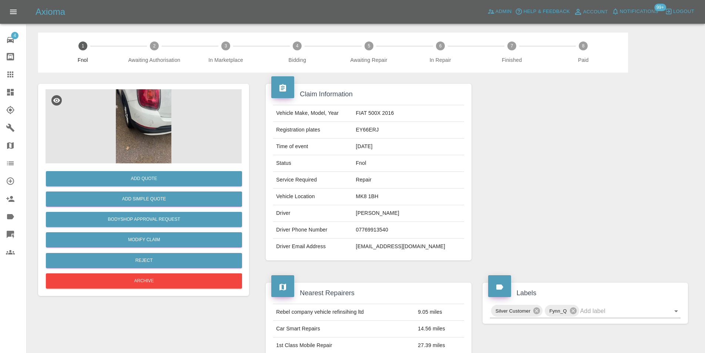
click at [134, 122] on img at bounding box center [144, 126] width 196 height 74
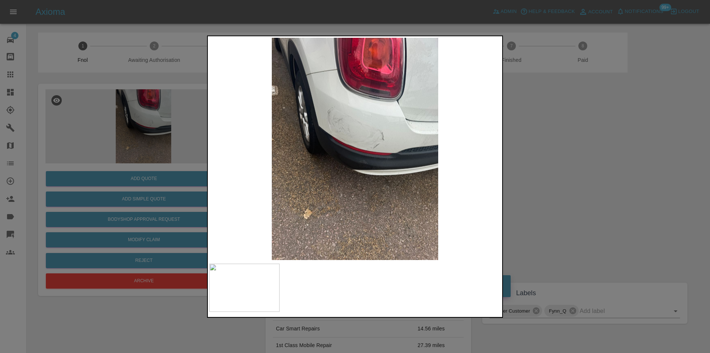
click at [360, 136] on img at bounding box center [355, 148] width 292 height 222
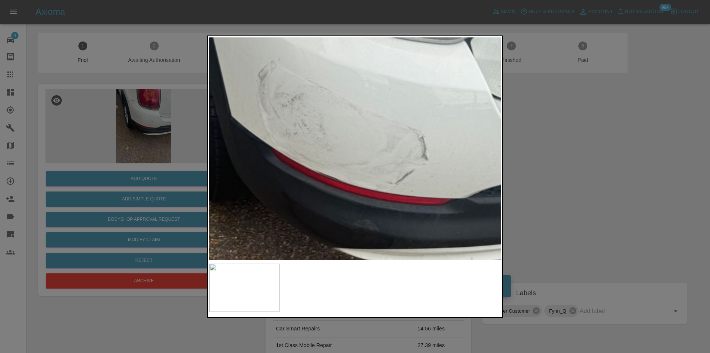
click at [579, 158] on div at bounding box center [355, 176] width 710 height 353
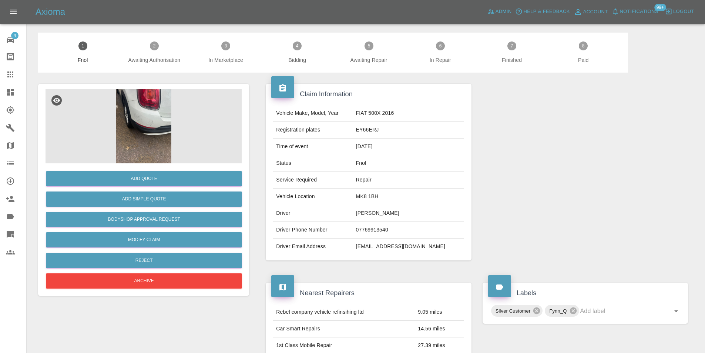
click at [161, 138] on img at bounding box center [144, 126] width 196 height 74
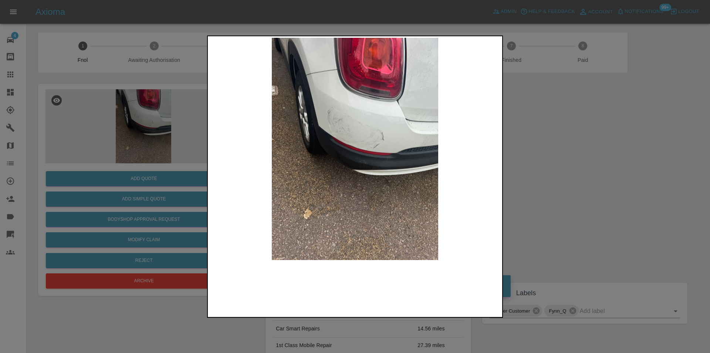
click at [368, 165] on img at bounding box center [355, 148] width 292 height 222
click at [368, 164] on img at bounding box center [355, 148] width 292 height 222
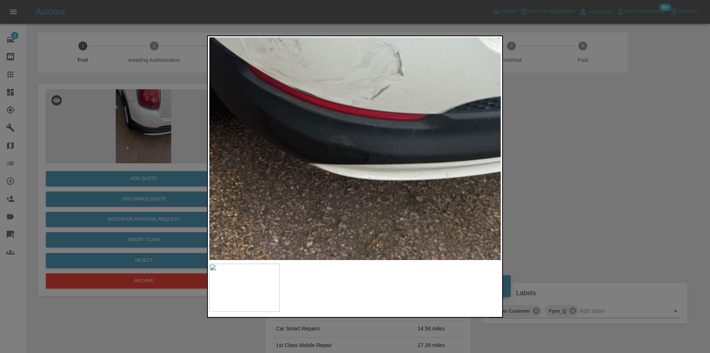
click at [568, 165] on div at bounding box center [355, 176] width 710 height 353
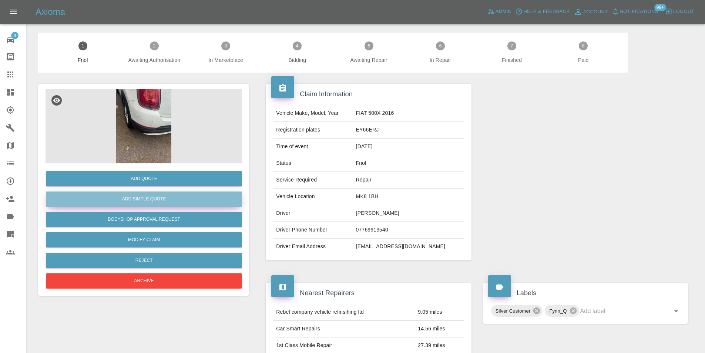
click at [152, 203] on button "Add Simple Quote" at bounding box center [144, 198] width 196 height 15
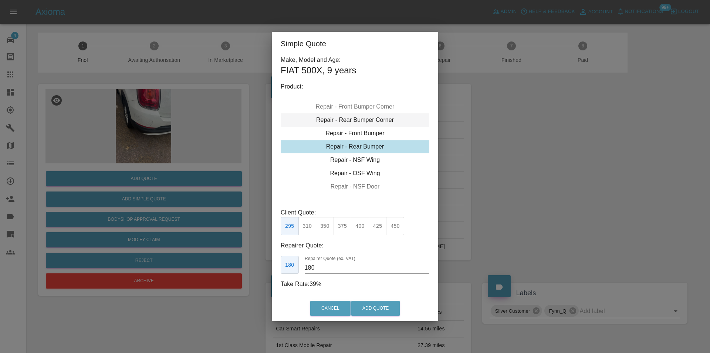
click at [360, 119] on div "Repair - Rear Bumper Corner" at bounding box center [355, 119] width 149 height 13
type input "120"
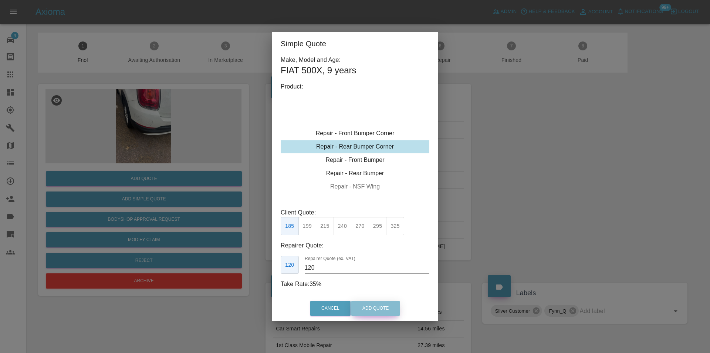
click at [367, 314] on button "Add Quote" at bounding box center [375, 307] width 48 height 15
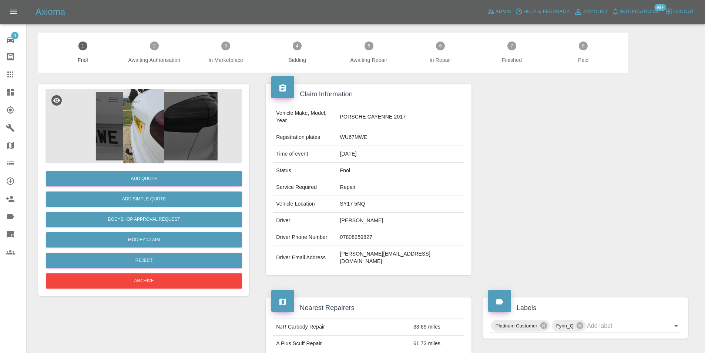
click at [149, 127] on img at bounding box center [144, 126] width 196 height 74
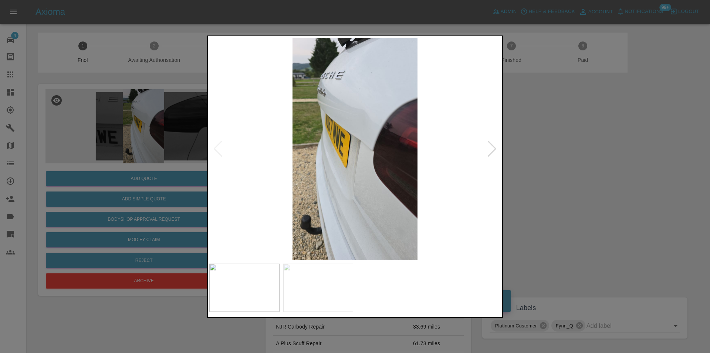
click at [493, 148] on div at bounding box center [492, 148] width 10 height 16
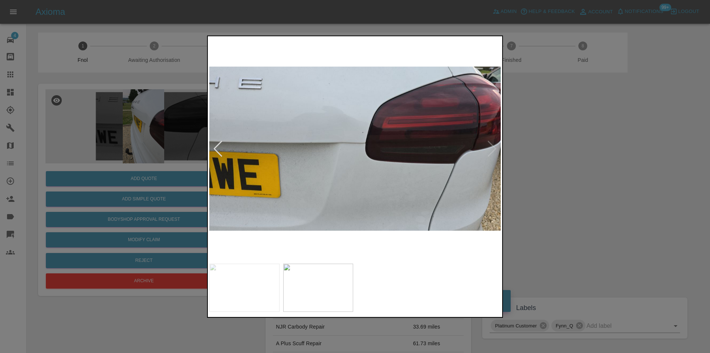
click at [565, 159] on div at bounding box center [355, 176] width 710 height 353
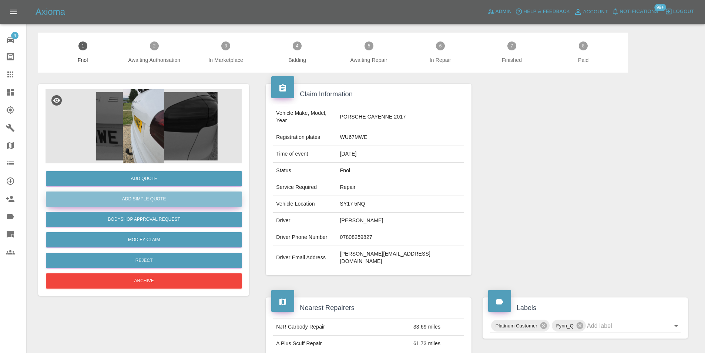
click at [156, 196] on button "Add Simple Quote" at bounding box center [144, 198] width 196 height 15
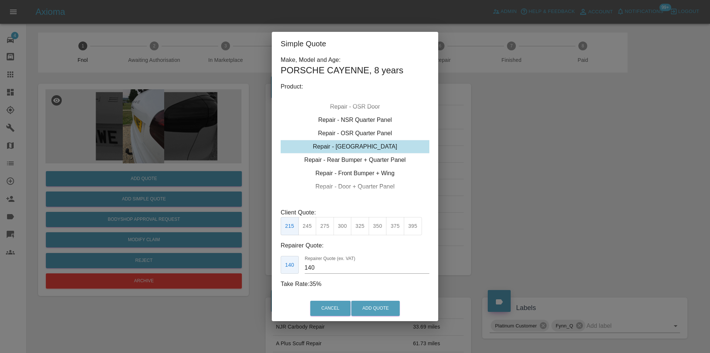
click at [357, 226] on button "325" at bounding box center [360, 226] width 18 height 18
type input "210"
click at [377, 305] on button "Add Quote" at bounding box center [375, 307] width 48 height 15
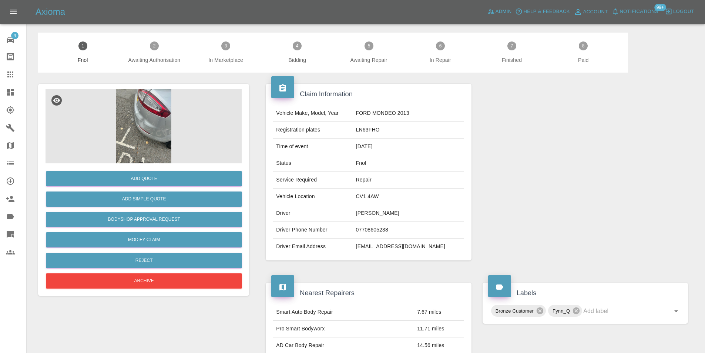
click at [147, 118] on img at bounding box center [144, 126] width 196 height 74
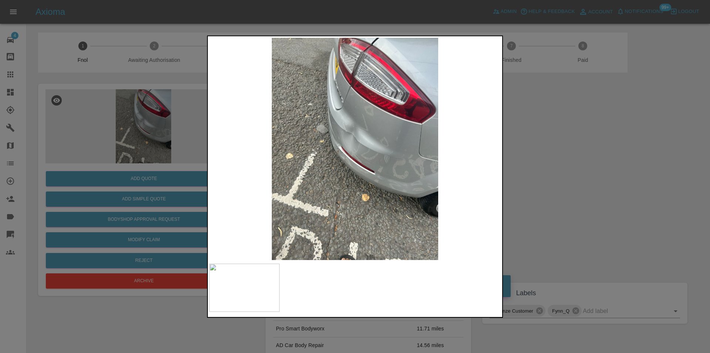
click at [528, 157] on div at bounding box center [355, 176] width 710 height 353
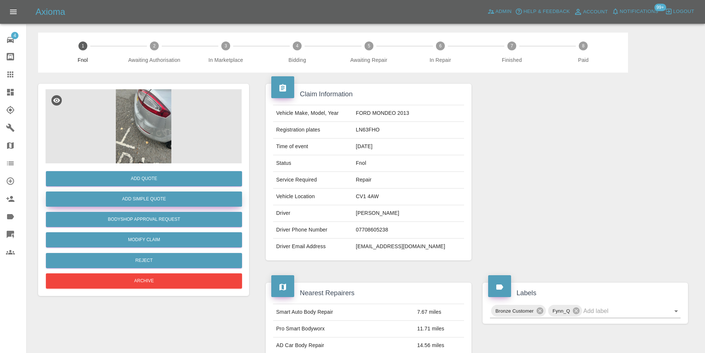
click at [152, 196] on button "Add Simple Quote" at bounding box center [144, 198] width 196 height 15
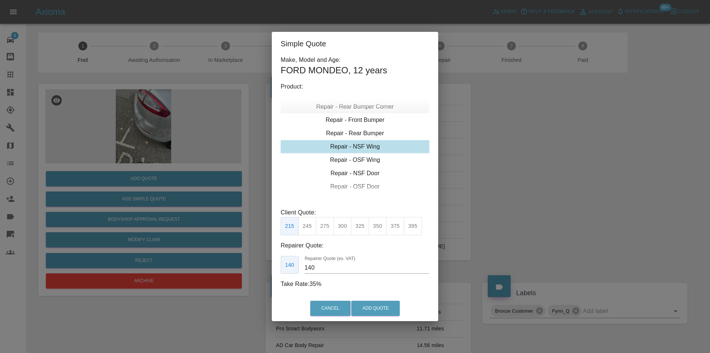
click at [370, 109] on div "Repair - Rear Bumper Corner" at bounding box center [355, 106] width 149 height 13
click at [377, 228] on button "295" at bounding box center [378, 226] width 18 height 18
type input "180"
click at [379, 310] on button "Add Quote" at bounding box center [375, 307] width 48 height 15
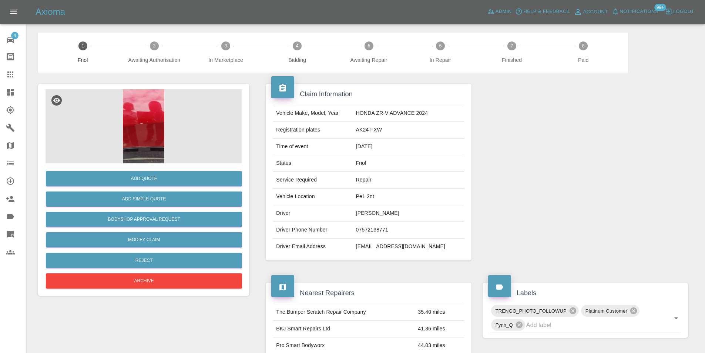
click at [149, 103] on img at bounding box center [144, 126] width 196 height 74
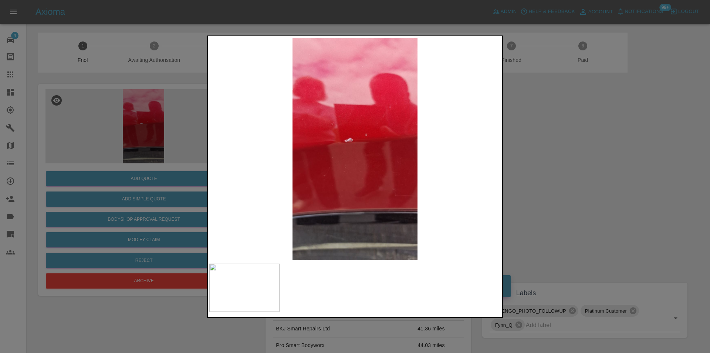
drag, startPoint x: 535, startPoint y: 156, endPoint x: 272, endPoint y: 152, distance: 263.1
click at [532, 156] on div at bounding box center [355, 176] width 710 height 353
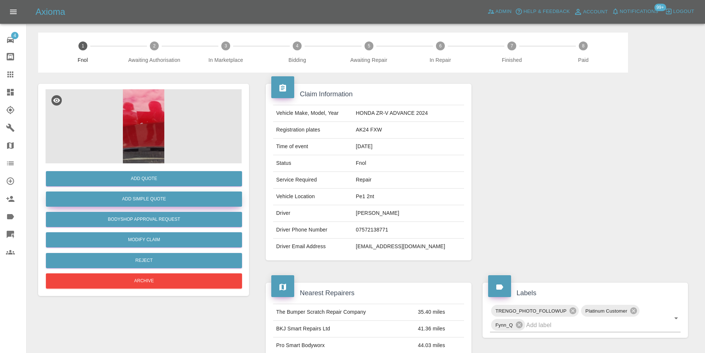
click at [171, 199] on button "Add Simple Quote" at bounding box center [144, 198] width 196 height 15
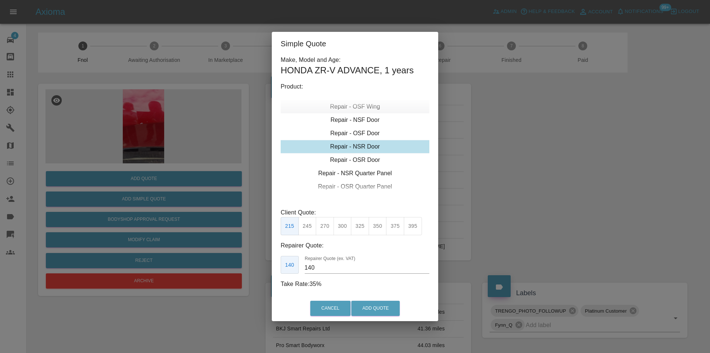
click at [361, 107] on div "Repair - OSF Wing" at bounding box center [355, 106] width 149 height 13
drag, startPoint x: 306, startPoint y: 228, endPoint x: 369, endPoint y: 304, distance: 98.6
click at [307, 229] on button "245" at bounding box center [308, 226] width 18 height 18
type input "160"
click at [371, 306] on button "Add Quote" at bounding box center [375, 307] width 48 height 15
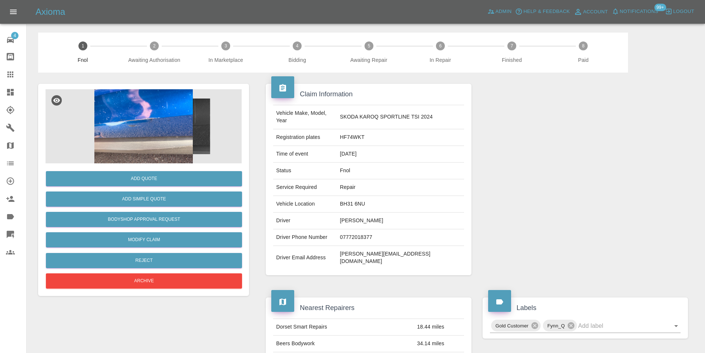
click at [143, 103] on img at bounding box center [144, 126] width 196 height 74
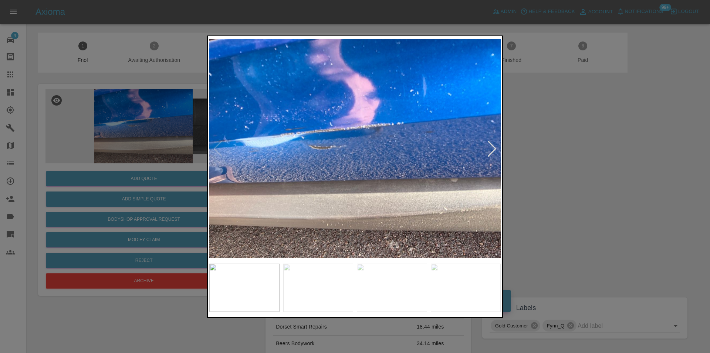
click at [492, 150] on div at bounding box center [492, 148] width 10 height 16
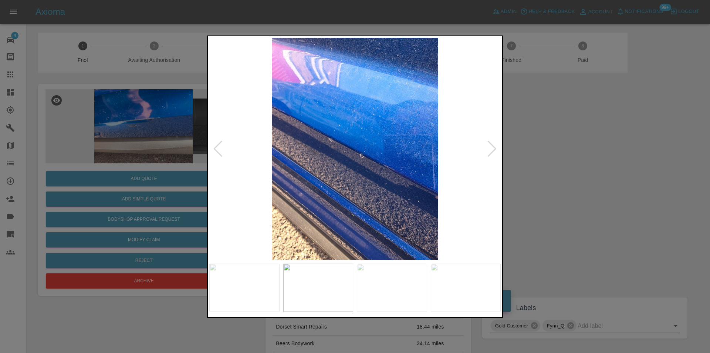
click at [492, 150] on div at bounding box center [492, 148] width 10 height 16
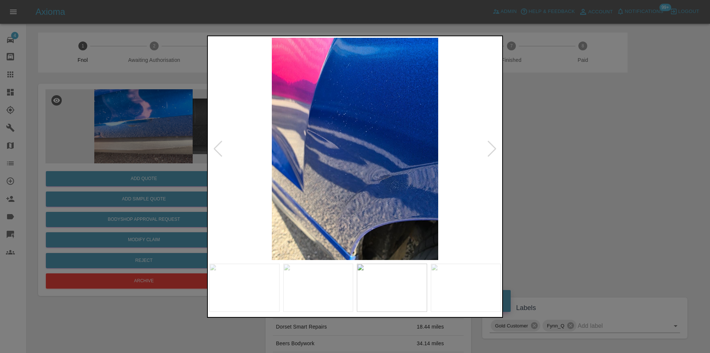
click at [492, 150] on div at bounding box center [492, 148] width 10 height 16
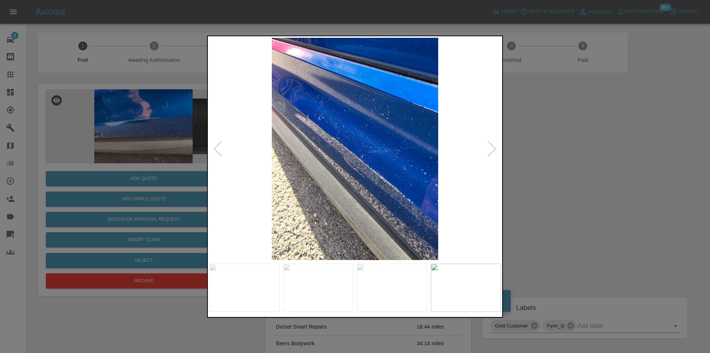
click at [489, 145] on div at bounding box center [492, 148] width 10 height 16
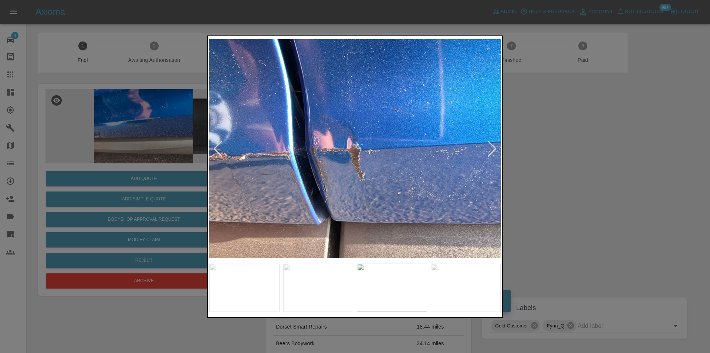
click at [489, 145] on div at bounding box center [492, 148] width 10 height 16
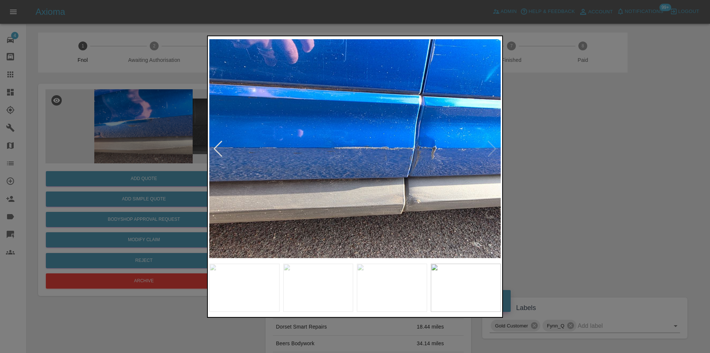
click at [571, 156] on div at bounding box center [355, 176] width 710 height 353
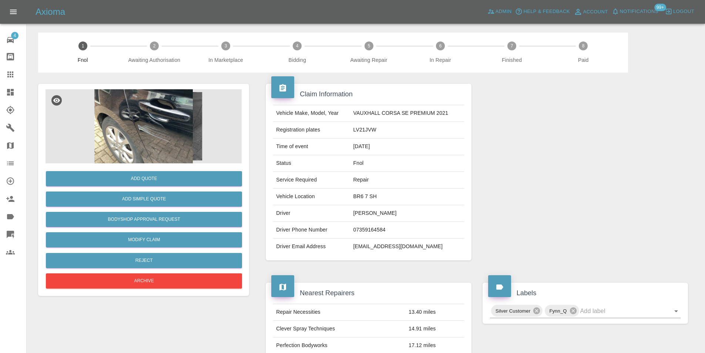
click at [154, 120] on img at bounding box center [144, 126] width 196 height 74
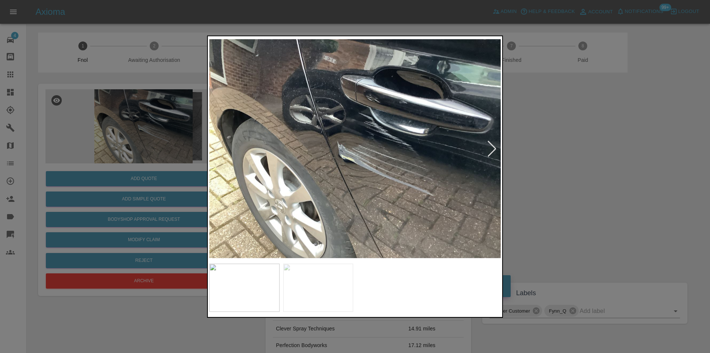
click at [495, 150] on div at bounding box center [492, 148] width 10 height 16
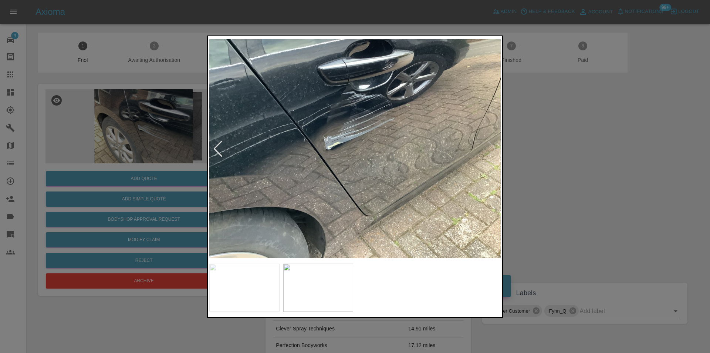
click at [495, 150] on img at bounding box center [355, 148] width 292 height 222
click at [554, 158] on div at bounding box center [355, 176] width 710 height 353
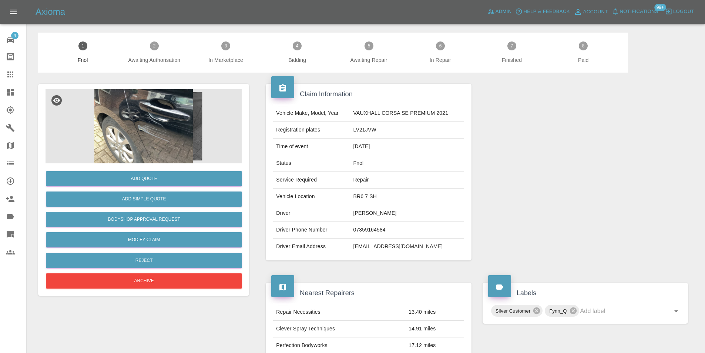
click at [551, 158] on div at bounding box center [585, 172] width 216 height 199
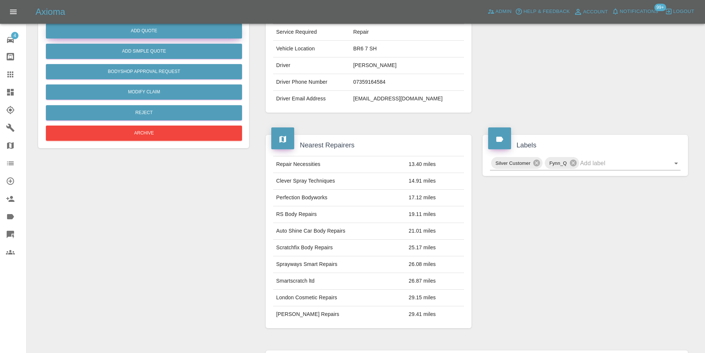
scroll to position [3, 0]
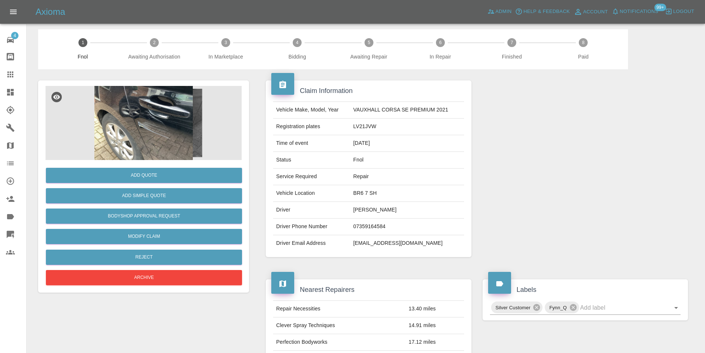
click at [156, 135] on img at bounding box center [144, 123] width 196 height 74
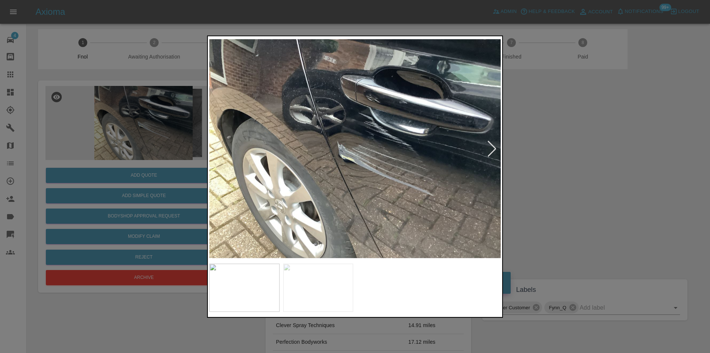
click at [494, 149] on div at bounding box center [492, 148] width 10 height 16
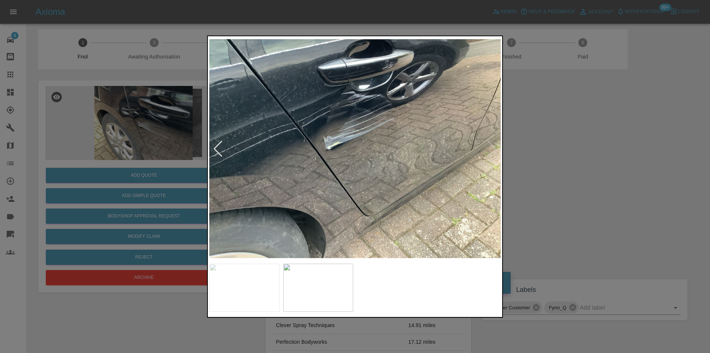
click at [216, 148] on div at bounding box center [218, 148] width 10 height 16
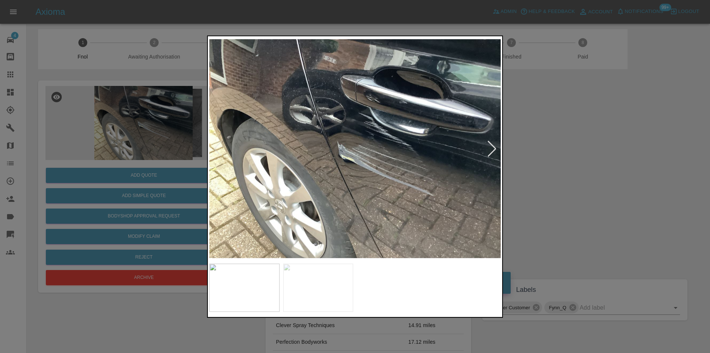
click at [492, 148] on div at bounding box center [492, 148] width 10 height 16
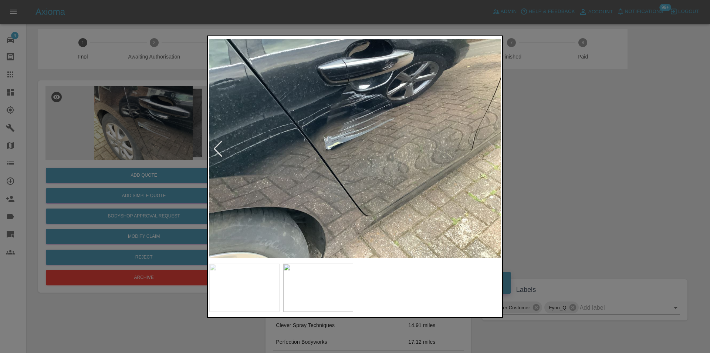
click at [548, 122] on div at bounding box center [355, 176] width 710 height 353
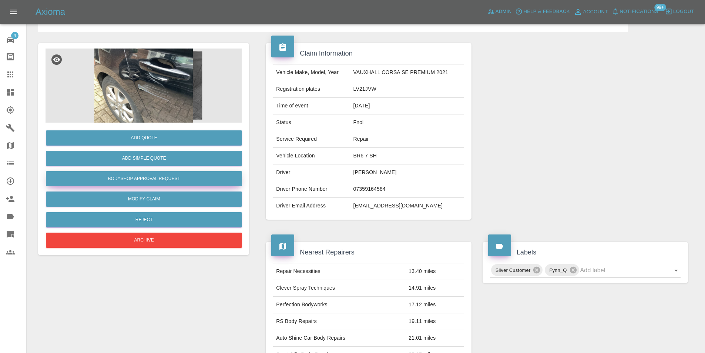
scroll to position [40, 0]
click at [166, 165] on button "Add Simple Quote" at bounding box center [144, 158] width 196 height 15
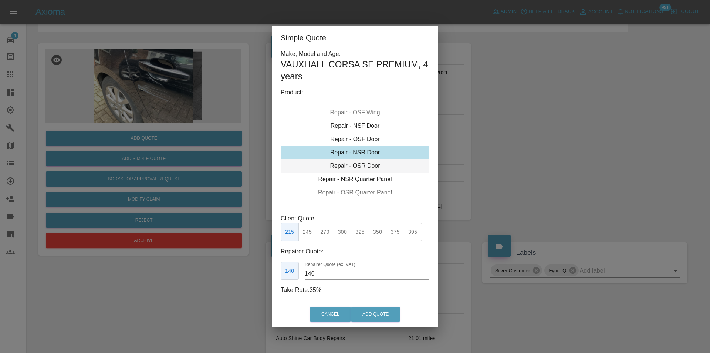
click at [367, 165] on div "Repair - OSR Door" at bounding box center [355, 165] width 149 height 13
drag, startPoint x: 344, startPoint y: 228, endPoint x: 354, endPoint y: 258, distance: 31.4
click at [343, 228] on button "300" at bounding box center [343, 232] width 18 height 18
type input "190"
click at [365, 312] on button "Add Quote" at bounding box center [375, 313] width 48 height 15
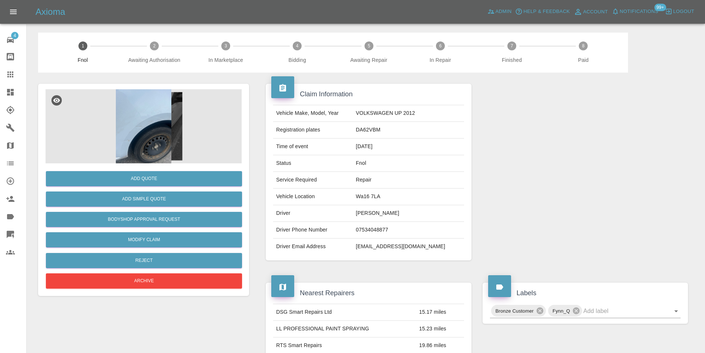
click at [155, 120] on img at bounding box center [144, 126] width 196 height 74
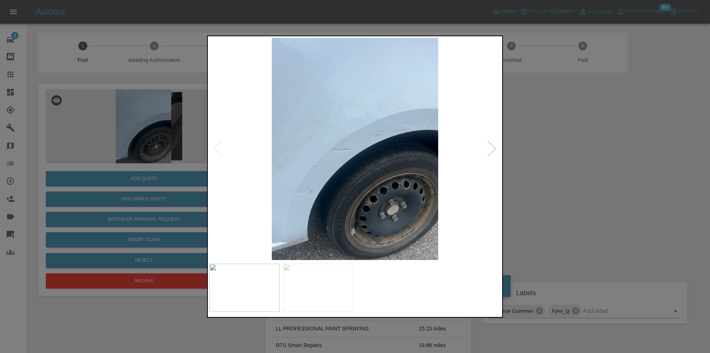
click at [492, 149] on div at bounding box center [492, 148] width 10 height 16
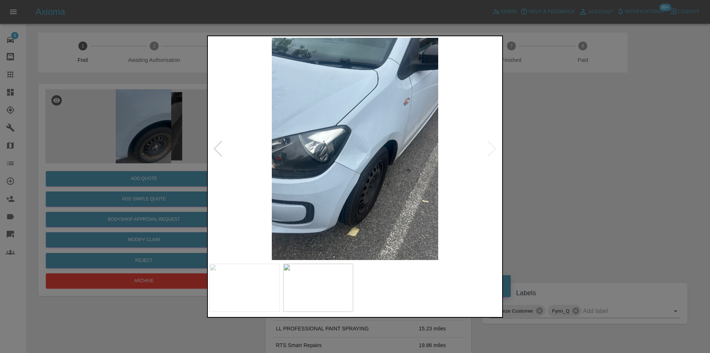
click at [492, 149] on img at bounding box center [355, 148] width 292 height 222
click at [546, 155] on div at bounding box center [355, 176] width 710 height 353
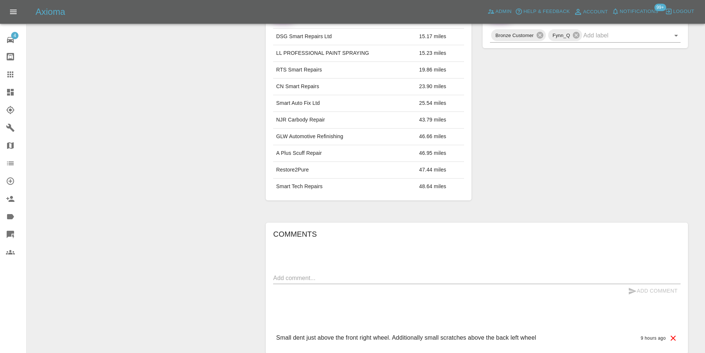
scroll to position [333, 0]
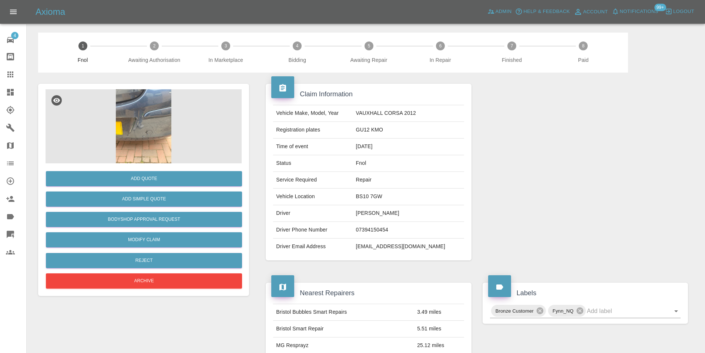
click at [139, 110] on img at bounding box center [144, 126] width 196 height 74
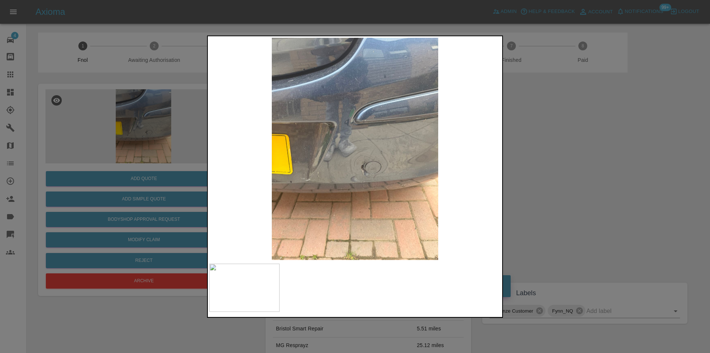
click at [554, 154] on div at bounding box center [355, 176] width 710 height 353
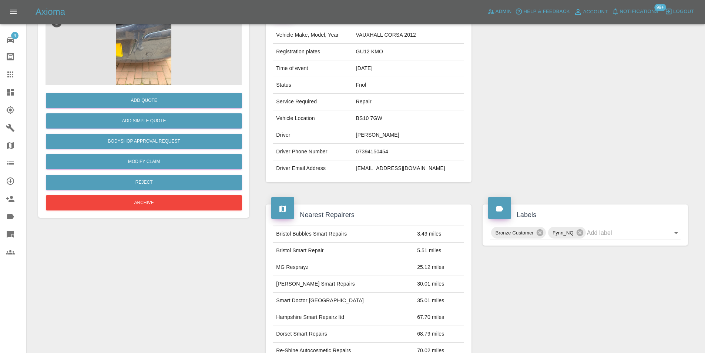
scroll to position [3, 0]
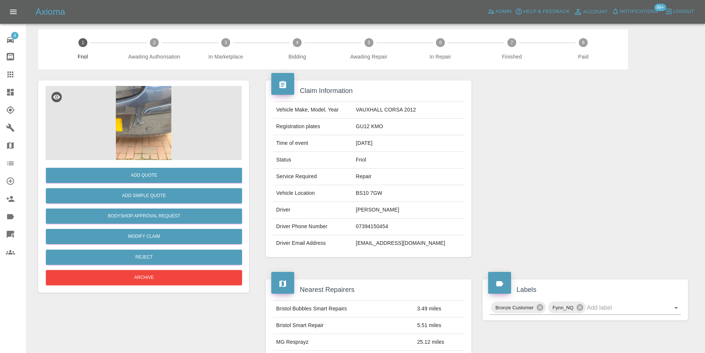
click at [137, 125] on img at bounding box center [144, 123] width 196 height 74
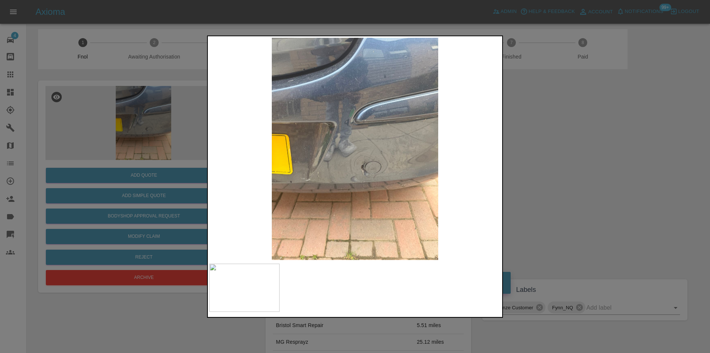
click at [357, 147] on img at bounding box center [355, 148] width 292 height 222
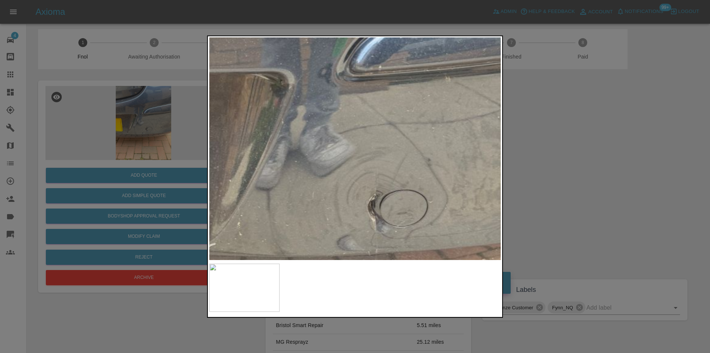
click at [357, 147] on img at bounding box center [349, 152] width 875 height 666
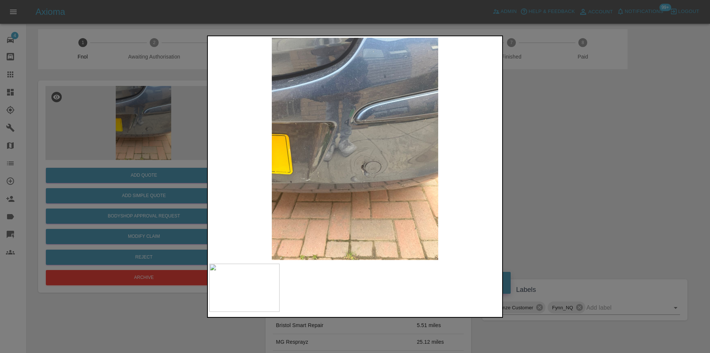
click at [583, 185] on div at bounding box center [355, 176] width 710 height 353
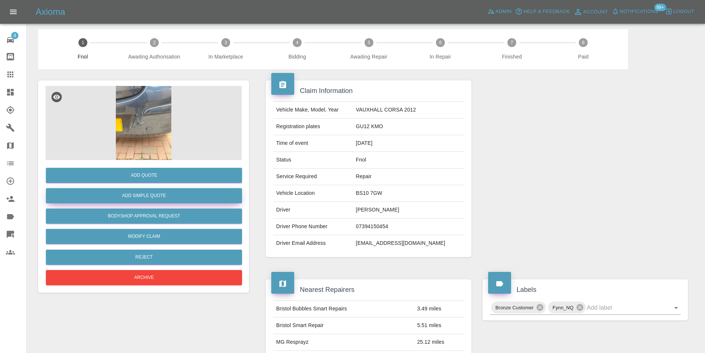
click at [172, 195] on button "Add Simple Quote" at bounding box center [144, 195] width 196 height 15
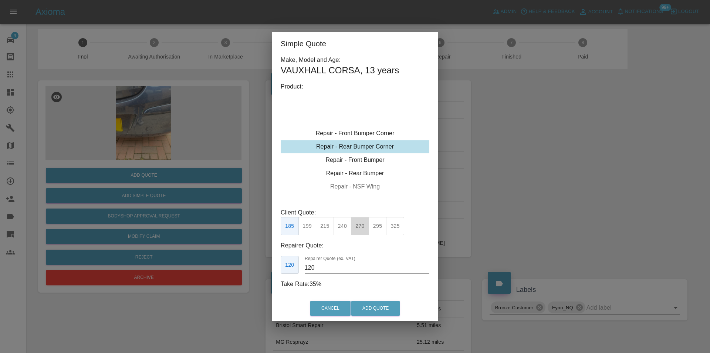
click at [358, 226] on button "270" at bounding box center [360, 226] width 18 height 18
type input "165"
click at [371, 310] on button "Add Quote" at bounding box center [375, 307] width 48 height 15
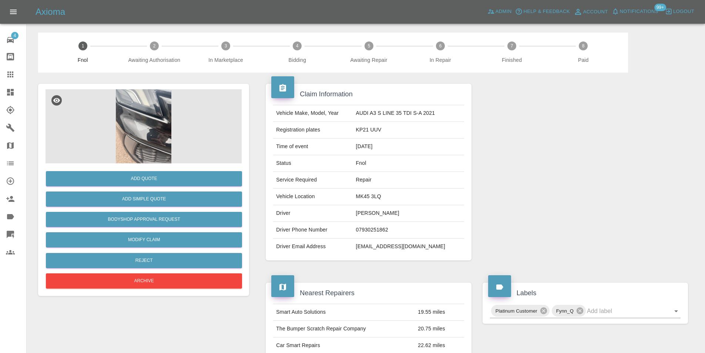
click at [150, 131] on img at bounding box center [144, 126] width 196 height 74
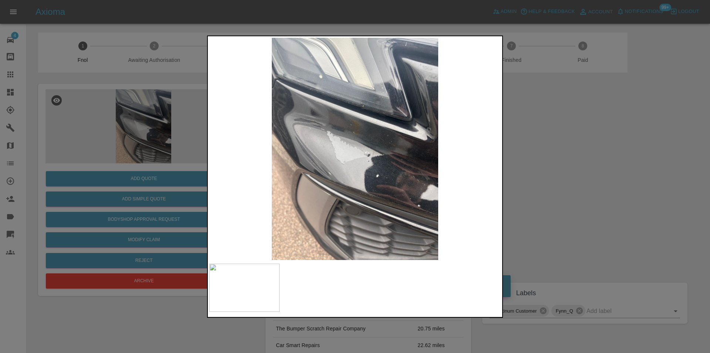
click at [358, 150] on img at bounding box center [355, 148] width 292 height 222
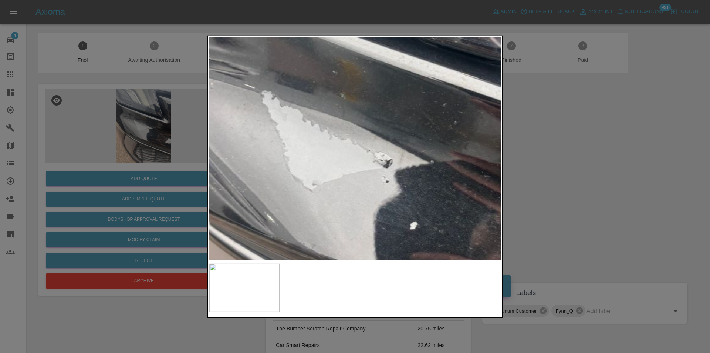
click at [358, 150] on img at bounding box center [346, 144] width 875 height 666
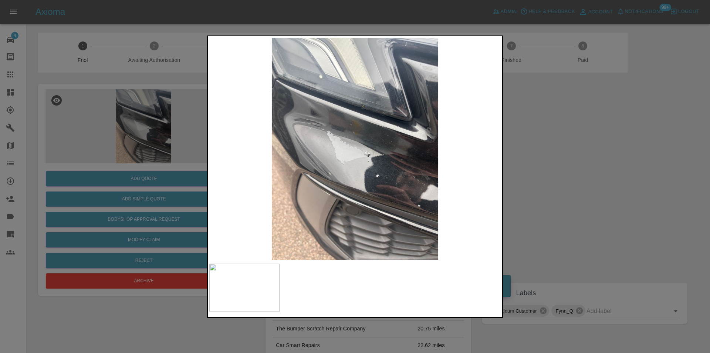
drag, startPoint x: 553, startPoint y: 178, endPoint x: 515, endPoint y: 174, distance: 38.3
click at [554, 178] on div at bounding box center [355, 176] width 710 height 353
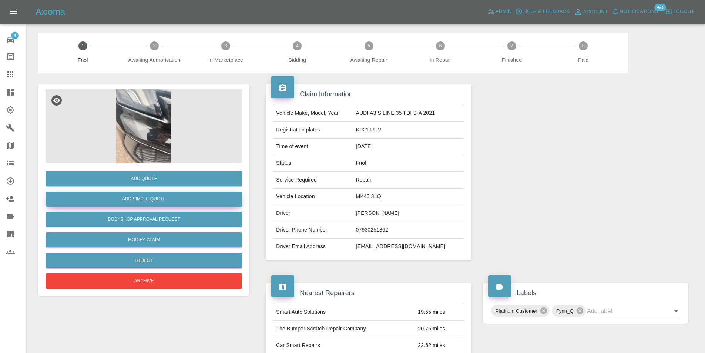
click at [182, 200] on button "Add Simple Quote" at bounding box center [144, 198] width 196 height 15
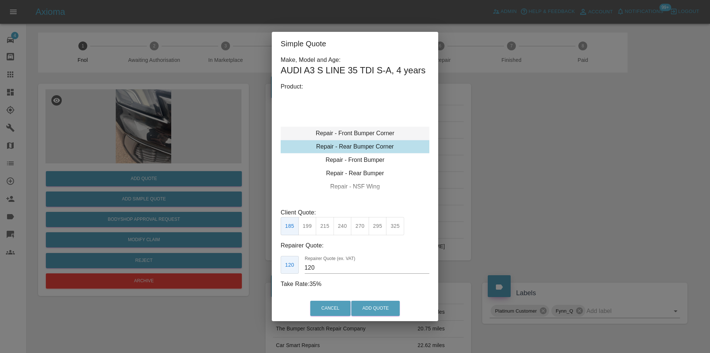
click at [374, 134] on div "Repair - Front Bumper Corner" at bounding box center [355, 133] width 149 height 13
click at [316, 227] on button "215" at bounding box center [325, 226] width 18 height 18
click at [308, 228] on button "199" at bounding box center [308, 226] width 18 height 18
type input "120"
click at [370, 307] on button "Add Quote" at bounding box center [375, 307] width 48 height 15
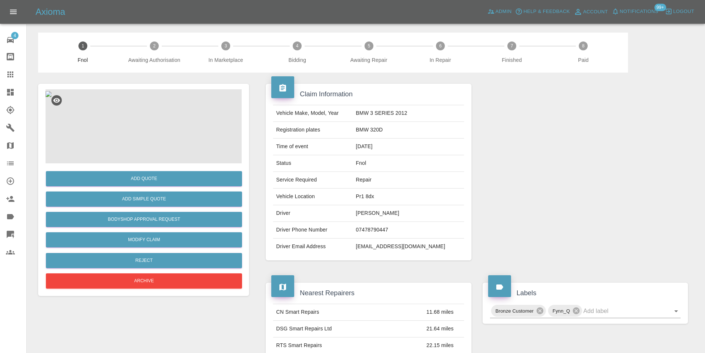
click at [51, 97] on img at bounding box center [49, 94] width 6 height 6
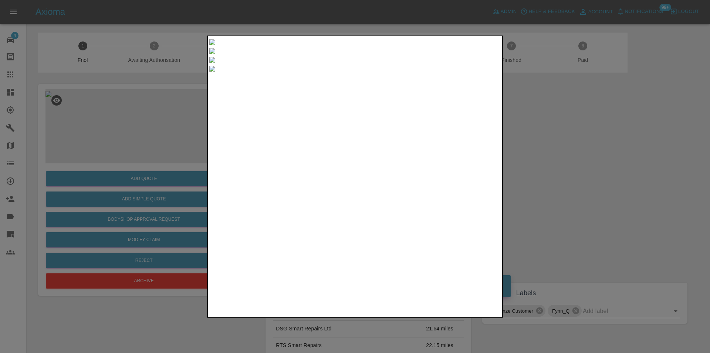
click at [492, 55] on div at bounding box center [355, 55] width 292 height 0
drag, startPoint x: 551, startPoint y: 162, endPoint x: 348, endPoint y: 191, distance: 205.2
click at [549, 162] on div at bounding box center [355, 176] width 710 height 353
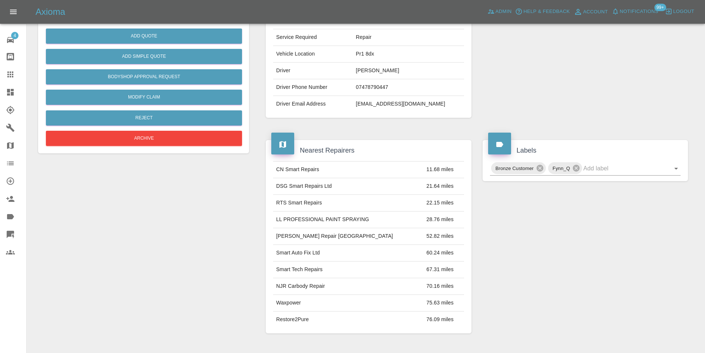
scroll to position [37, 0]
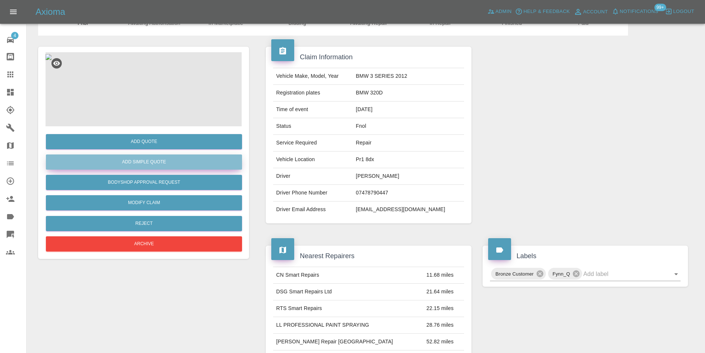
click at [146, 164] on button "Add Simple Quote" at bounding box center [144, 161] width 196 height 15
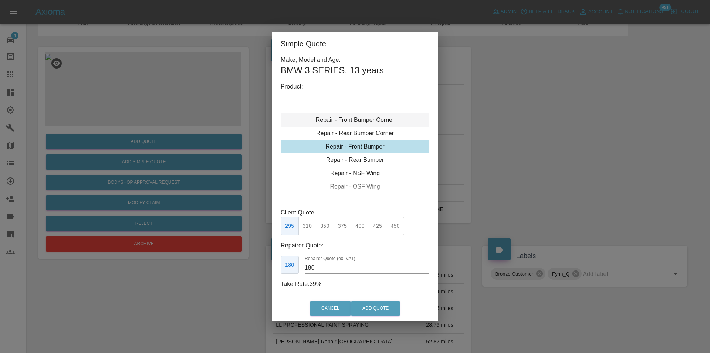
click at [372, 121] on div "Repair - Front Bumper Corner" at bounding box center [355, 119] width 149 height 13
drag, startPoint x: 328, startPoint y: 226, endPoint x: 333, endPoint y: 232, distance: 7.9
click at [329, 228] on button "215" at bounding box center [325, 226] width 18 height 18
type input "135"
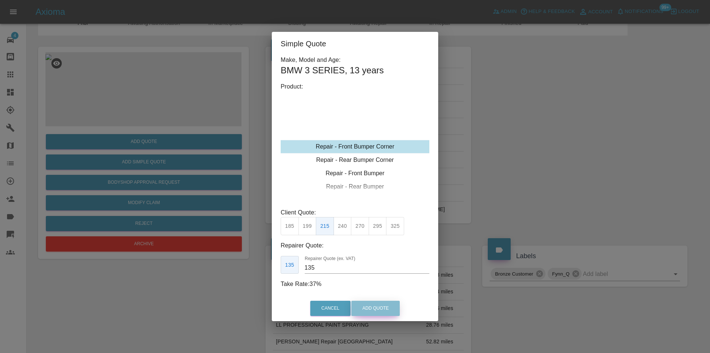
click at [379, 310] on button "Add Quote" at bounding box center [375, 307] width 48 height 15
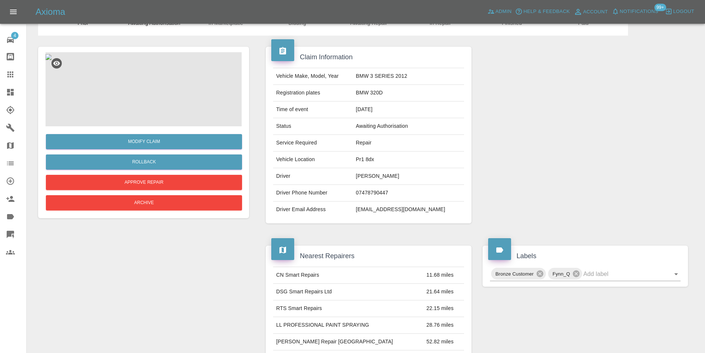
scroll to position [0, 0]
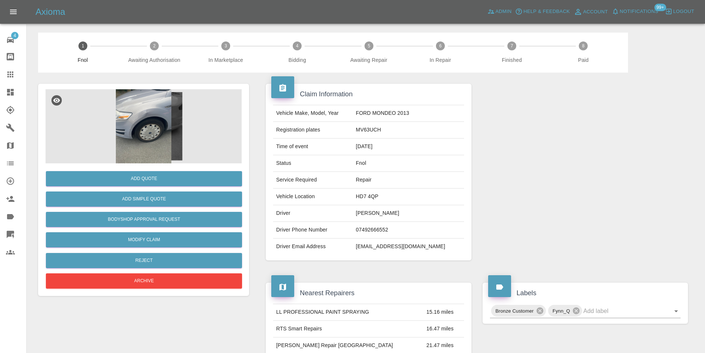
click at [157, 107] on img at bounding box center [144, 126] width 196 height 74
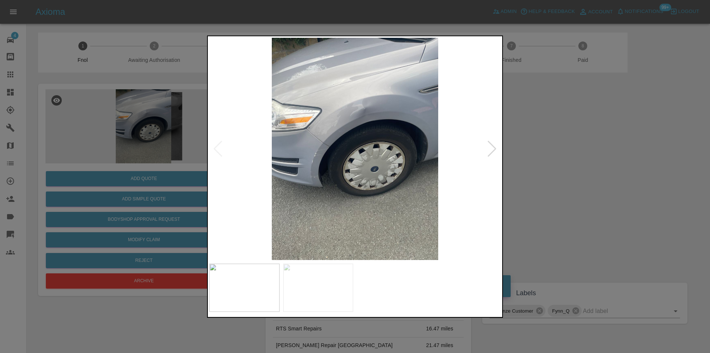
click at [492, 149] on div at bounding box center [492, 148] width 10 height 16
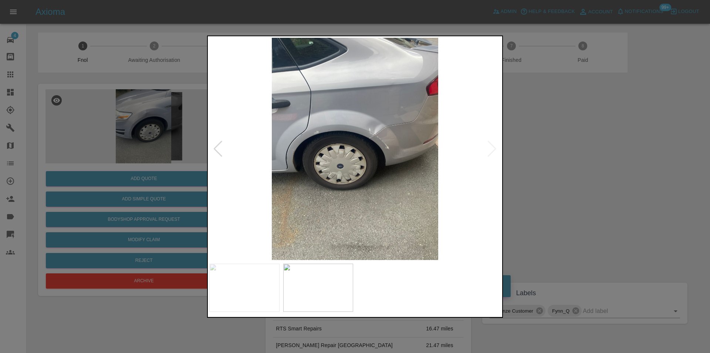
click at [492, 150] on img at bounding box center [355, 148] width 292 height 222
drag, startPoint x: 564, startPoint y: 138, endPoint x: 561, endPoint y: 136, distance: 4.5
click at [564, 138] on div at bounding box center [355, 176] width 710 height 353
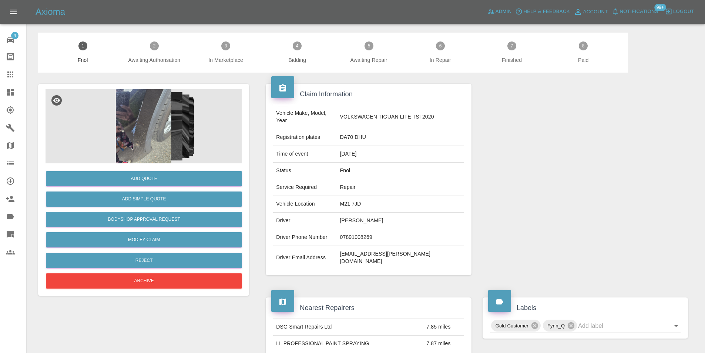
click at [117, 125] on img at bounding box center [144, 126] width 196 height 74
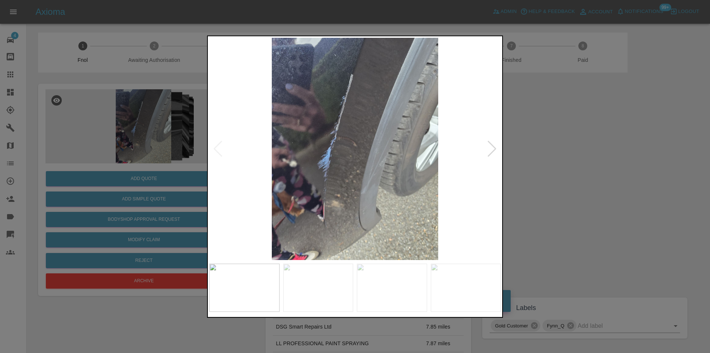
click at [493, 147] on div at bounding box center [492, 148] width 10 height 16
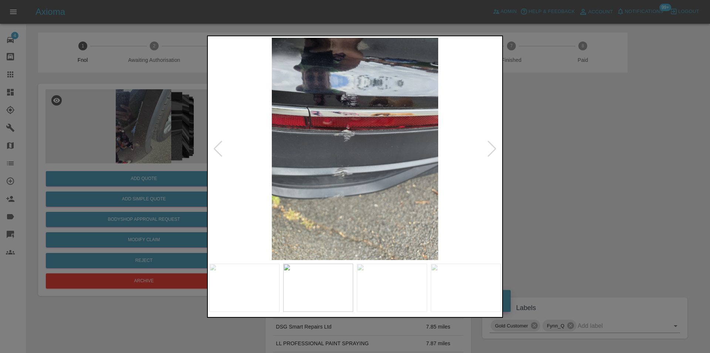
click at [493, 147] on div at bounding box center [492, 148] width 10 height 16
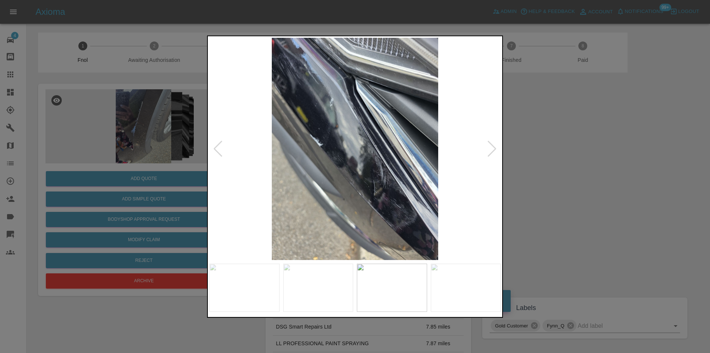
click at [591, 153] on div at bounding box center [355, 176] width 710 height 353
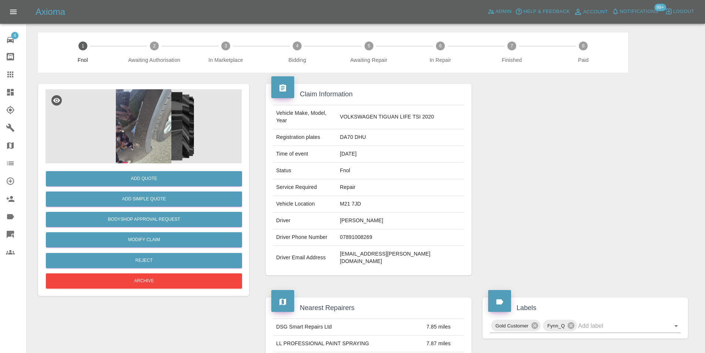
click at [146, 113] on img at bounding box center [144, 126] width 196 height 74
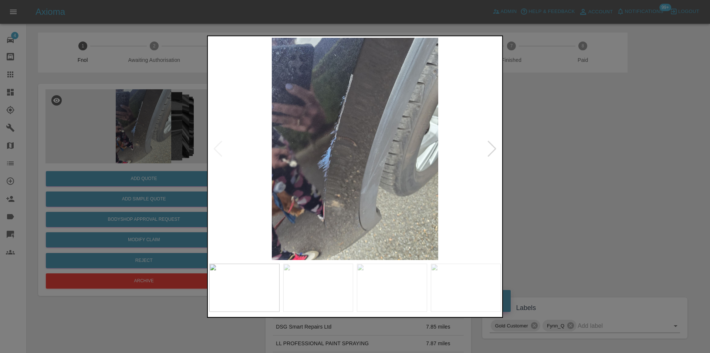
click at [492, 151] on div at bounding box center [492, 148] width 10 height 16
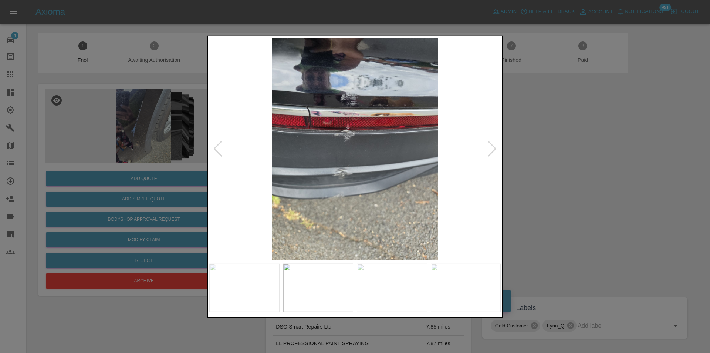
click at [492, 151] on div at bounding box center [492, 148] width 10 height 16
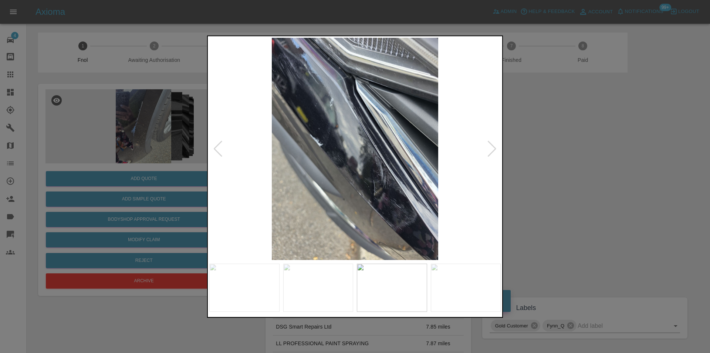
click at [492, 151] on div at bounding box center [492, 148] width 10 height 16
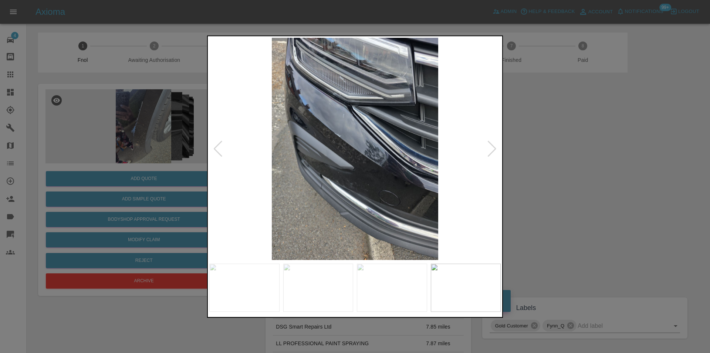
click at [492, 151] on div at bounding box center [492, 148] width 10 height 16
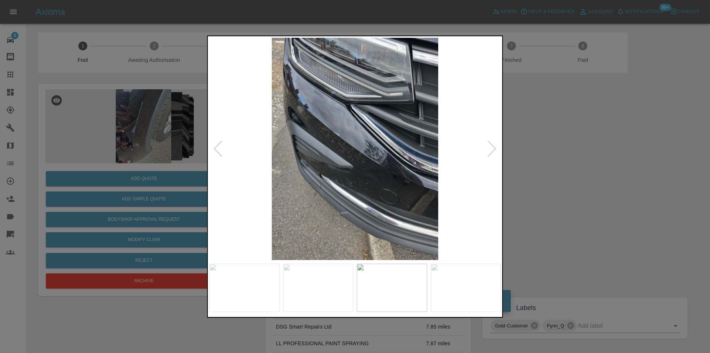
drag, startPoint x: 586, startPoint y: 149, endPoint x: 408, endPoint y: 63, distance: 198.1
click at [584, 149] on div at bounding box center [355, 176] width 710 height 353
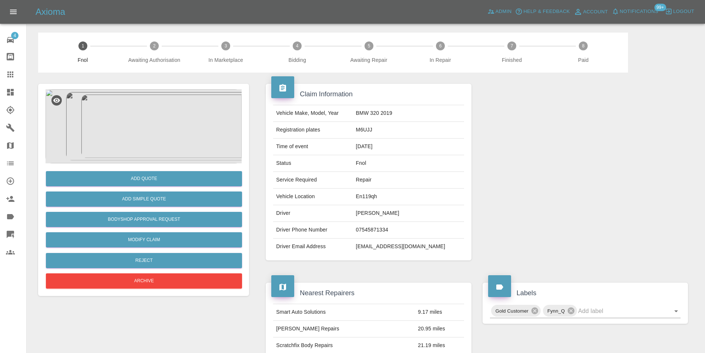
click at [147, 100] on img at bounding box center [144, 126] width 196 height 74
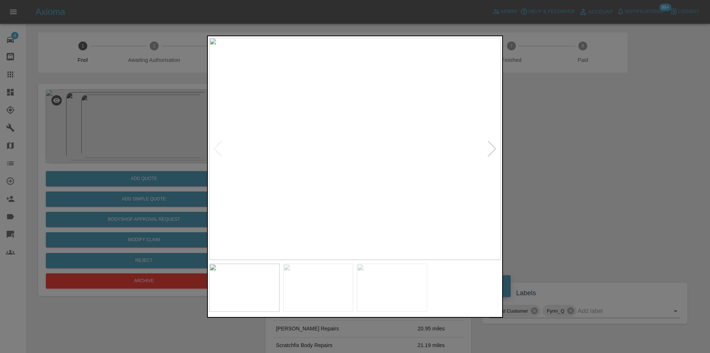
click at [490, 151] on div at bounding box center [492, 148] width 10 height 16
click at [568, 166] on div at bounding box center [355, 176] width 710 height 353
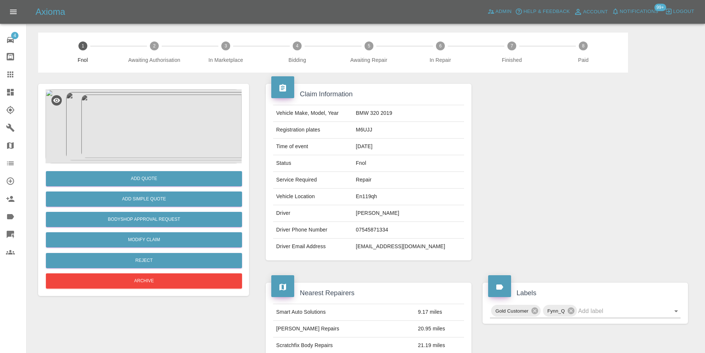
click at [157, 115] on img at bounding box center [144, 126] width 196 height 74
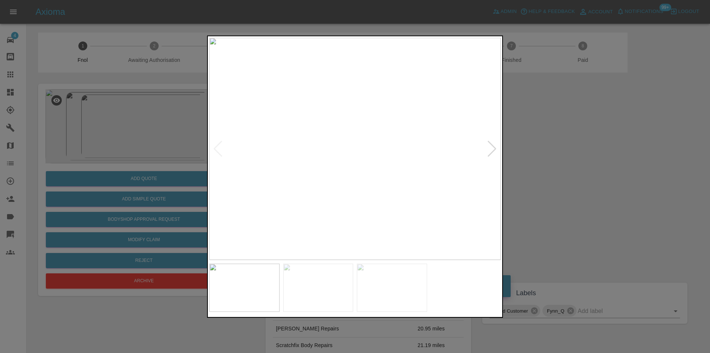
click at [494, 150] on div at bounding box center [492, 148] width 10 height 16
click at [494, 150] on img at bounding box center [355, 148] width 292 height 222
click at [502, 149] on div at bounding box center [355, 176] width 296 height 282
click at [568, 149] on div at bounding box center [355, 176] width 710 height 353
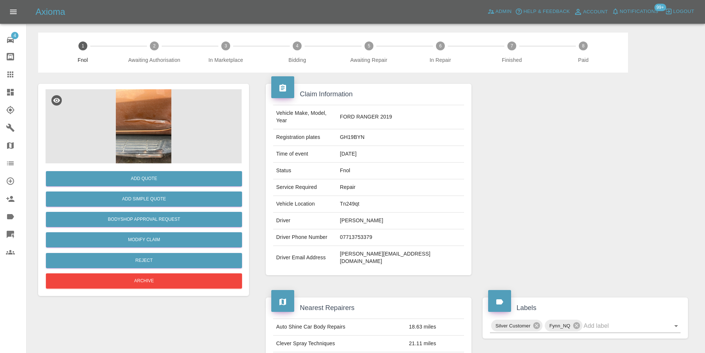
click at [137, 112] on img at bounding box center [144, 126] width 196 height 74
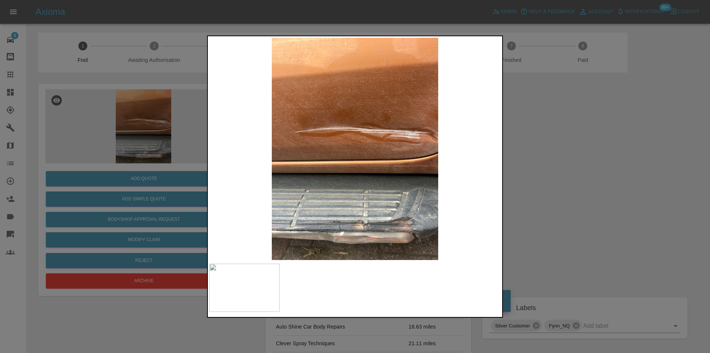
click at [555, 145] on div at bounding box center [355, 176] width 710 height 353
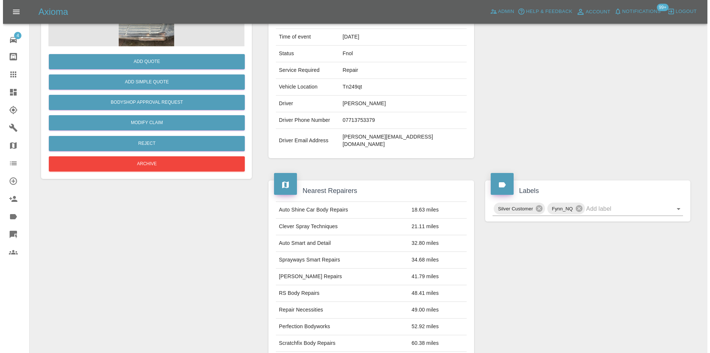
scroll to position [40, 0]
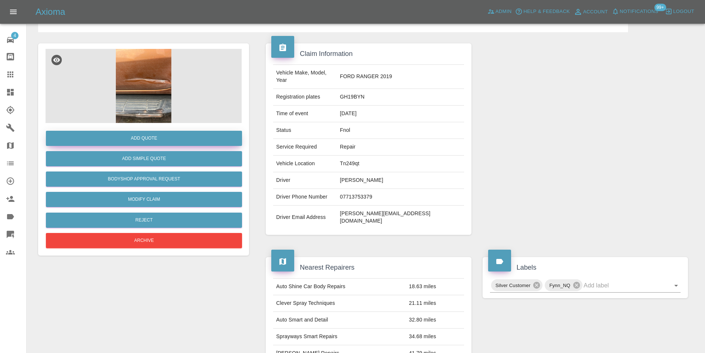
click at [165, 141] on button "Add Quote" at bounding box center [144, 138] width 196 height 15
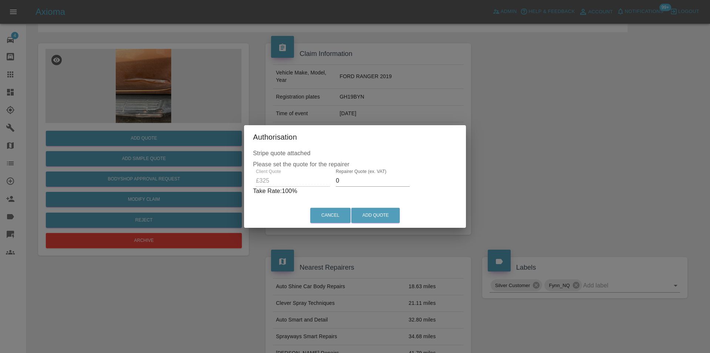
click at [350, 175] on input "0" at bounding box center [373, 181] width 74 height 12
type input "0210"
click at [387, 214] on button "Add Quote" at bounding box center [375, 215] width 48 height 15
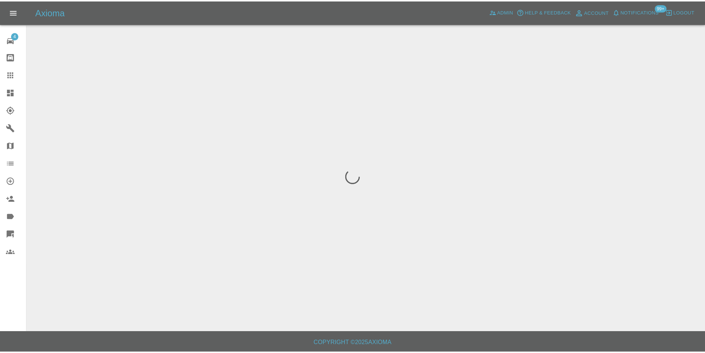
scroll to position [0, 0]
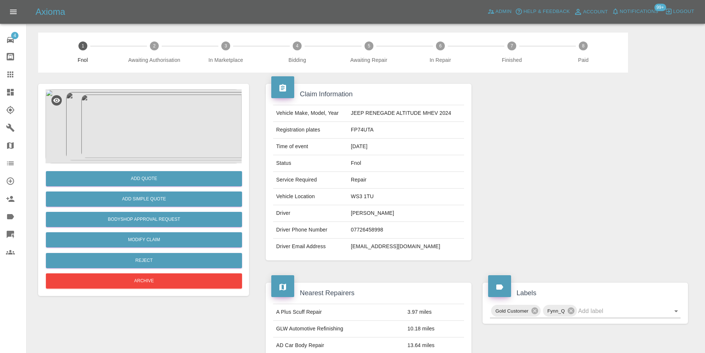
click at [139, 114] on img at bounding box center [144, 126] width 196 height 74
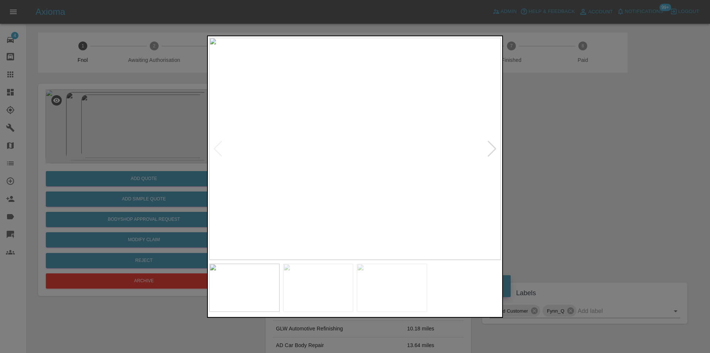
click at [489, 147] on div at bounding box center [492, 148] width 10 height 16
click at [489, 147] on img at bounding box center [355, 148] width 292 height 222
click at [490, 147] on img at bounding box center [355, 148] width 292 height 222
click at [609, 168] on div at bounding box center [355, 176] width 710 height 353
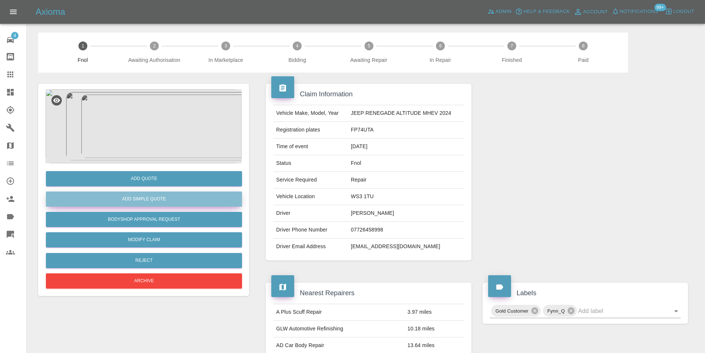
click at [176, 201] on button "Add Simple Quote" at bounding box center [144, 198] width 196 height 15
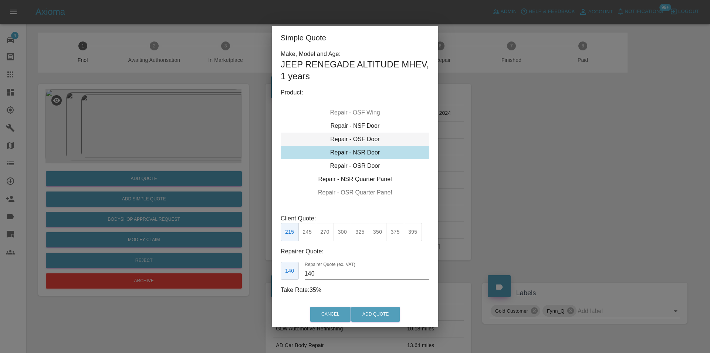
click at [360, 137] on div "Repair - OSF Door" at bounding box center [355, 138] width 149 height 13
click at [311, 232] on button "245" at bounding box center [308, 232] width 18 height 18
type input "160"
click at [361, 314] on button "Add Quote" at bounding box center [375, 313] width 48 height 15
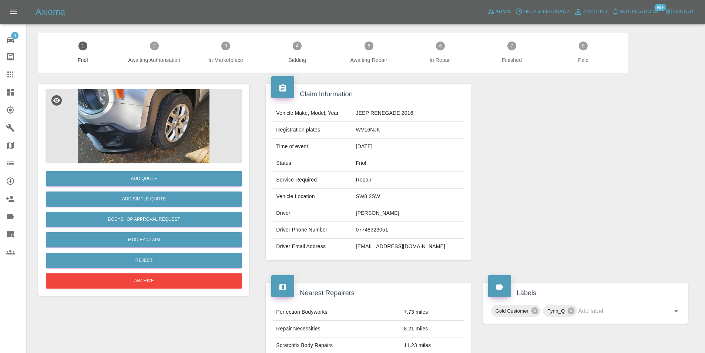
click at [178, 110] on img at bounding box center [144, 126] width 196 height 74
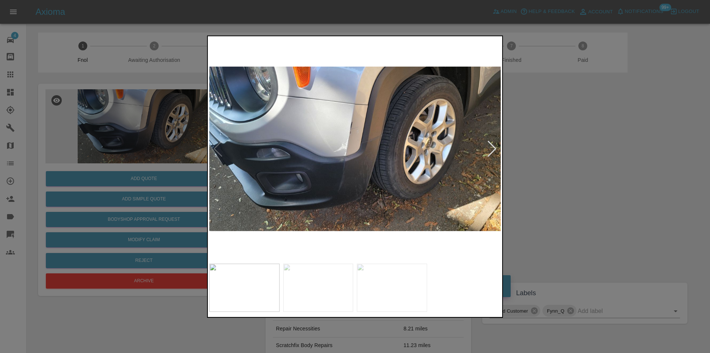
click at [494, 152] on div at bounding box center [492, 148] width 10 height 16
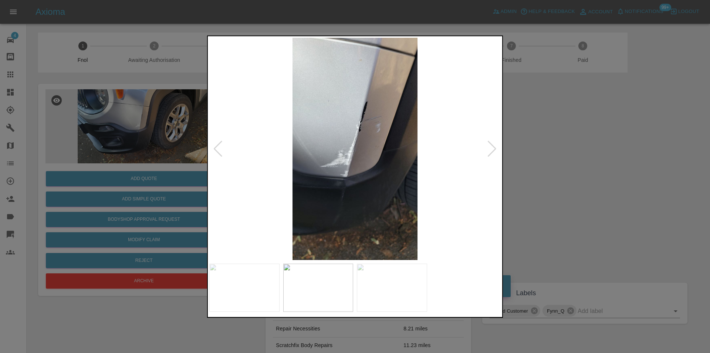
click at [494, 152] on div at bounding box center [492, 148] width 10 height 16
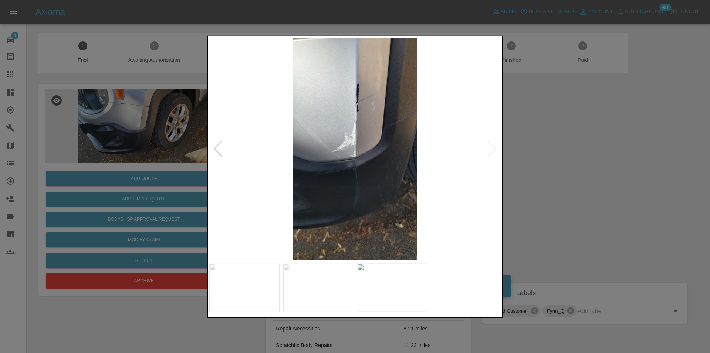
click at [494, 152] on img at bounding box center [355, 148] width 292 height 222
click at [598, 165] on div at bounding box center [355, 176] width 710 height 353
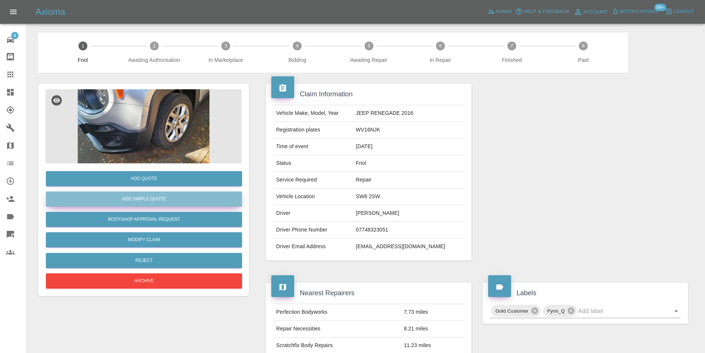
click at [150, 195] on button "Add Simple Quote" at bounding box center [144, 198] width 196 height 15
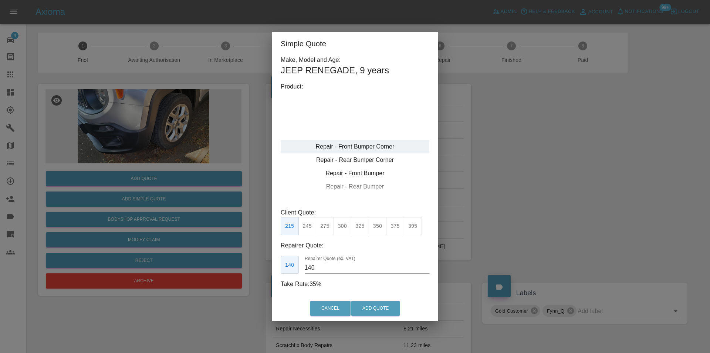
type input "120"
click at [373, 304] on button "Add Quote" at bounding box center [375, 307] width 48 height 15
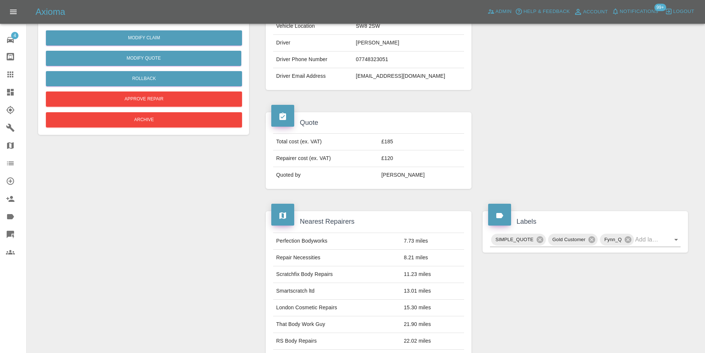
scroll to position [104, 0]
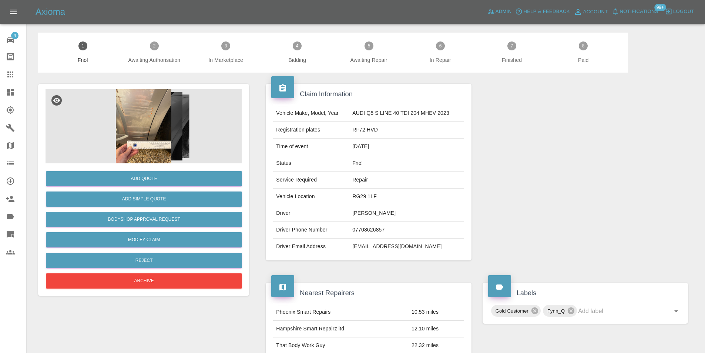
click at [149, 123] on img at bounding box center [144, 126] width 196 height 74
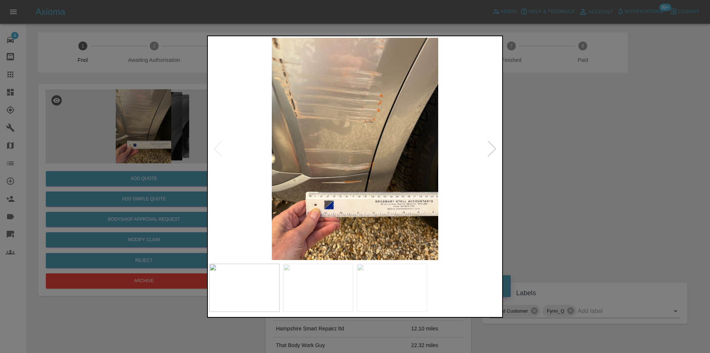
click at [495, 148] on div at bounding box center [492, 148] width 10 height 16
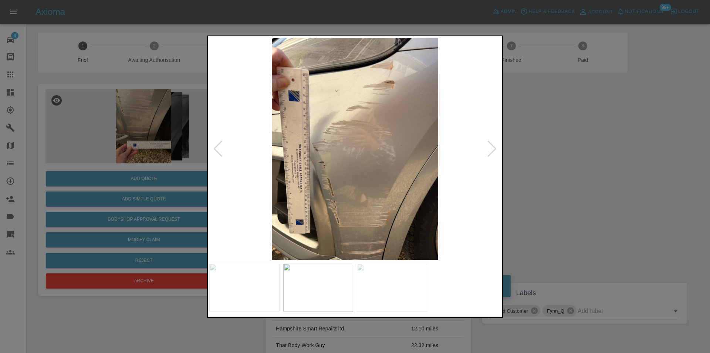
click at [495, 148] on div at bounding box center [492, 148] width 10 height 16
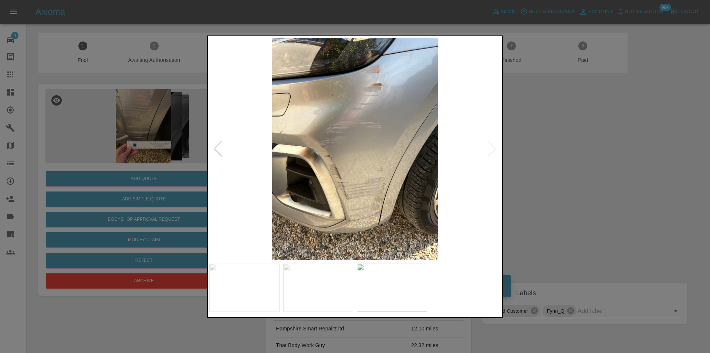
click at [495, 148] on img at bounding box center [355, 148] width 292 height 222
click at [219, 150] on div at bounding box center [218, 148] width 10 height 16
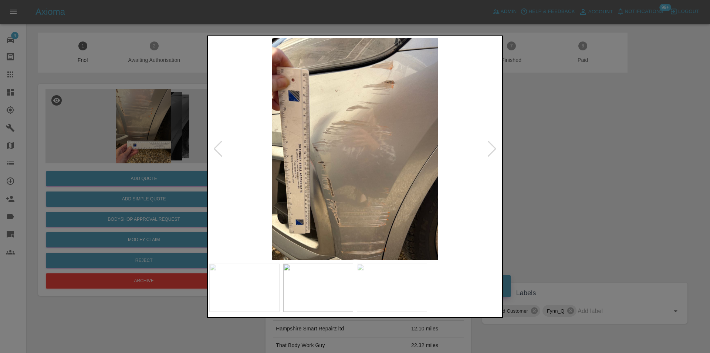
click at [219, 150] on div at bounding box center [218, 148] width 10 height 16
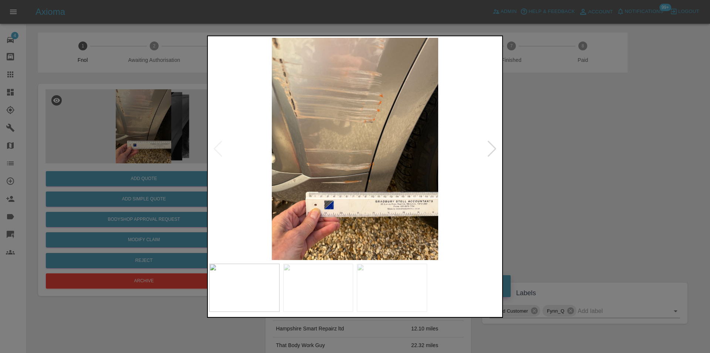
click at [219, 150] on img at bounding box center [355, 148] width 292 height 222
click at [541, 159] on div at bounding box center [355, 176] width 710 height 353
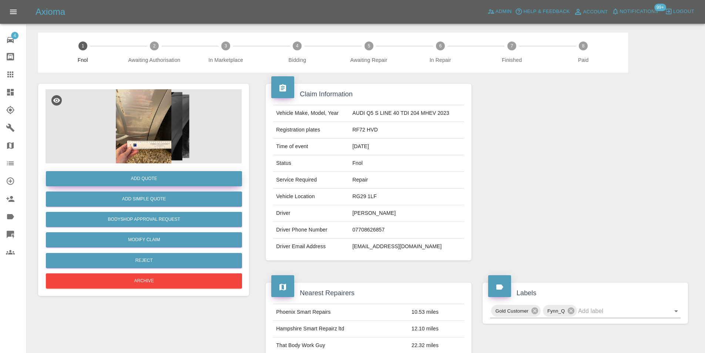
click at [147, 180] on button "Add Quote" at bounding box center [144, 178] width 196 height 15
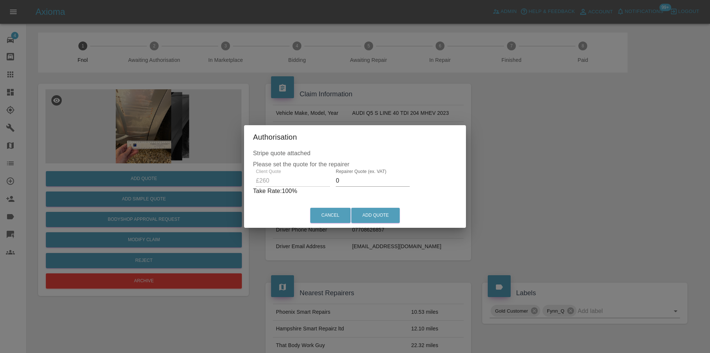
click at [361, 182] on input "0" at bounding box center [373, 181] width 74 height 12
type input "0165"
click at [369, 215] on button "Add Quote" at bounding box center [375, 215] width 48 height 15
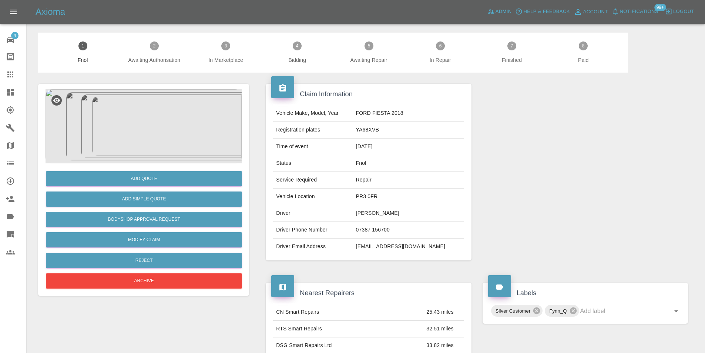
click at [173, 114] on img at bounding box center [144, 126] width 196 height 74
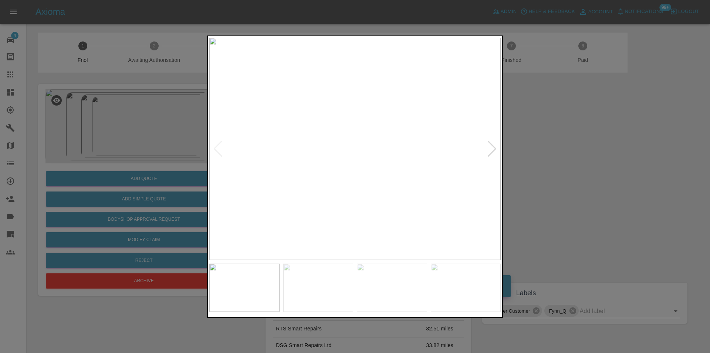
click at [564, 144] on div at bounding box center [355, 176] width 710 height 353
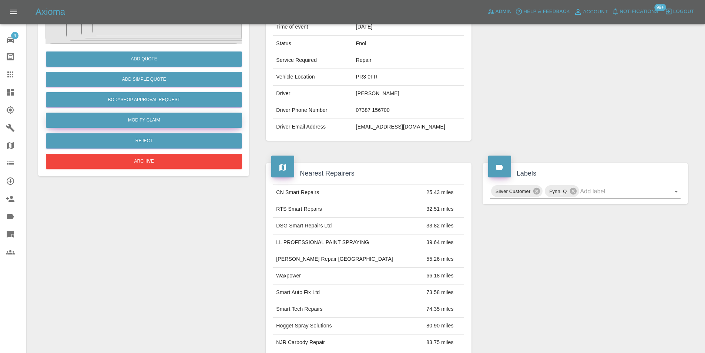
scroll to position [40, 0]
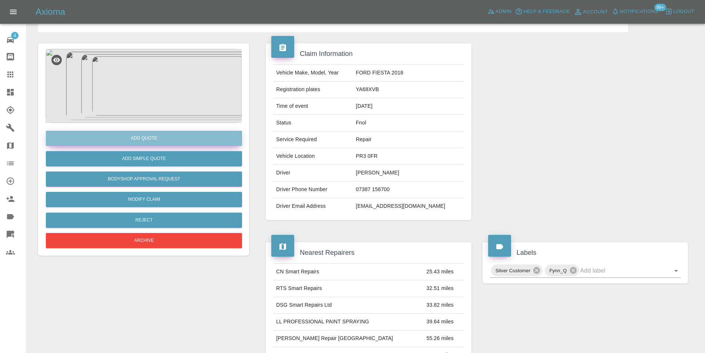
click at [149, 141] on button "Add Quote" at bounding box center [144, 138] width 196 height 15
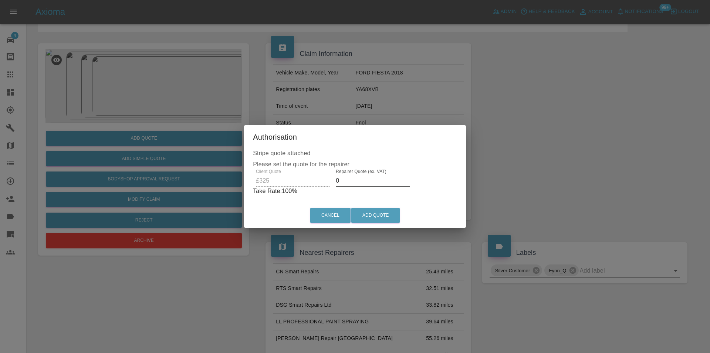
click at [370, 182] on input "0" at bounding box center [373, 181] width 74 height 12
type input "0210"
click at [374, 212] on button "Add Quote" at bounding box center [375, 215] width 48 height 15
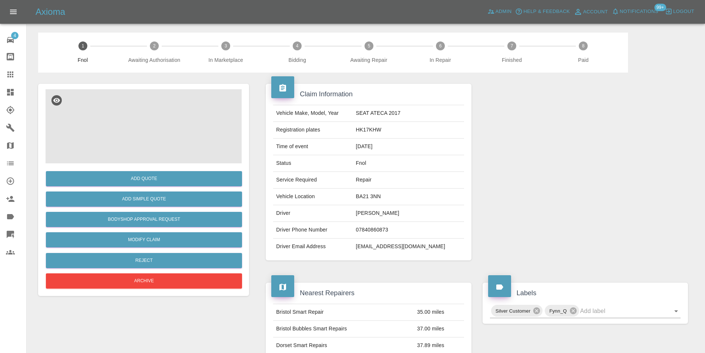
click at [145, 124] on img at bounding box center [144, 126] width 196 height 74
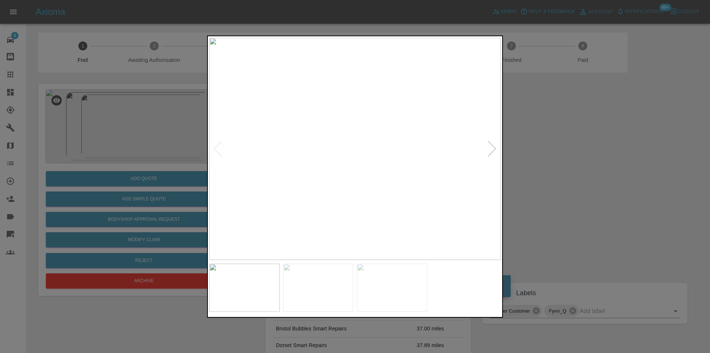
click at [489, 149] on div at bounding box center [492, 148] width 10 height 16
click at [489, 149] on img at bounding box center [355, 148] width 292 height 222
click at [552, 155] on div at bounding box center [355, 176] width 710 height 353
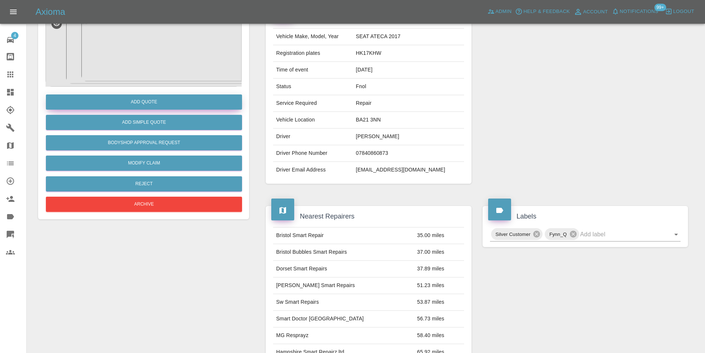
scroll to position [40, 0]
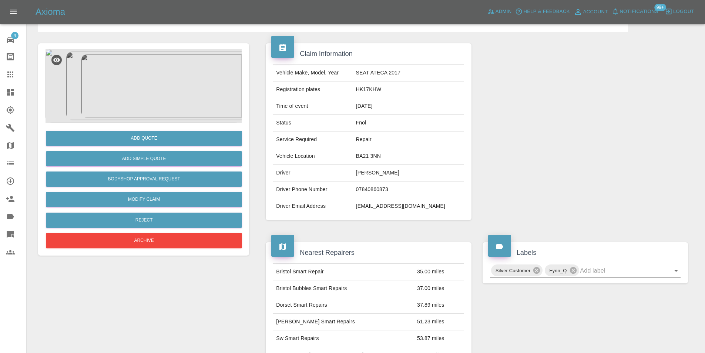
click at [122, 80] on img at bounding box center [144, 86] width 196 height 74
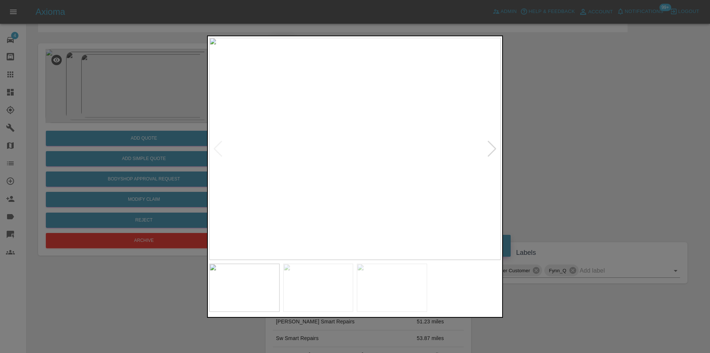
click at [493, 148] on div at bounding box center [492, 148] width 10 height 16
click at [493, 148] on img at bounding box center [355, 148] width 292 height 222
click at [573, 144] on div at bounding box center [355, 176] width 710 height 353
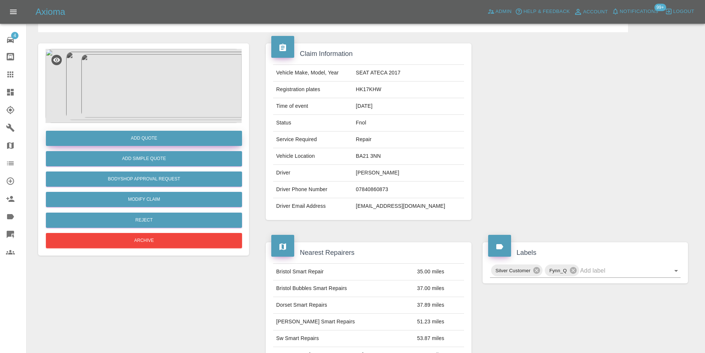
click at [152, 137] on button "Add Quote" at bounding box center [144, 138] width 196 height 15
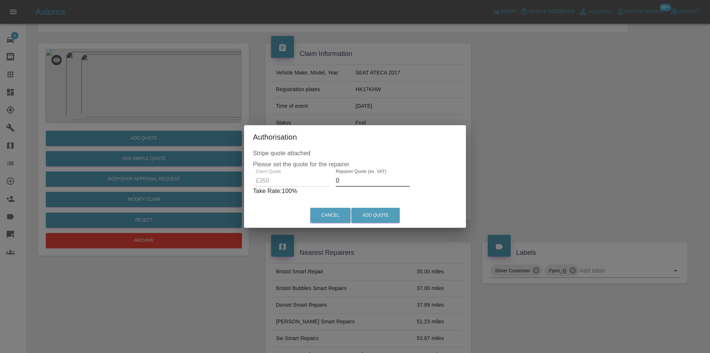
click at [351, 179] on input "0" at bounding box center [373, 181] width 74 height 12
type input "0220"
click at [370, 211] on button "Add Quote" at bounding box center [375, 215] width 48 height 15
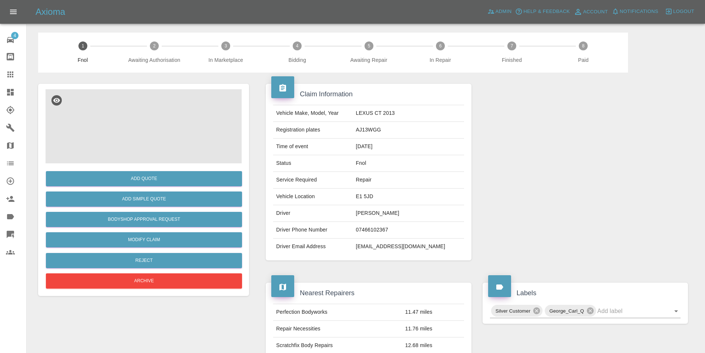
click at [146, 109] on img at bounding box center [144, 126] width 196 height 74
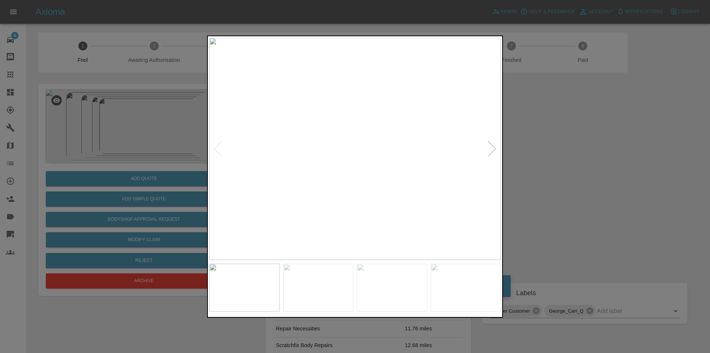
click at [494, 144] on div at bounding box center [492, 148] width 10 height 16
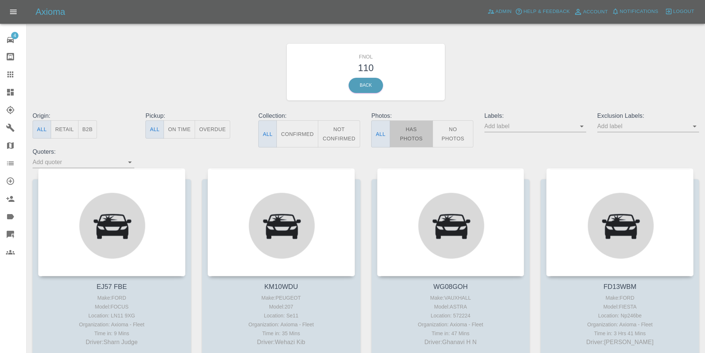
click at [416, 133] on button "Has Photos" at bounding box center [412, 133] width 44 height 27
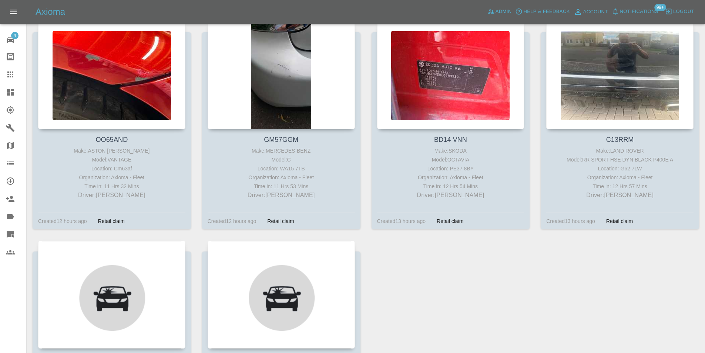
scroll to position [4551, 0]
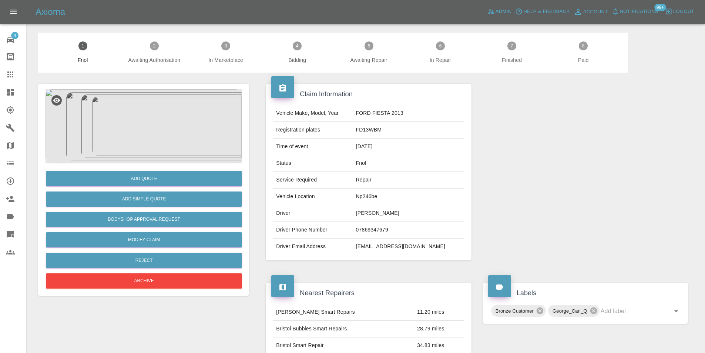
click at [141, 106] on img at bounding box center [144, 126] width 196 height 74
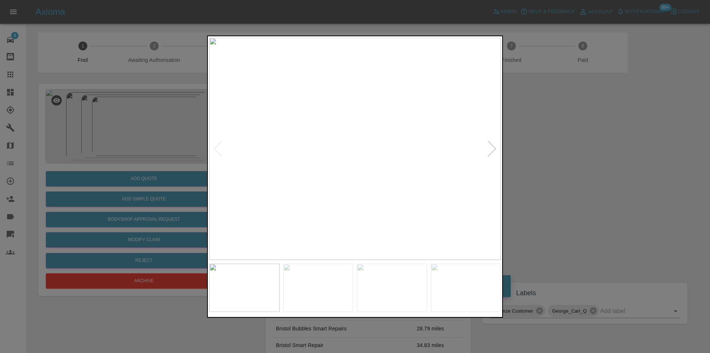
click at [495, 148] on div at bounding box center [492, 148] width 10 height 16
click at [592, 162] on div at bounding box center [355, 176] width 710 height 353
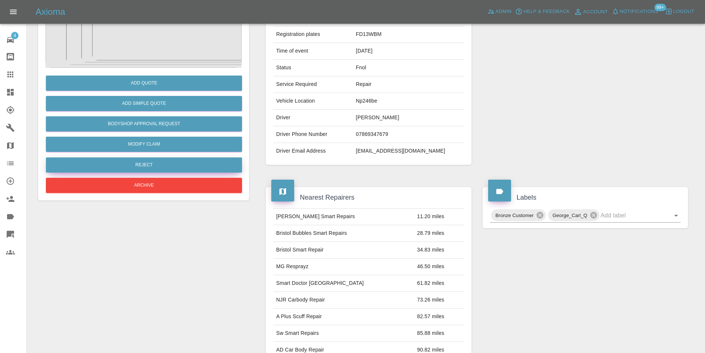
scroll to position [40, 0]
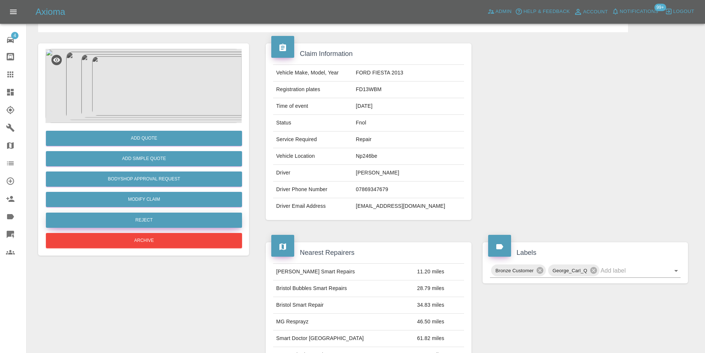
click at [163, 221] on button "Reject" at bounding box center [144, 219] width 196 height 15
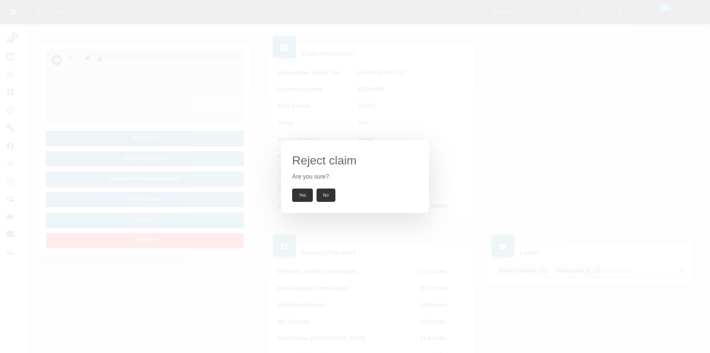
click at [300, 196] on button "Yes" at bounding box center [302, 194] width 21 height 13
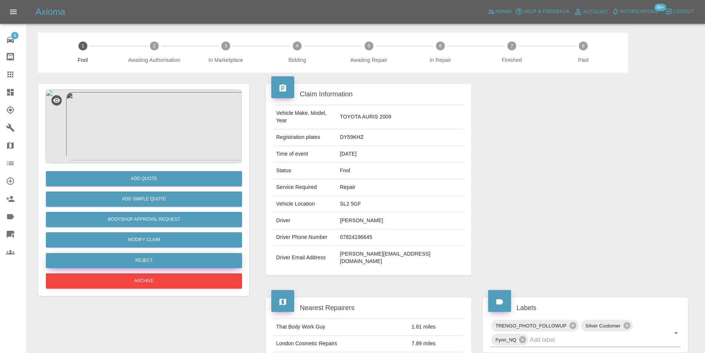
click at [158, 259] on button "Reject" at bounding box center [144, 260] width 196 height 15
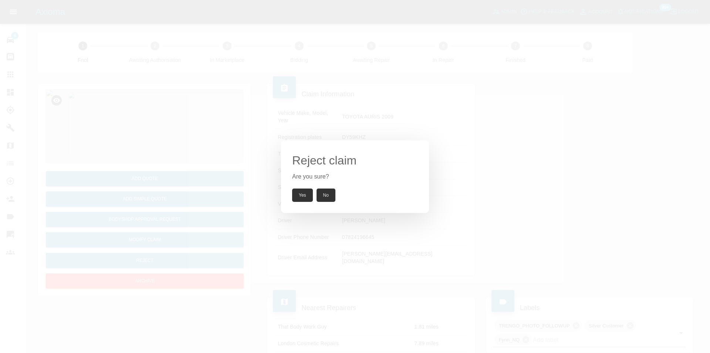
click at [302, 191] on button "Yes" at bounding box center [302, 194] width 21 height 13
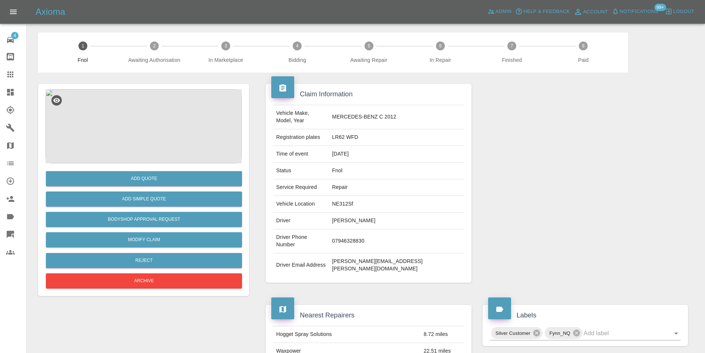
click at [150, 126] on img at bounding box center [144, 126] width 196 height 74
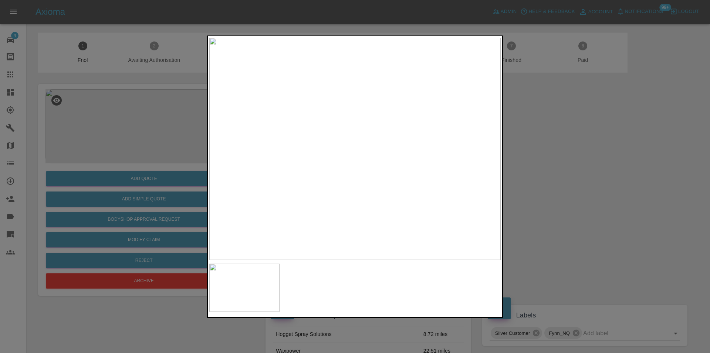
drag, startPoint x: 538, startPoint y: 192, endPoint x: 398, endPoint y: 236, distance: 145.8
click at [537, 192] on div at bounding box center [355, 176] width 710 height 353
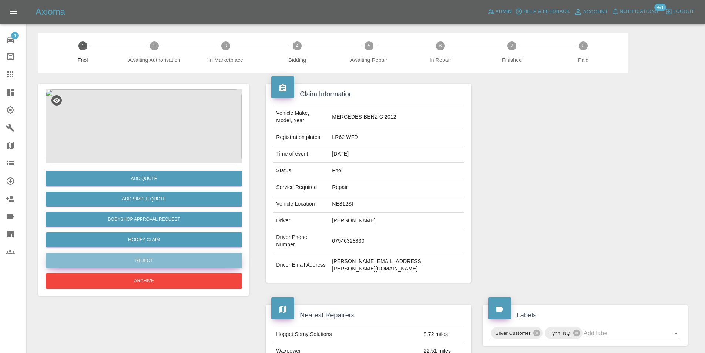
click at [148, 258] on button "Reject" at bounding box center [144, 260] width 196 height 15
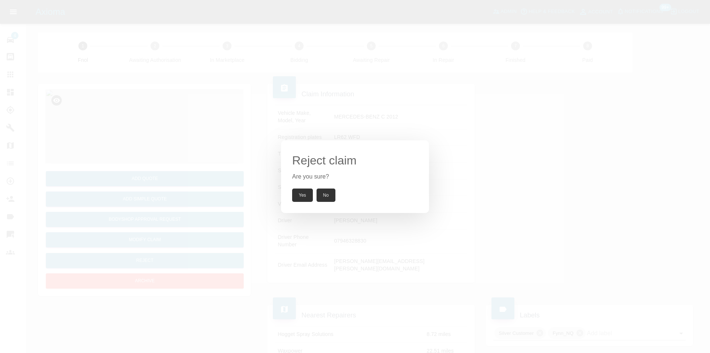
click at [303, 195] on button "Yes" at bounding box center [302, 194] width 21 height 13
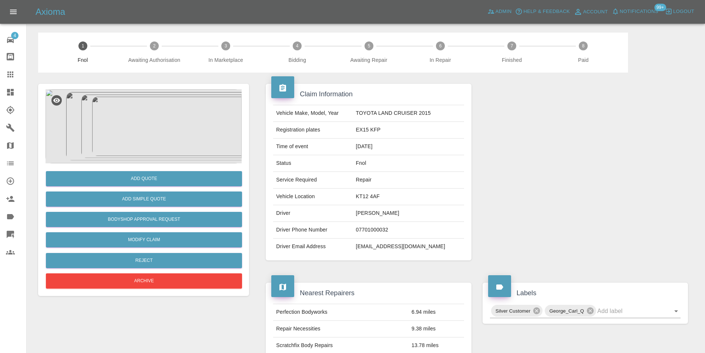
click at [158, 128] on img at bounding box center [144, 126] width 196 height 74
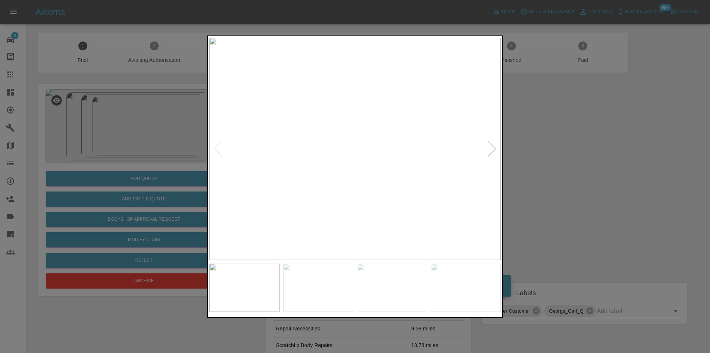
click at [492, 147] on div at bounding box center [492, 148] width 10 height 16
drag, startPoint x: 555, startPoint y: 159, endPoint x: 489, endPoint y: 172, distance: 67.3
click at [555, 160] on div at bounding box center [355, 176] width 710 height 353
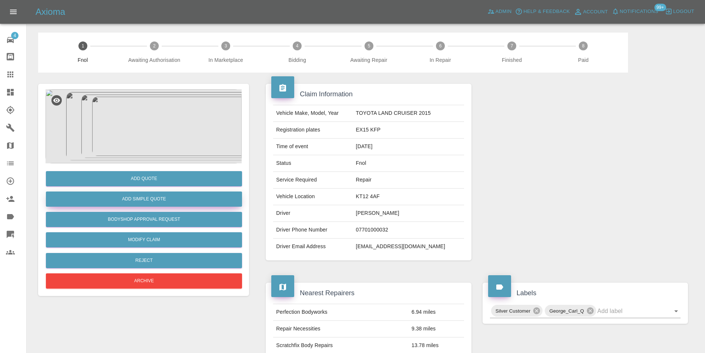
click at [148, 203] on button "Add Simple Quote" at bounding box center [144, 198] width 196 height 15
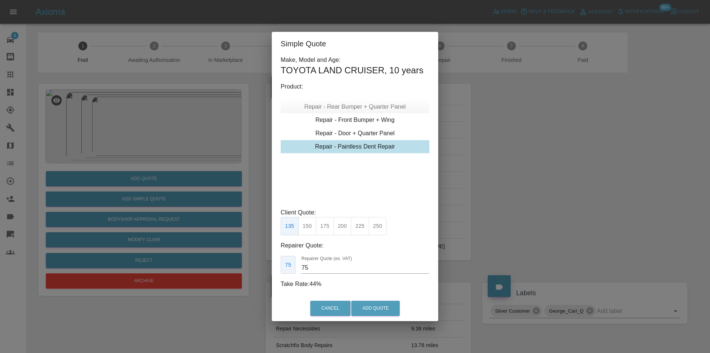
click at [380, 105] on div "Repair - Rear Bumper + Quarter Panel" at bounding box center [355, 106] width 149 height 13
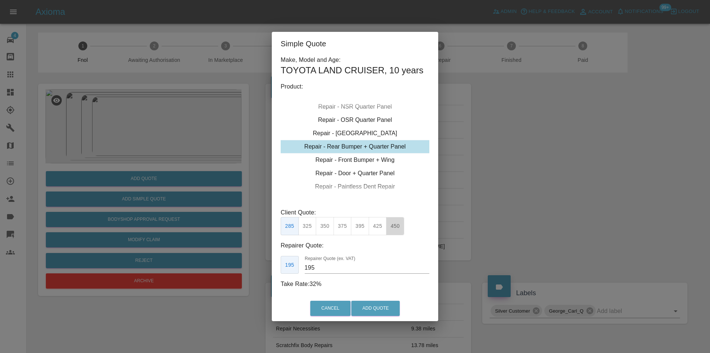
drag, startPoint x: 394, startPoint y: 222, endPoint x: 390, endPoint y: 238, distance: 16.3
click at [394, 223] on button "450" at bounding box center [395, 226] width 18 height 18
type input "280"
click at [371, 304] on button "Add Quote" at bounding box center [375, 307] width 48 height 15
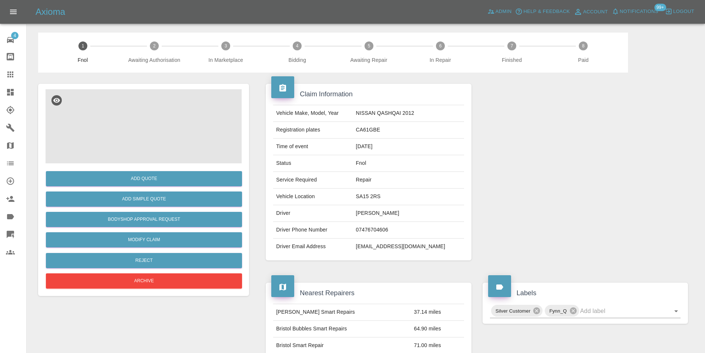
click at [150, 115] on img at bounding box center [144, 126] width 196 height 74
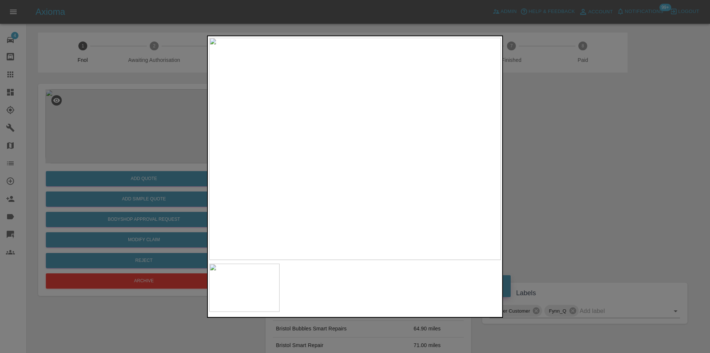
click at [599, 203] on div at bounding box center [355, 176] width 710 height 353
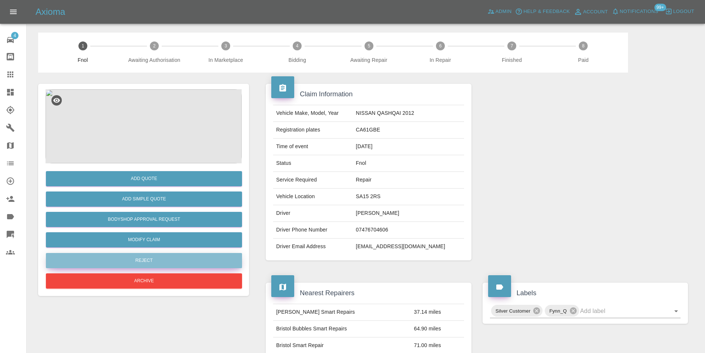
click at [156, 263] on button "Reject" at bounding box center [144, 260] width 196 height 15
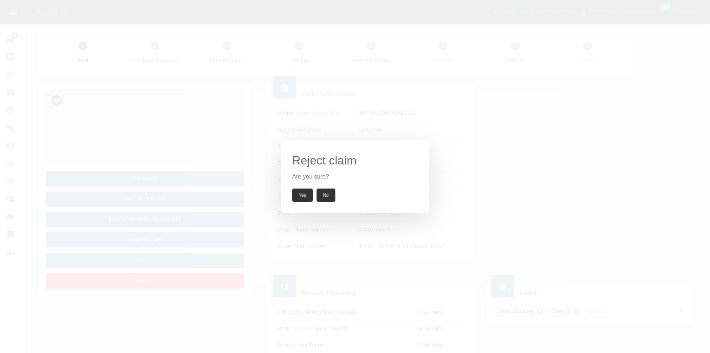
click at [300, 194] on button "Yes" at bounding box center [302, 194] width 21 height 13
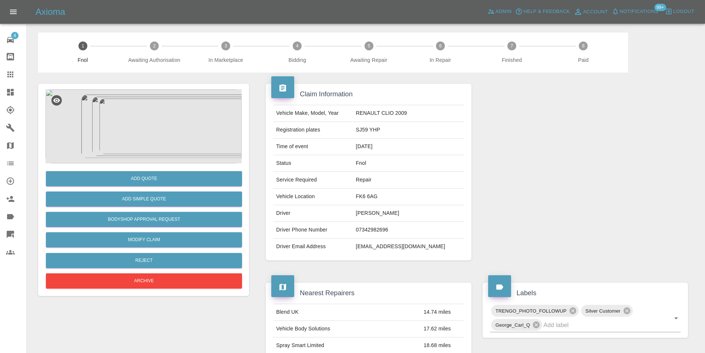
click at [149, 131] on img at bounding box center [144, 126] width 196 height 74
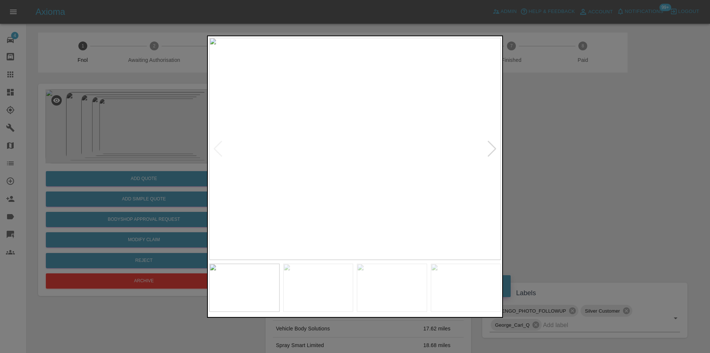
click at [562, 191] on div at bounding box center [355, 176] width 710 height 353
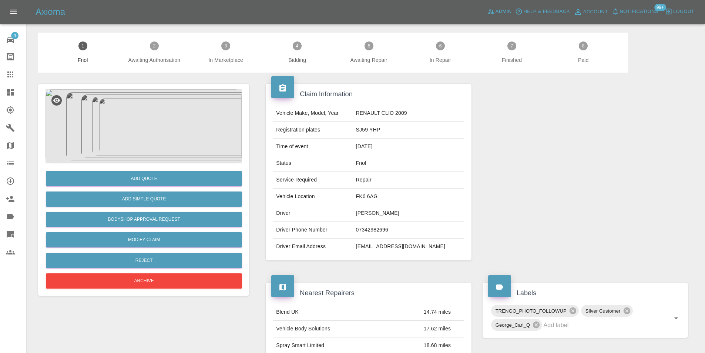
click at [138, 115] on img at bounding box center [144, 126] width 196 height 74
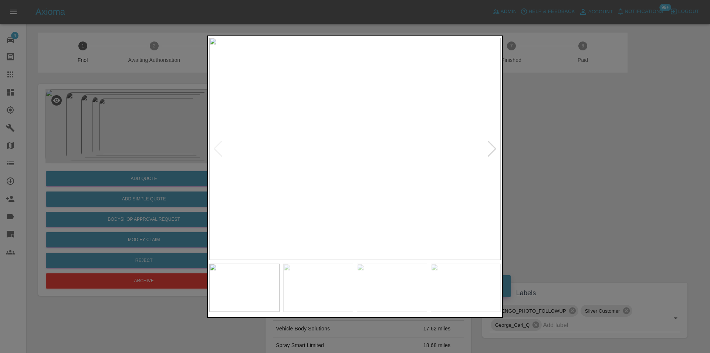
click at [492, 151] on div at bounding box center [492, 148] width 10 height 16
click at [492, 151] on img at bounding box center [355, 148] width 292 height 222
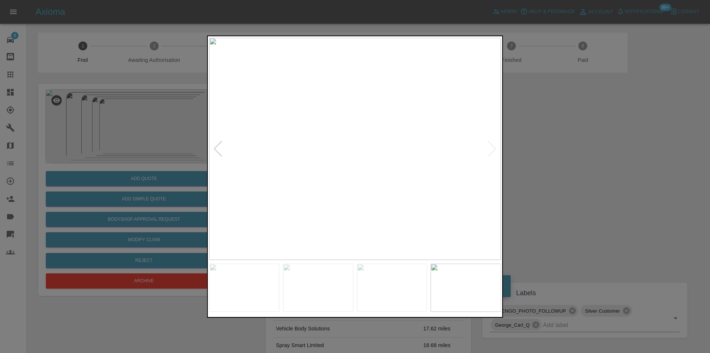
click at [492, 151] on img at bounding box center [355, 148] width 292 height 222
click at [218, 147] on div at bounding box center [218, 148] width 10 height 16
drag, startPoint x: 557, startPoint y: 101, endPoint x: 515, endPoint y: 86, distance: 44.8
click at [556, 101] on div at bounding box center [355, 176] width 710 height 353
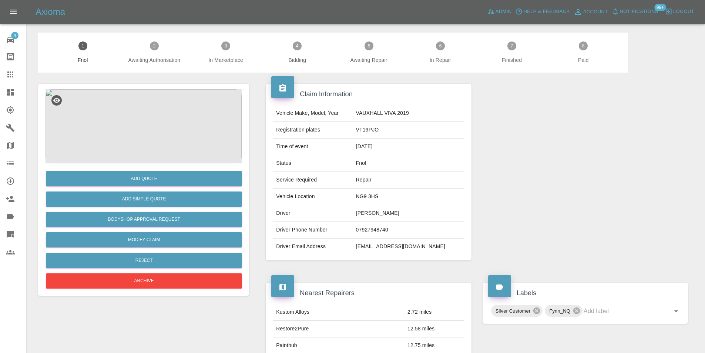
click at [163, 120] on img at bounding box center [144, 126] width 196 height 74
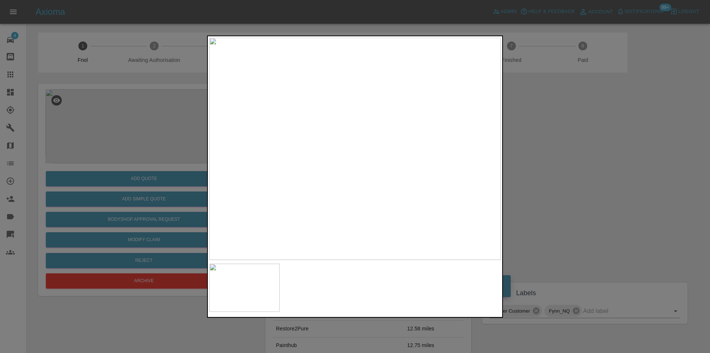
click at [509, 174] on div at bounding box center [355, 176] width 710 height 353
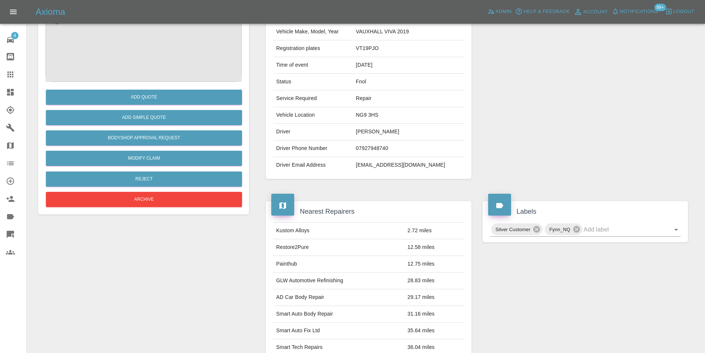
scroll to position [40, 0]
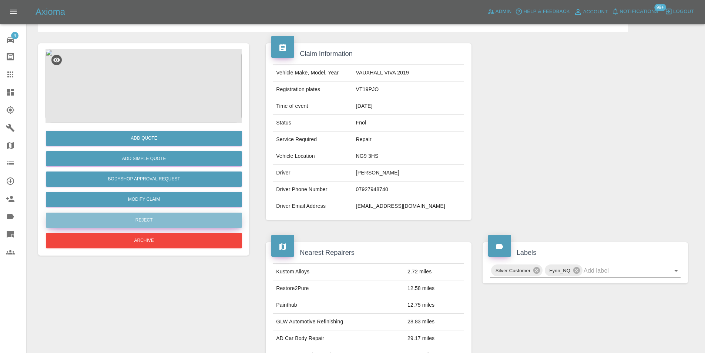
click at [142, 220] on button "Reject" at bounding box center [144, 219] width 196 height 15
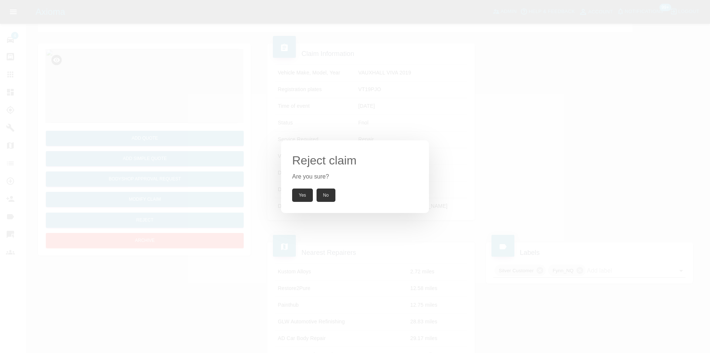
click at [306, 201] on button "Yes" at bounding box center [302, 194] width 21 height 13
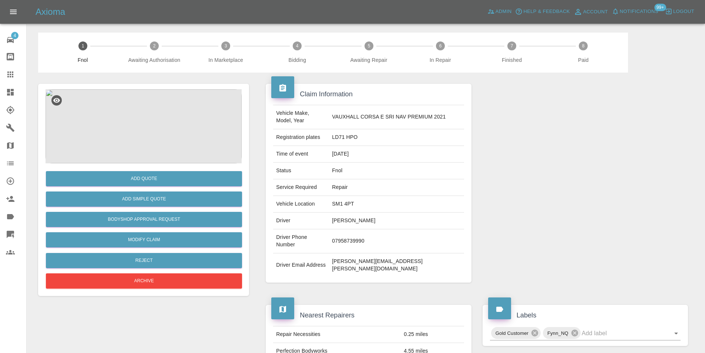
click at [144, 114] on img at bounding box center [144, 126] width 196 height 74
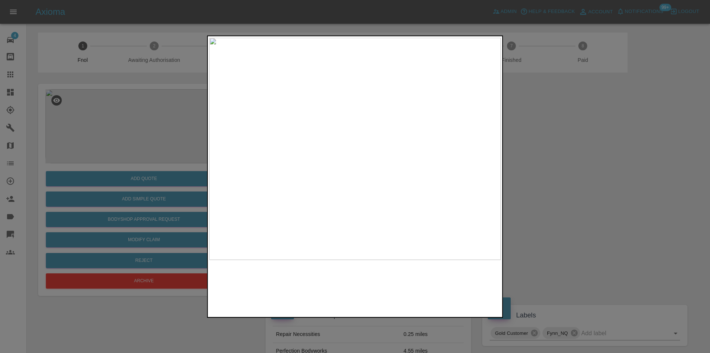
click at [361, 164] on img at bounding box center [355, 148] width 292 height 222
click at [362, 145] on img at bounding box center [336, 102] width 875 height 666
drag, startPoint x: 573, startPoint y: 165, endPoint x: 541, endPoint y: 168, distance: 32.7
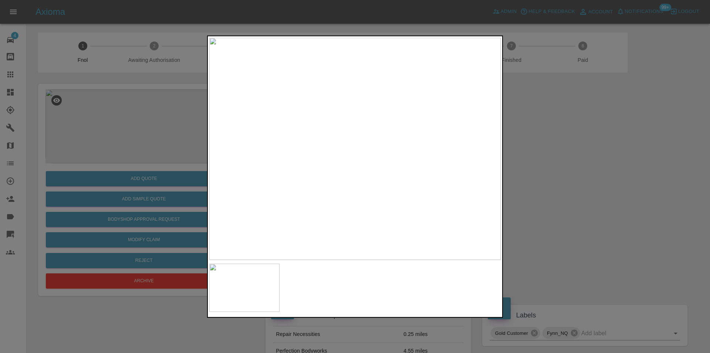
click at [572, 165] on div at bounding box center [355, 176] width 710 height 353
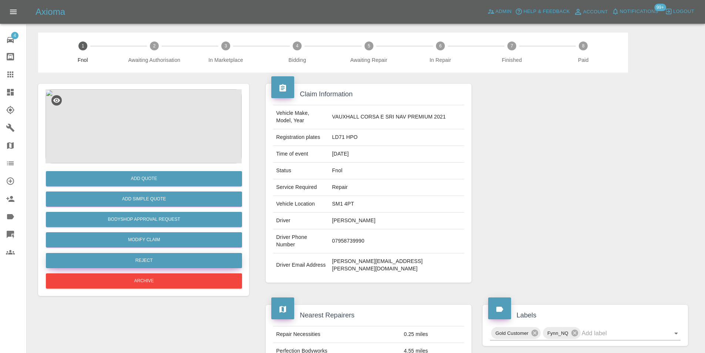
click at [155, 260] on button "Reject" at bounding box center [144, 260] width 196 height 15
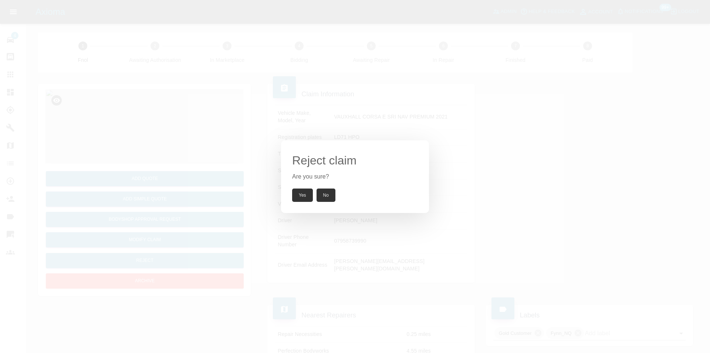
click at [303, 194] on button "Yes" at bounding box center [302, 194] width 21 height 13
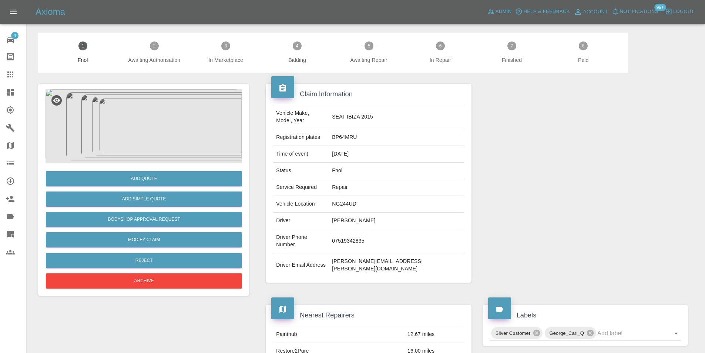
click at [128, 128] on img at bounding box center [144, 126] width 196 height 74
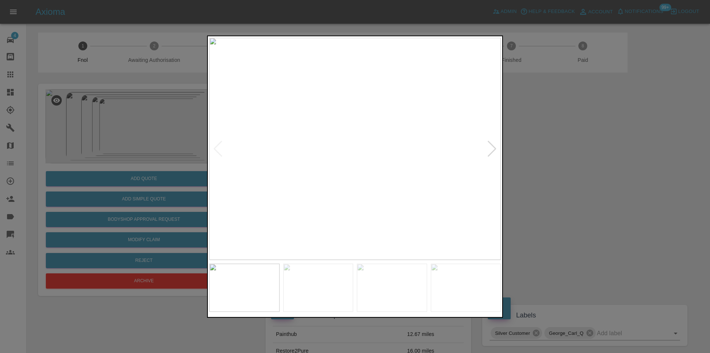
click at [494, 148] on div at bounding box center [492, 148] width 10 height 16
click at [598, 152] on div at bounding box center [355, 176] width 710 height 353
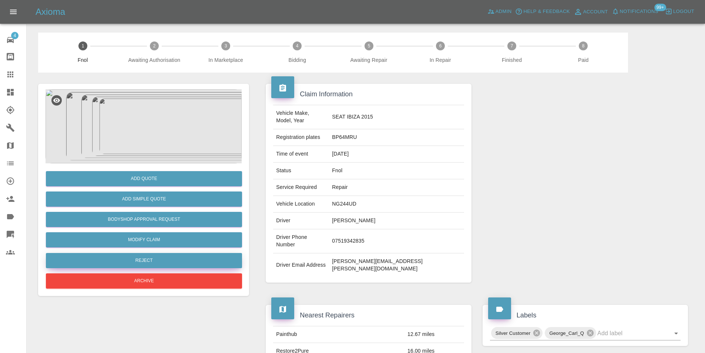
click at [154, 261] on button "Reject" at bounding box center [144, 260] width 196 height 15
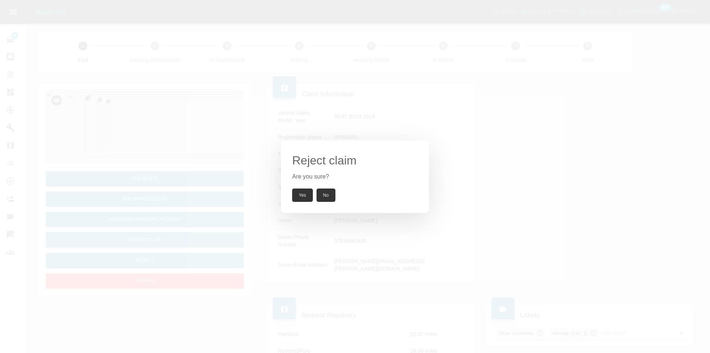
click at [302, 192] on button "Yes" at bounding box center [302, 194] width 21 height 13
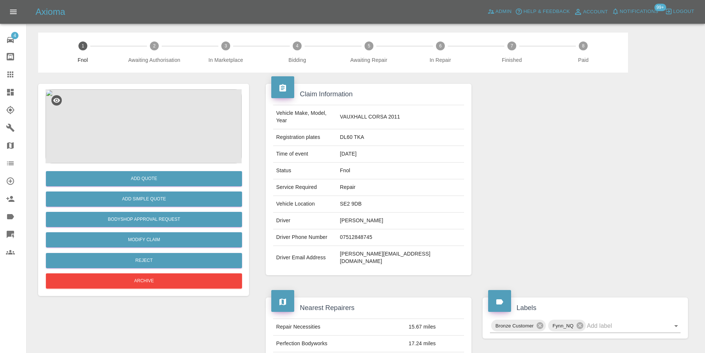
click at [131, 118] on img at bounding box center [144, 126] width 196 height 74
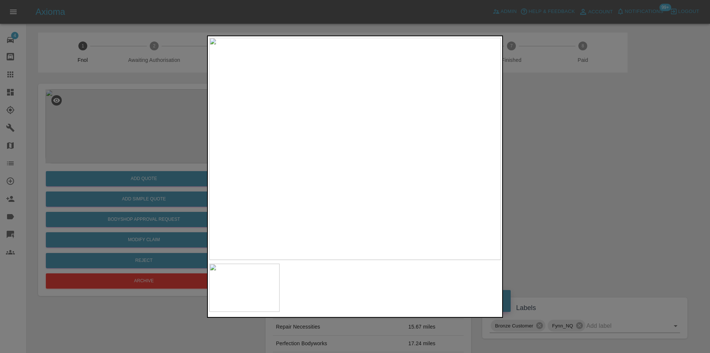
click at [565, 157] on div at bounding box center [355, 176] width 710 height 353
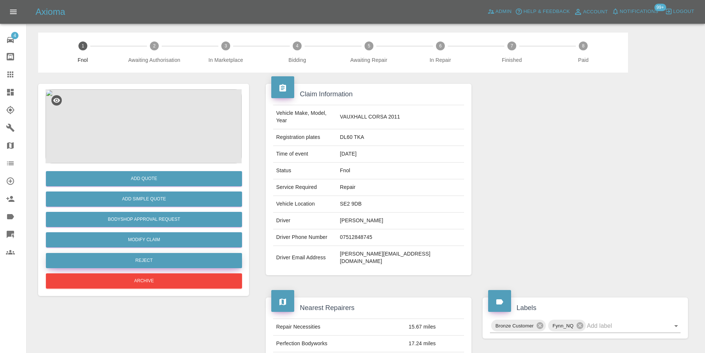
click at [149, 260] on button "Reject" at bounding box center [144, 260] width 196 height 15
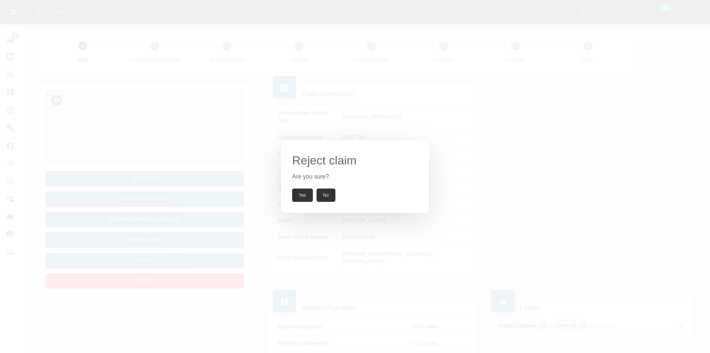
click at [295, 201] on button "Yes" at bounding box center [302, 194] width 21 height 13
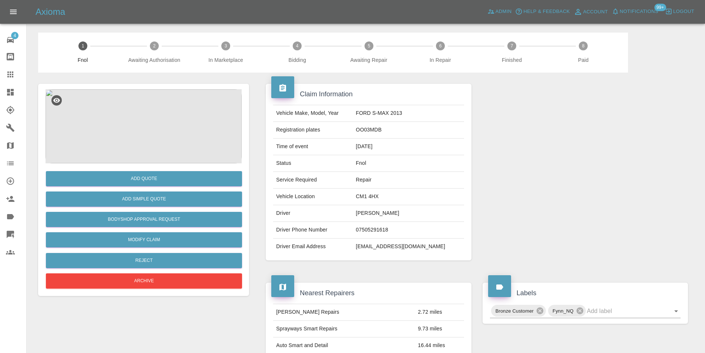
click at [157, 99] on img at bounding box center [144, 126] width 196 height 74
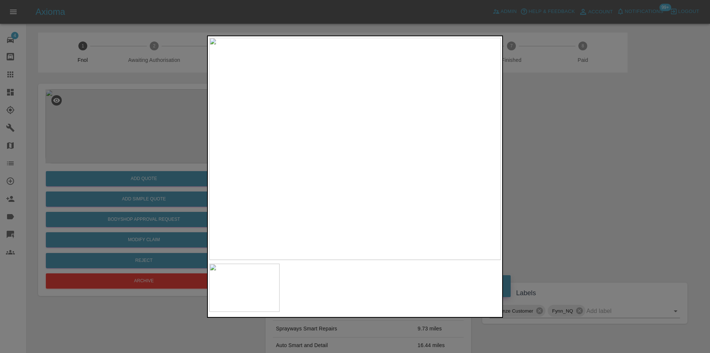
click at [562, 164] on div at bounding box center [355, 176] width 710 height 353
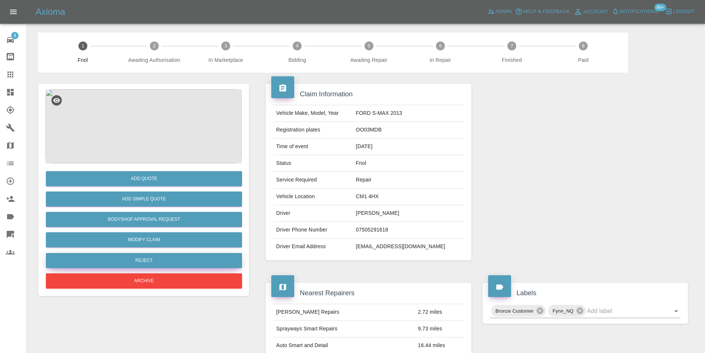
click at [154, 258] on button "Reject" at bounding box center [144, 260] width 196 height 15
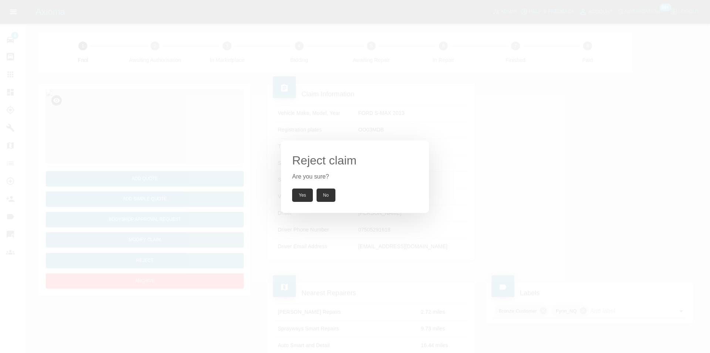
click at [303, 195] on button "Yes" at bounding box center [302, 194] width 21 height 13
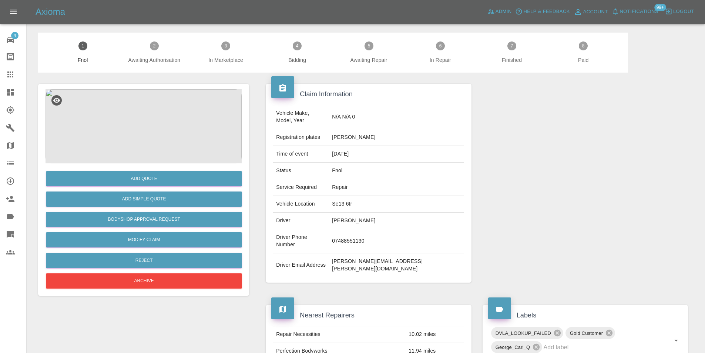
click at [150, 116] on img at bounding box center [144, 126] width 196 height 74
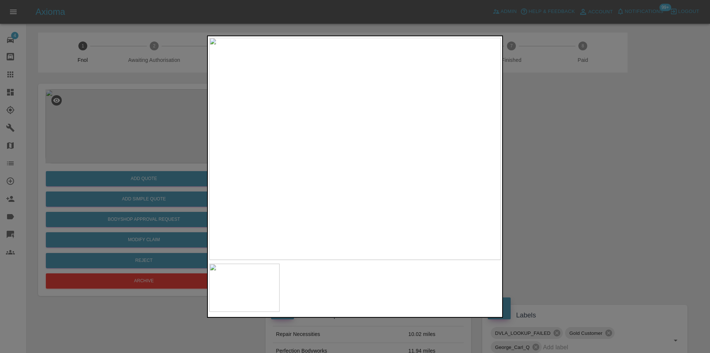
click at [559, 168] on div at bounding box center [355, 176] width 710 height 353
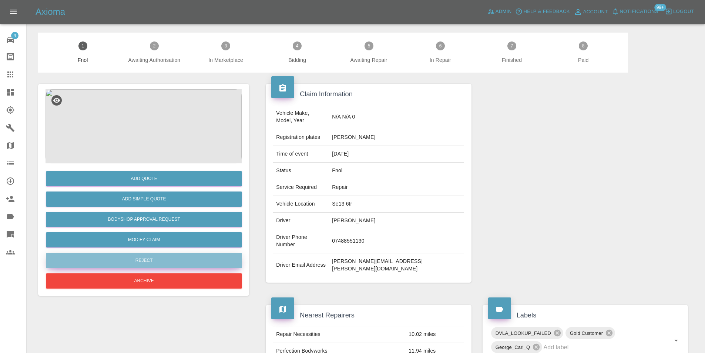
click at [149, 260] on button "Reject" at bounding box center [144, 260] width 196 height 15
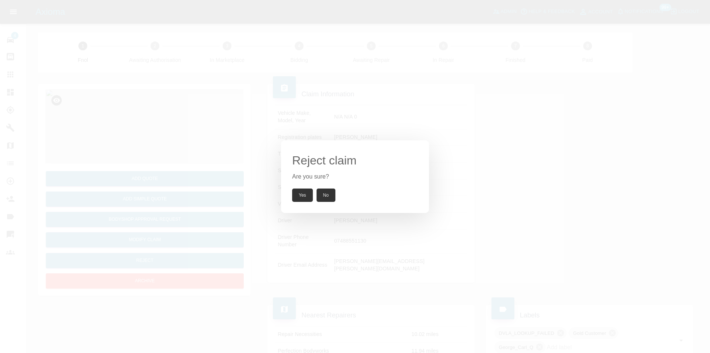
click at [296, 194] on button "Yes" at bounding box center [302, 194] width 21 height 13
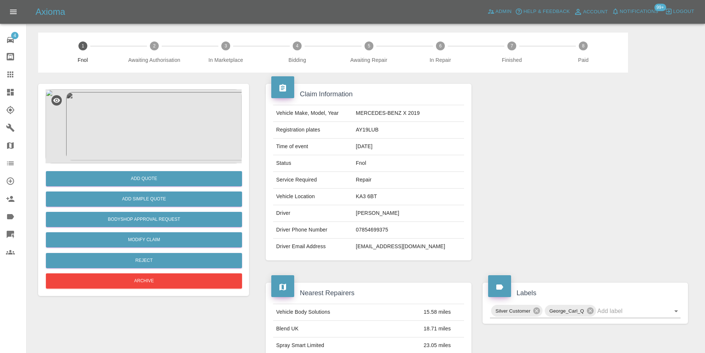
click at [144, 135] on img at bounding box center [144, 126] width 196 height 74
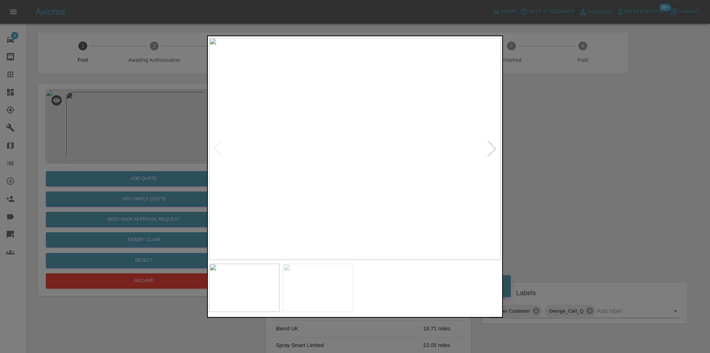
click at [494, 149] on div at bounding box center [492, 148] width 10 height 16
click at [494, 149] on img at bounding box center [355, 148] width 292 height 222
click at [594, 147] on div at bounding box center [355, 176] width 710 height 353
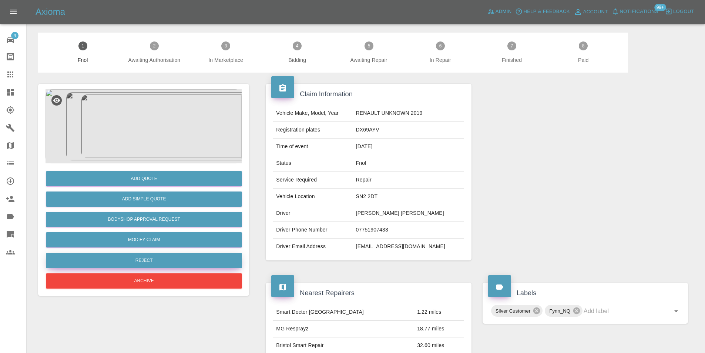
click at [142, 260] on button "Reject" at bounding box center [144, 260] width 196 height 15
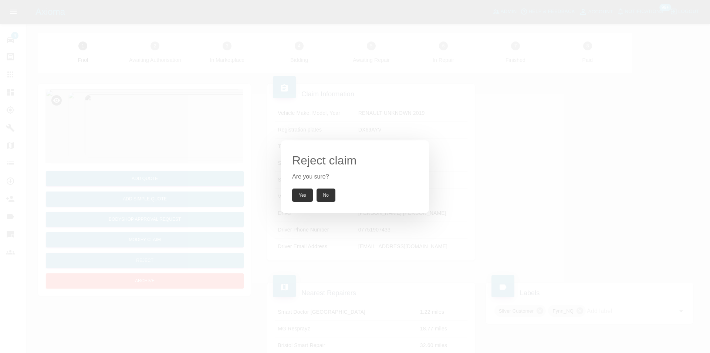
click at [305, 195] on button "Yes" at bounding box center [302, 194] width 21 height 13
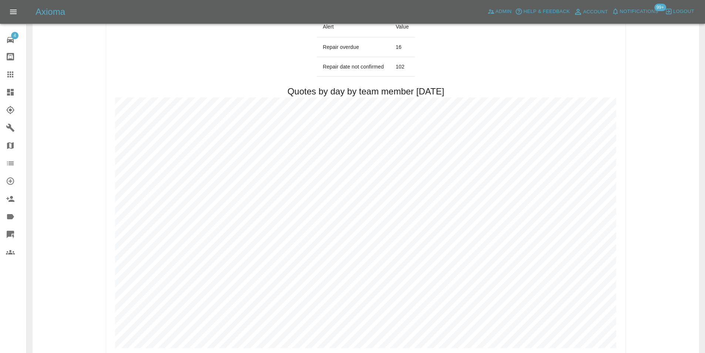
scroll to position [407, 0]
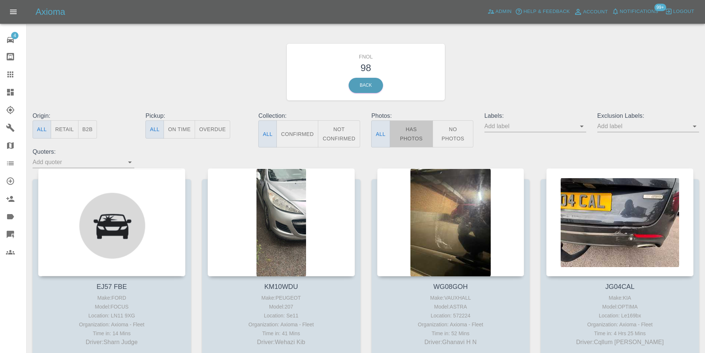
click at [416, 134] on button "Has Photos" at bounding box center [412, 133] width 44 height 27
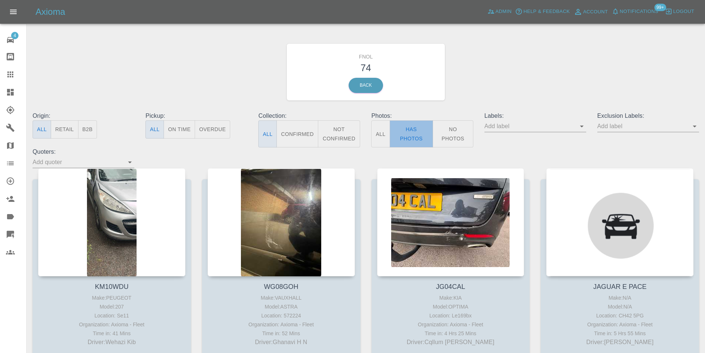
click at [420, 143] on button "Has Photos" at bounding box center [412, 133] width 44 height 27
click at [416, 135] on button "Has Photos" at bounding box center [412, 133] width 44 height 27
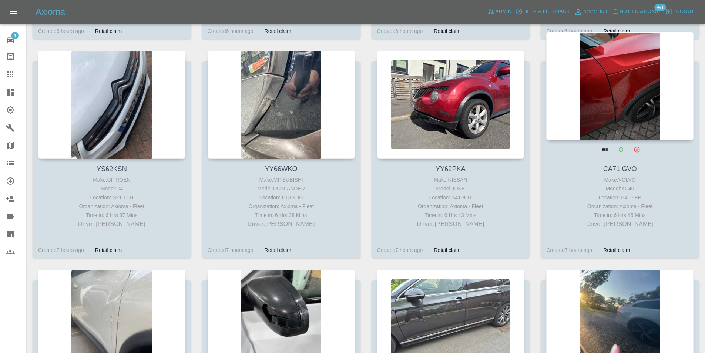
scroll to position [666, 0]
